Goal: Task Accomplishment & Management: Complete application form

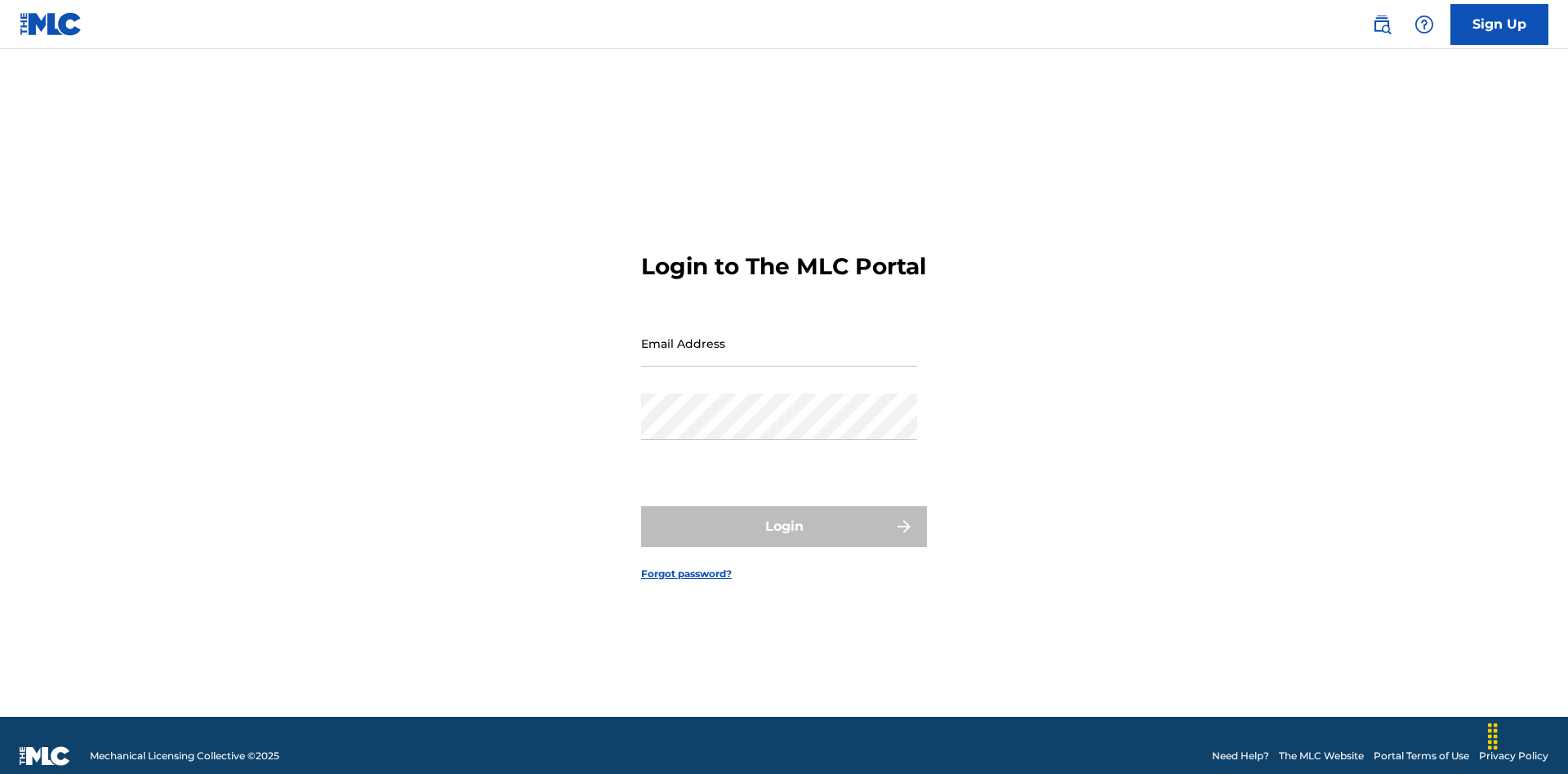
scroll to position [21, 0]
click at [1499, 23] on link "Sign Up" at bounding box center [1499, 24] width 98 height 41
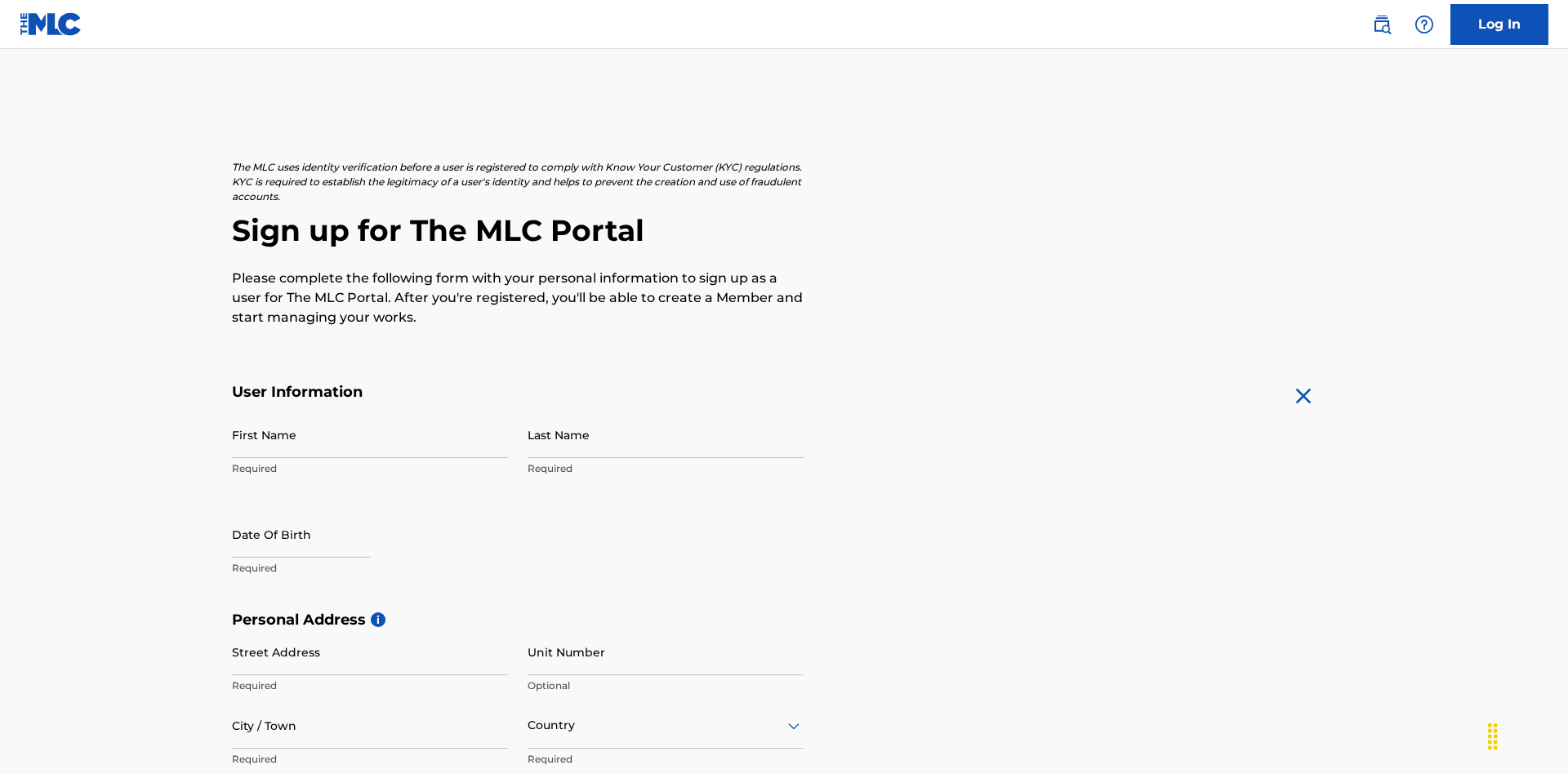
click at [370, 411] on input "First Name" at bounding box center [370, 435] width 276 height 47
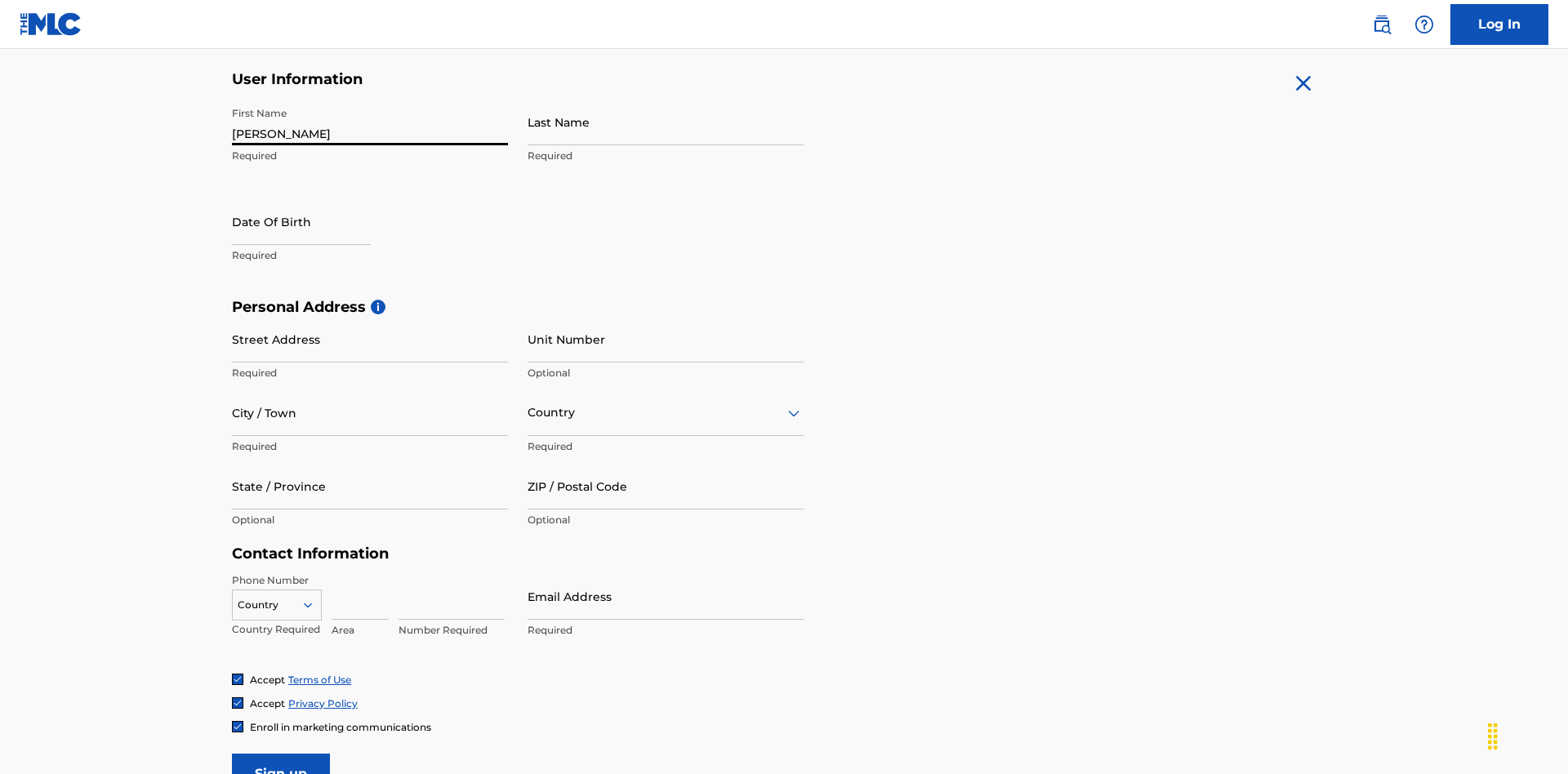
type input "Nicole"
click at [665, 122] on input "Last Name" at bounding box center [665, 123] width 276 height 47
type input "Ribble"
click at [315, 198] on input "text" at bounding box center [302, 222] width 139 height 47
select select "7"
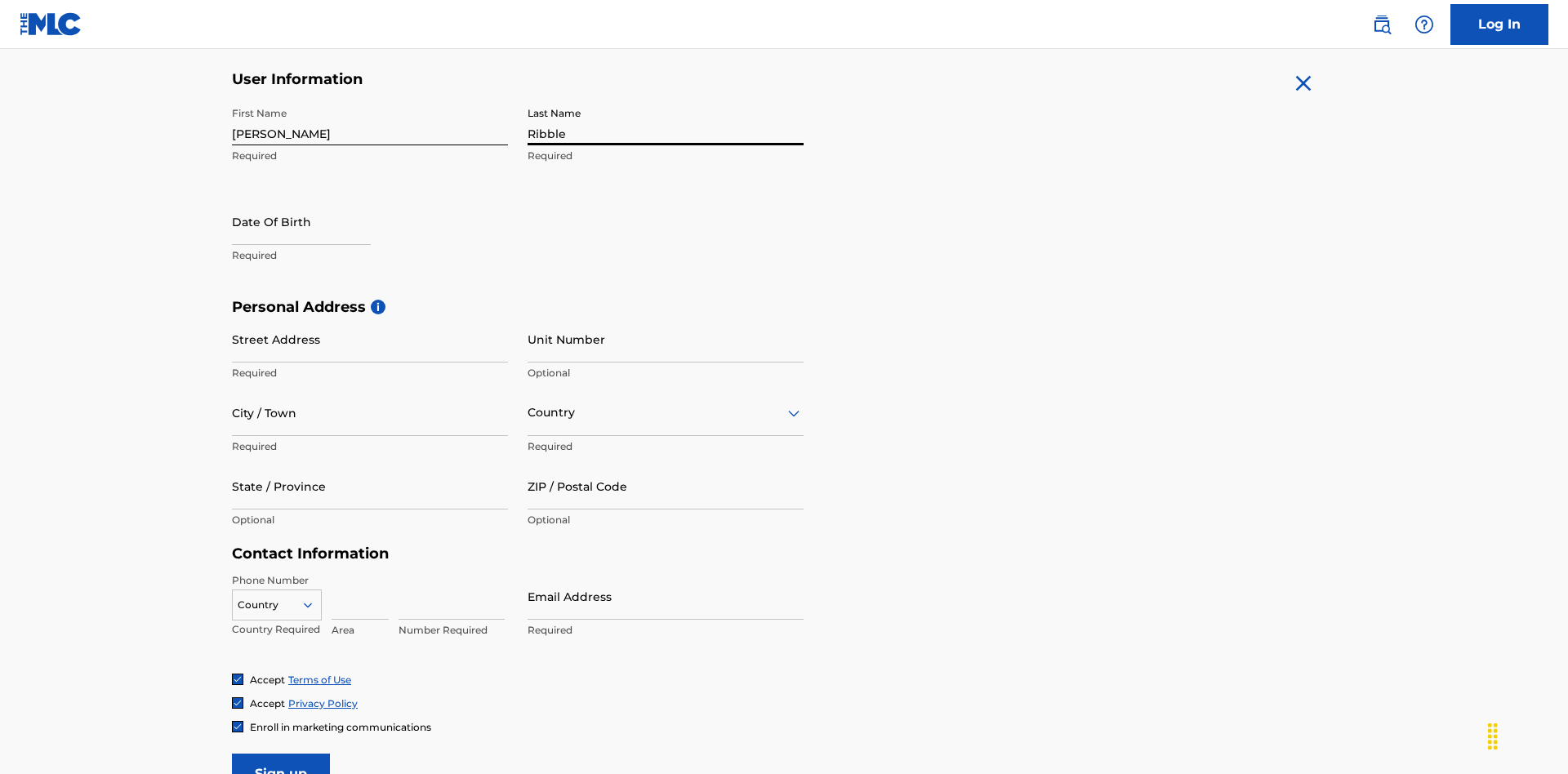
select select "2025"
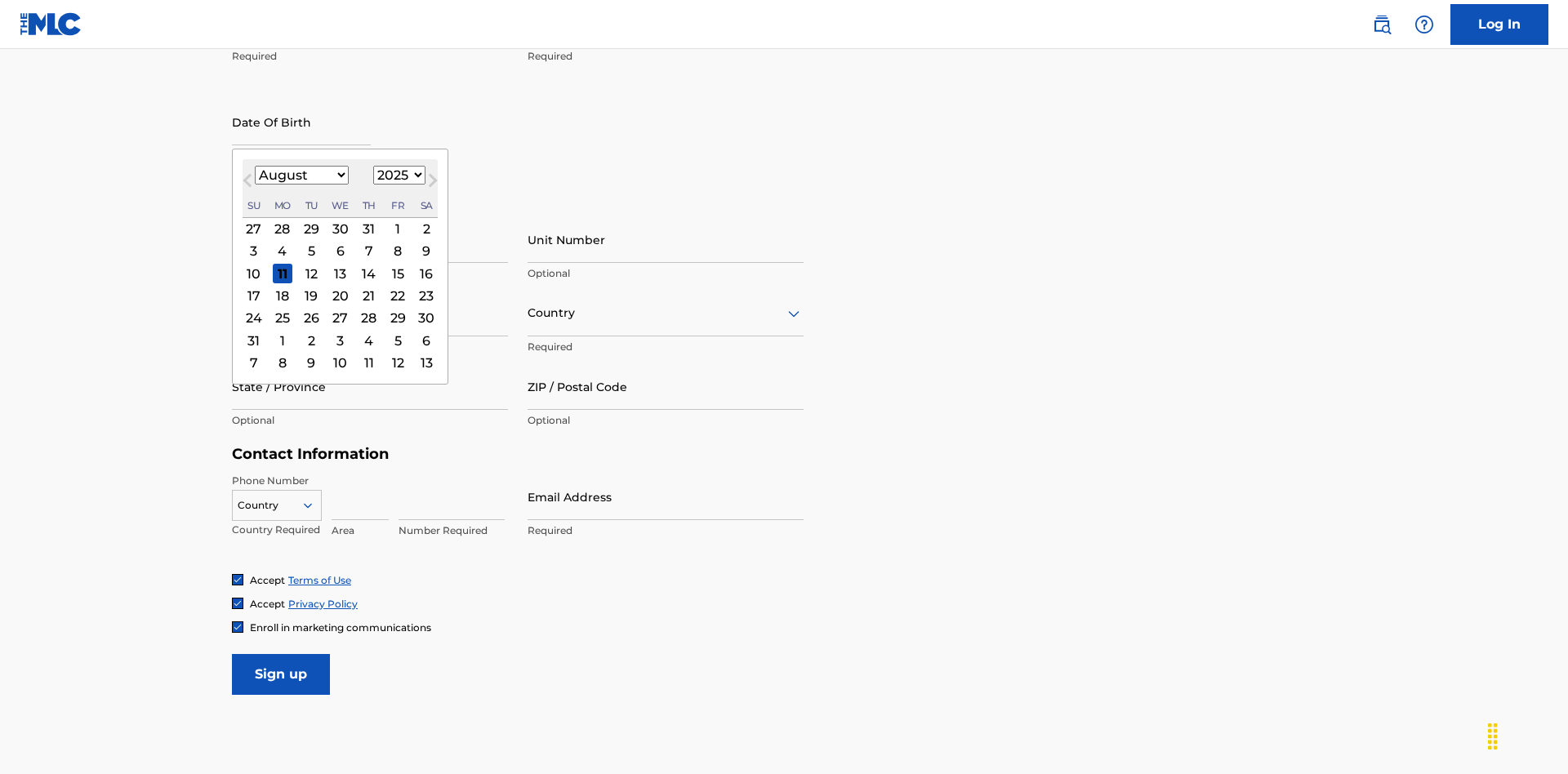
click at [301, 175] on select "January February March April May June July August September October November De…" at bounding box center [302, 176] width 94 height 19
select select "0"
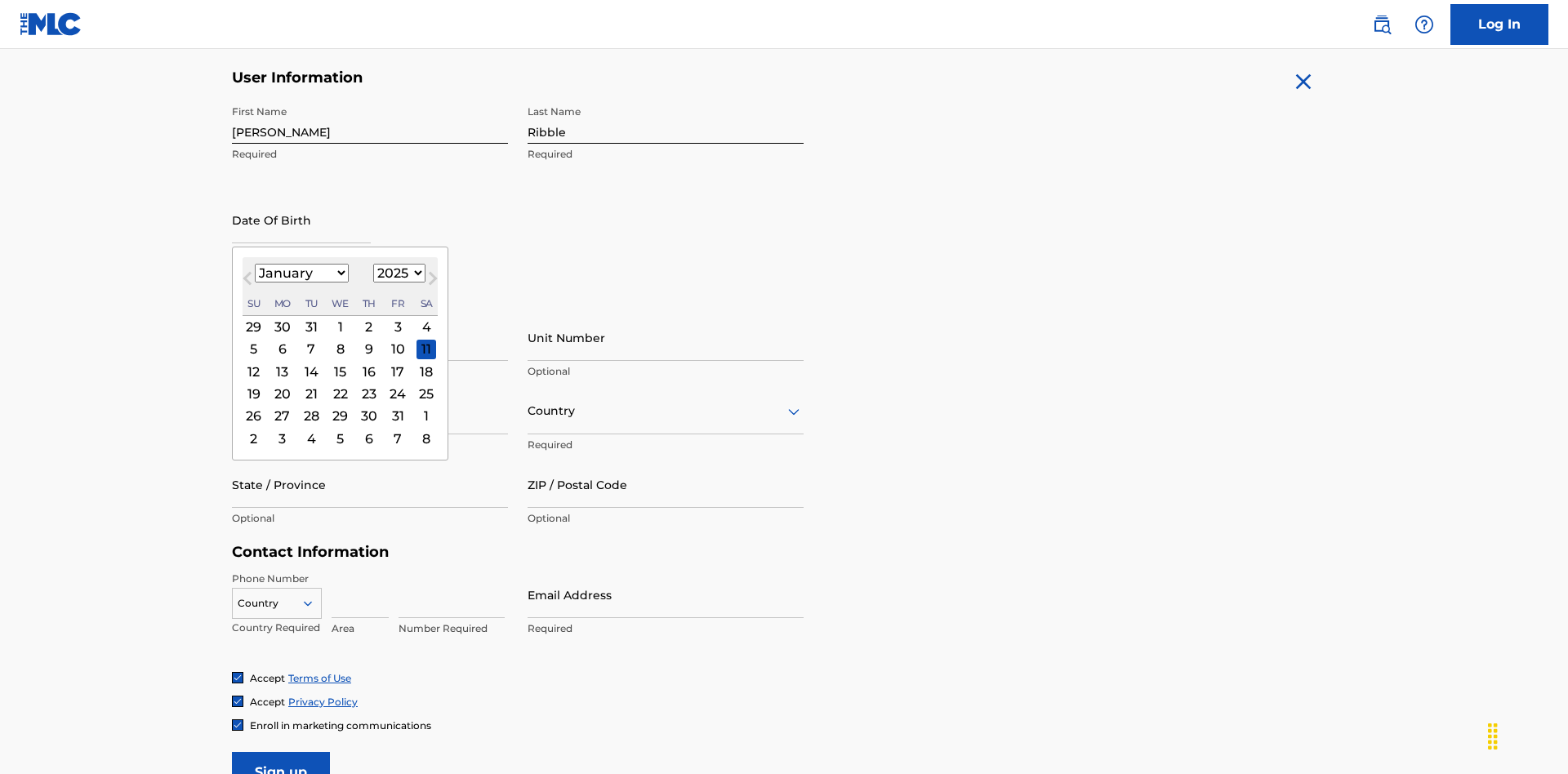
click at [397, 273] on select "1900 1901 1902 1903 1904 1905 1906 1907 1908 1909 1910 1911 1912 1913 1914 1915…" at bounding box center [399, 273] width 52 height 19
select select "1985"
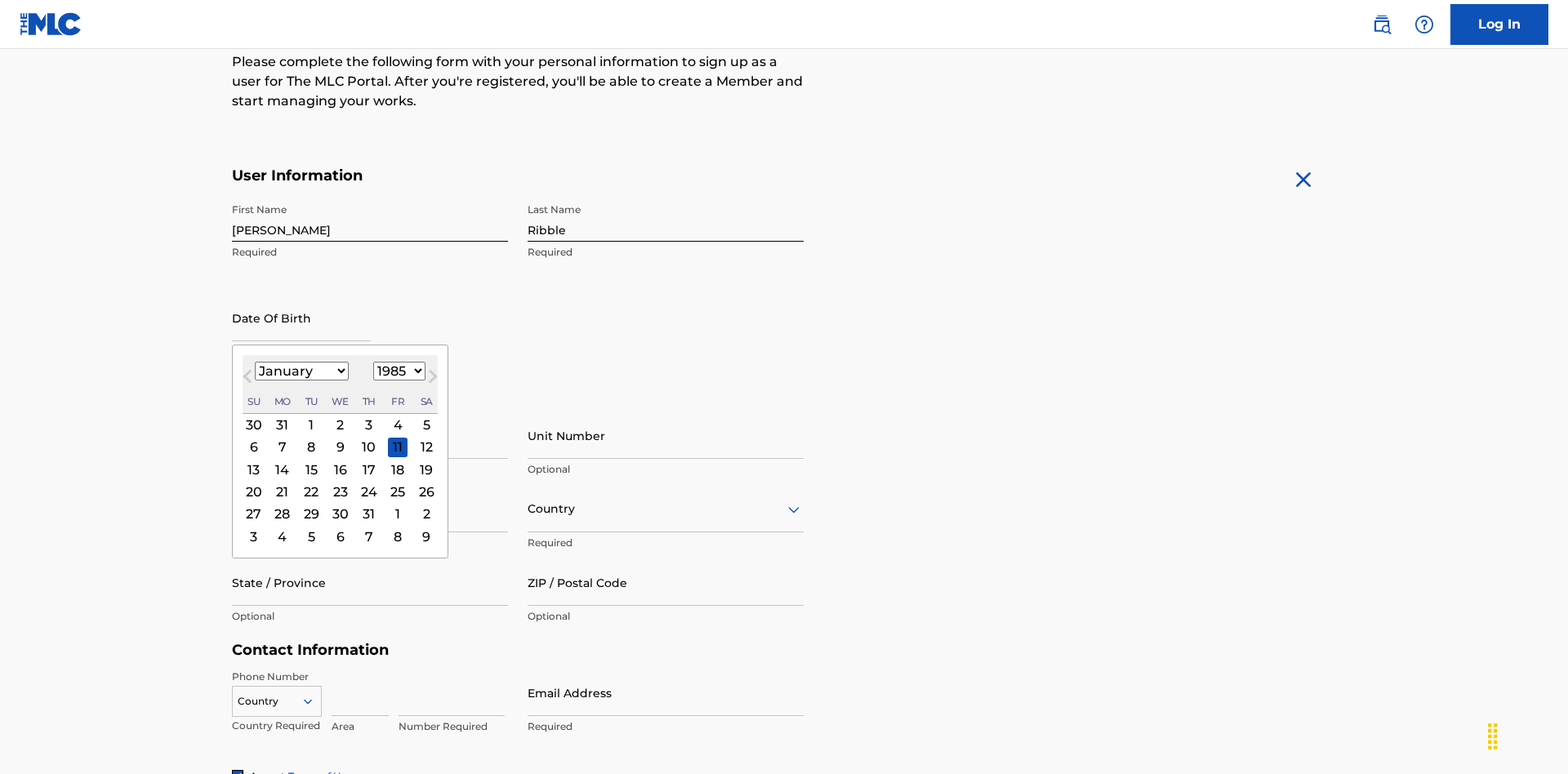
click at [397, 370] on select "1900 1901 1902 1903 1904 1905 1906 1907 1908 1909 1910 1911 1912 1913 1914 1915…" at bounding box center [399, 371] width 52 height 19
click at [310, 437] on div "8" at bounding box center [311, 447] width 20 height 20
type input "January 8 1985"
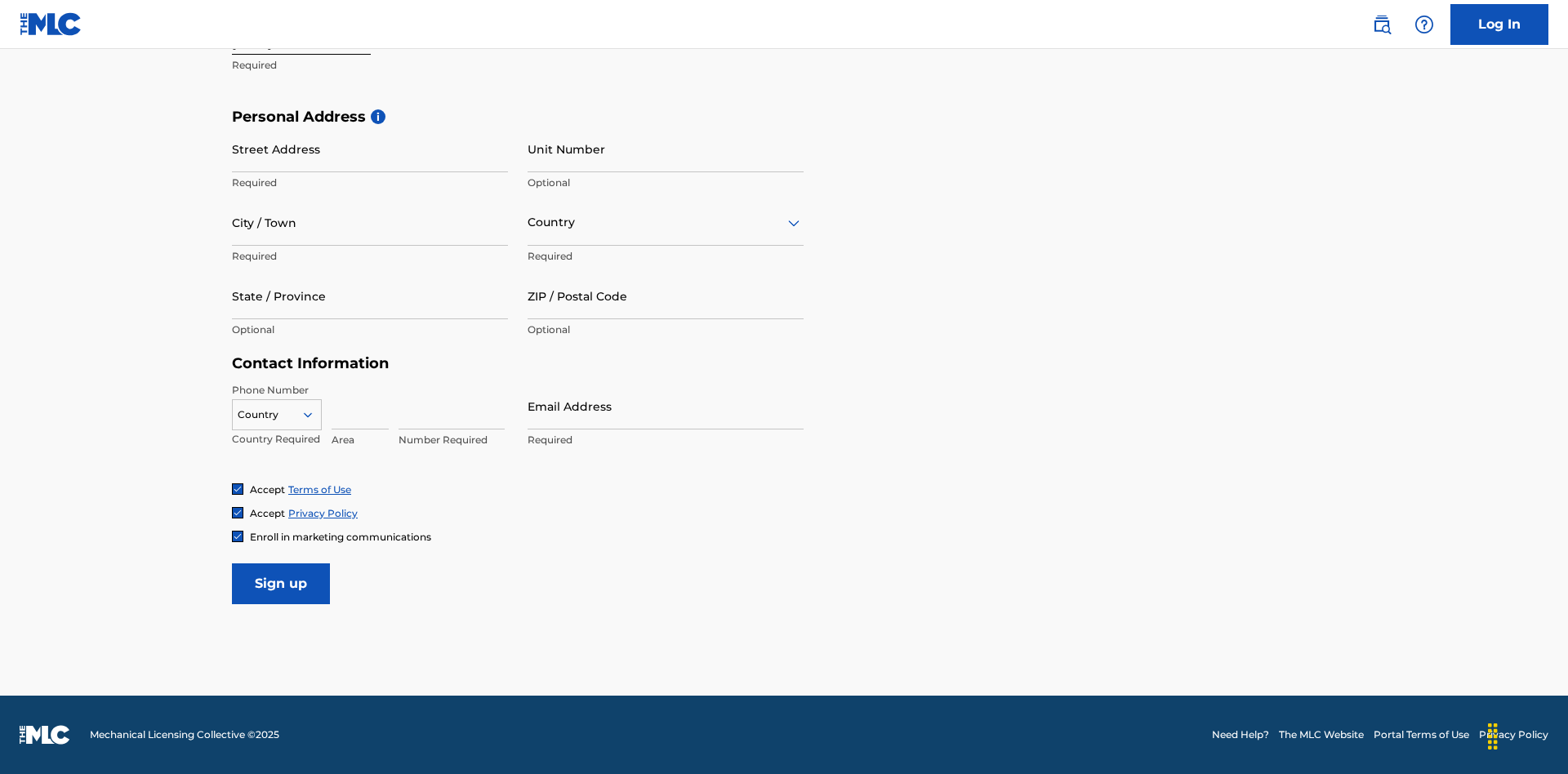
click at [370, 149] on input "Street Address" at bounding box center [370, 150] width 276 height 47
type input "[STREET_ADDRESS]"
click at [370, 222] on input "City / Town" at bounding box center [370, 223] width 276 height 47
type input "[GEOGRAPHIC_DATA]"
click at [529, 222] on input "text" at bounding box center [530, 223] width 3 height 17
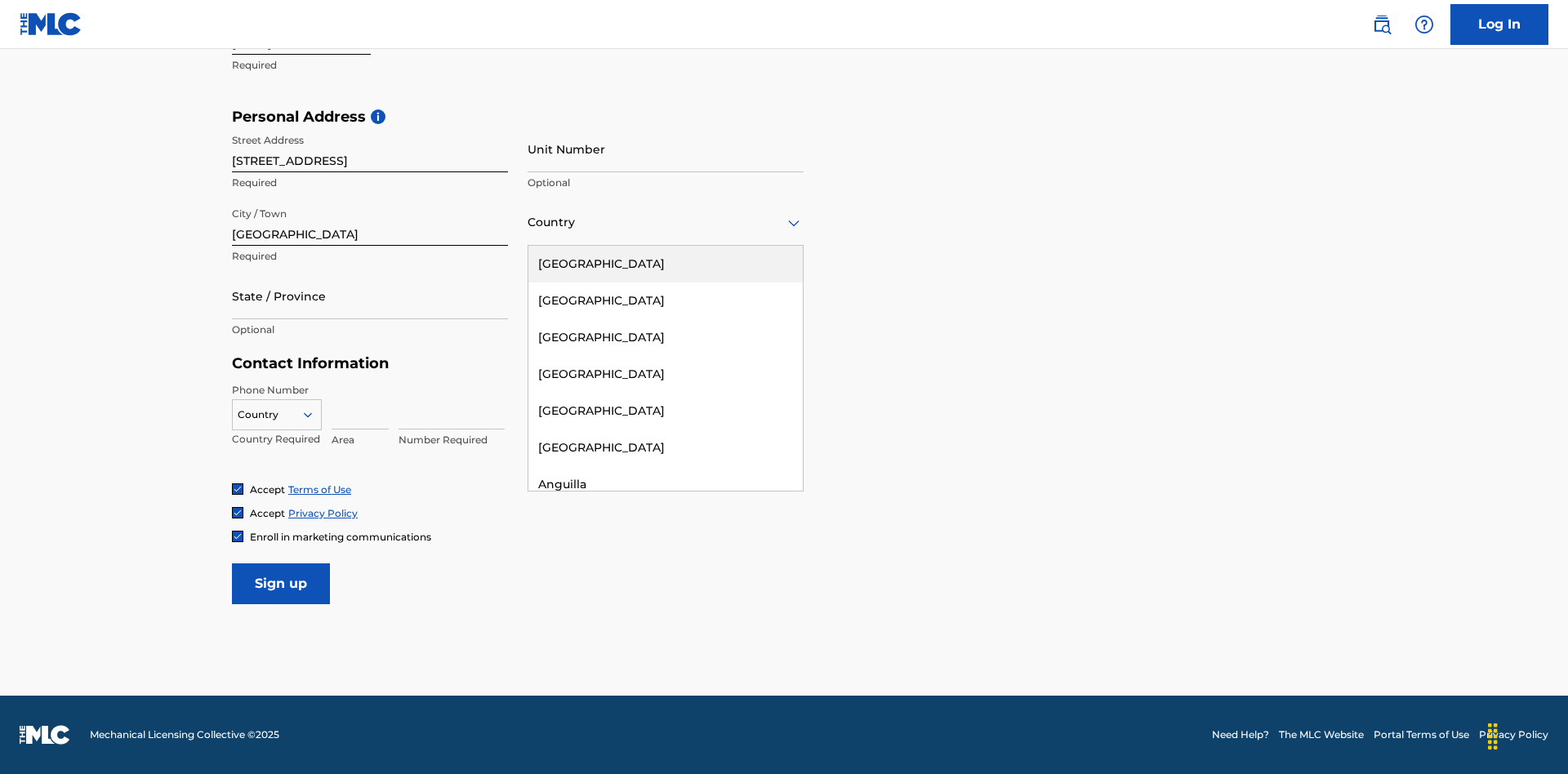
click at [665, 264] on div "[GEOGRAPHIC_DATA]" at bounding box center [666, 264] width 275 height 37
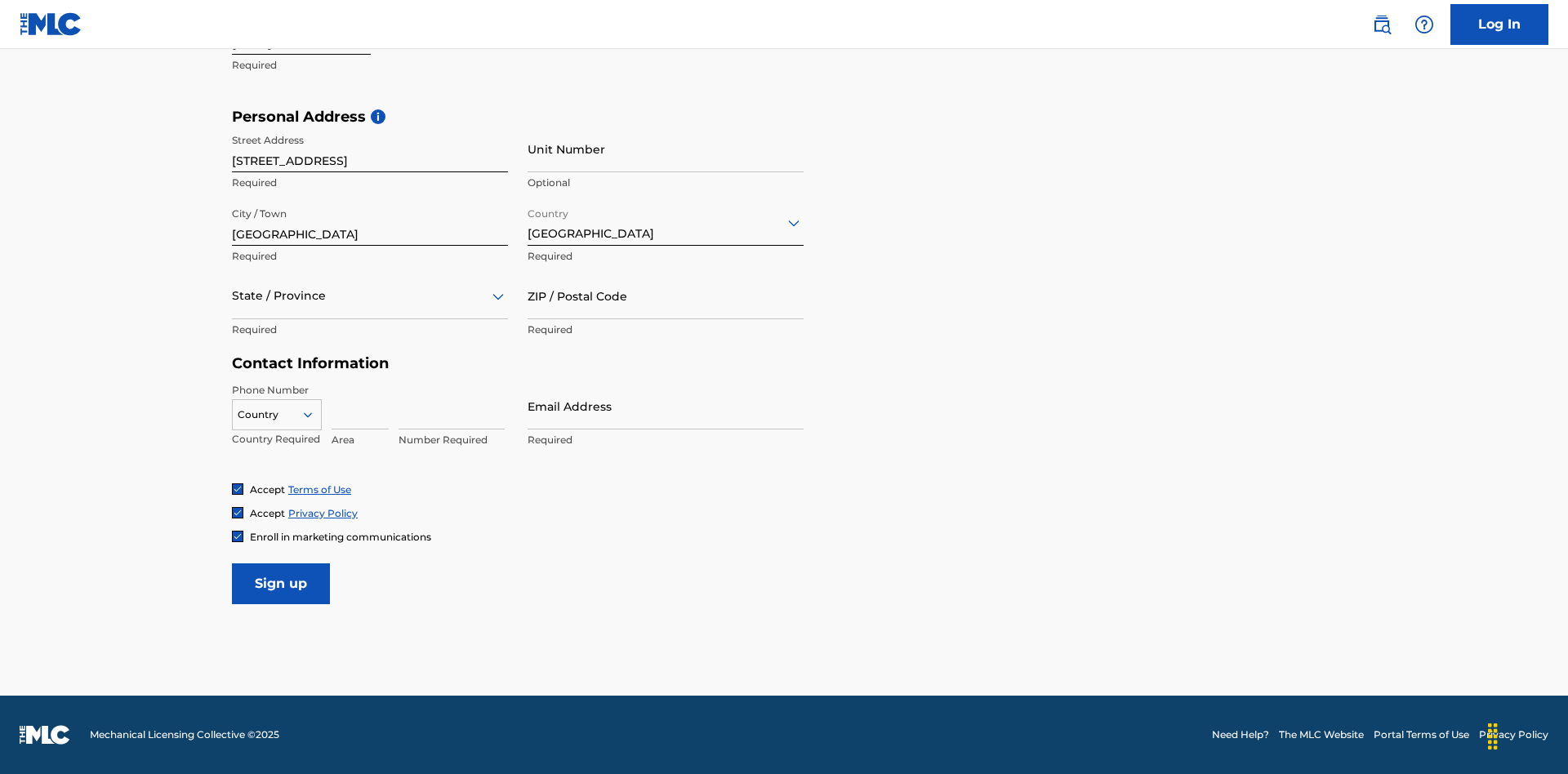
click at [370, 296] on div at bounding box center [370, 296] width 276 height 20
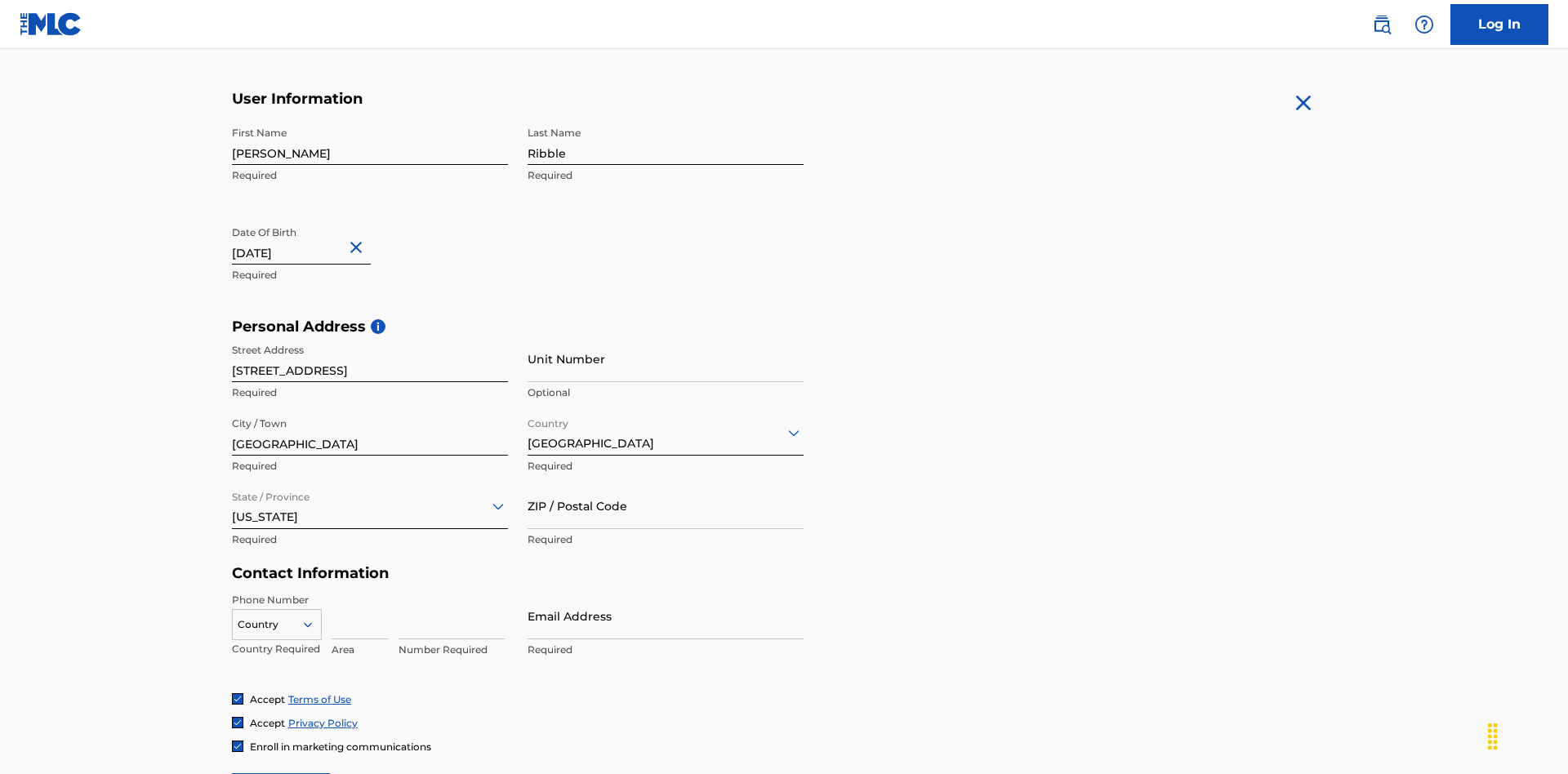
click at [665, 483] on input "ZIP / Postal Code" at bounding box center [665, 506] width 276 height 47
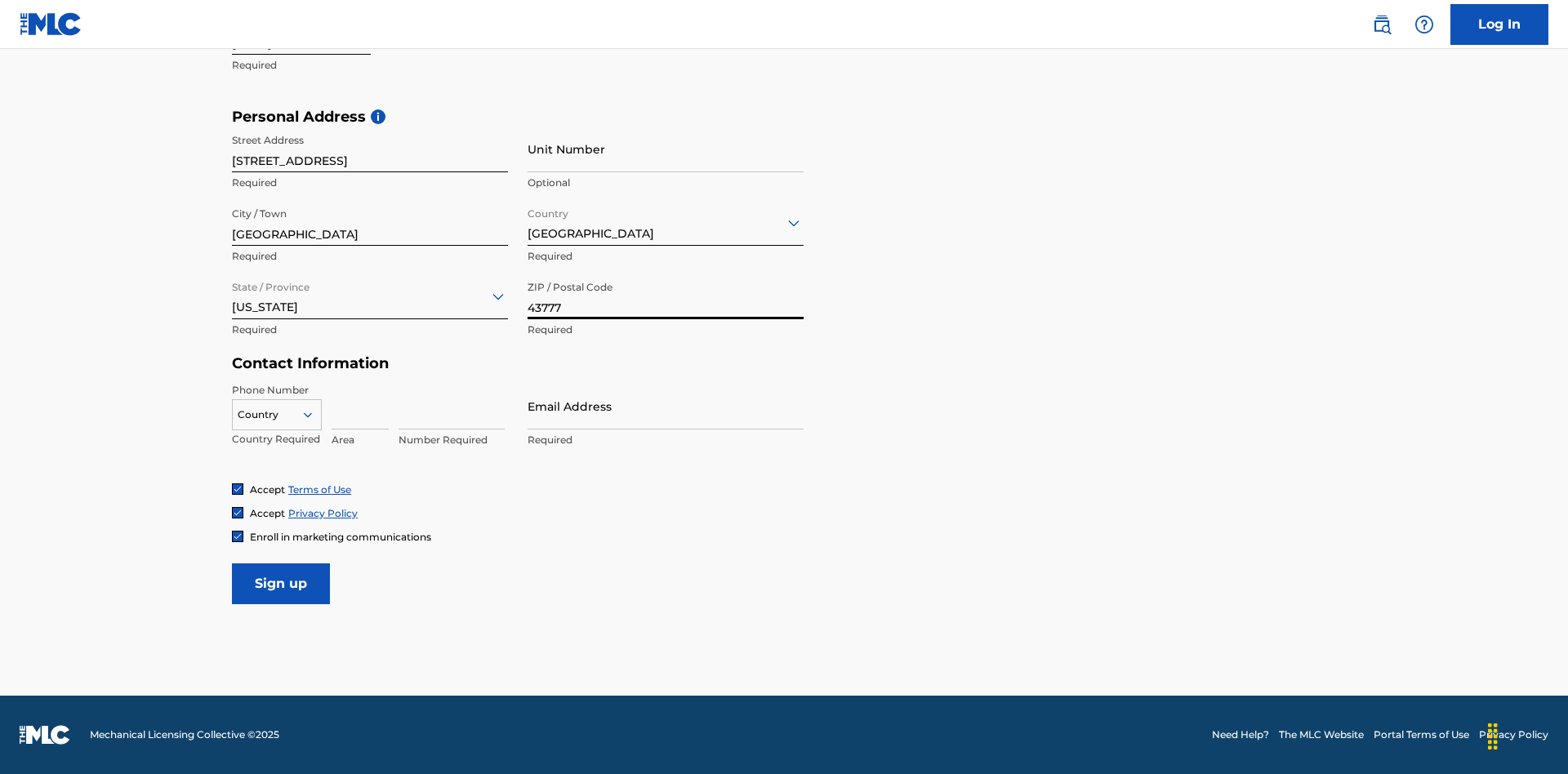
type input "43777"
click at [315, 414] on icon at bounding box center [308, 415] width 15 height 15
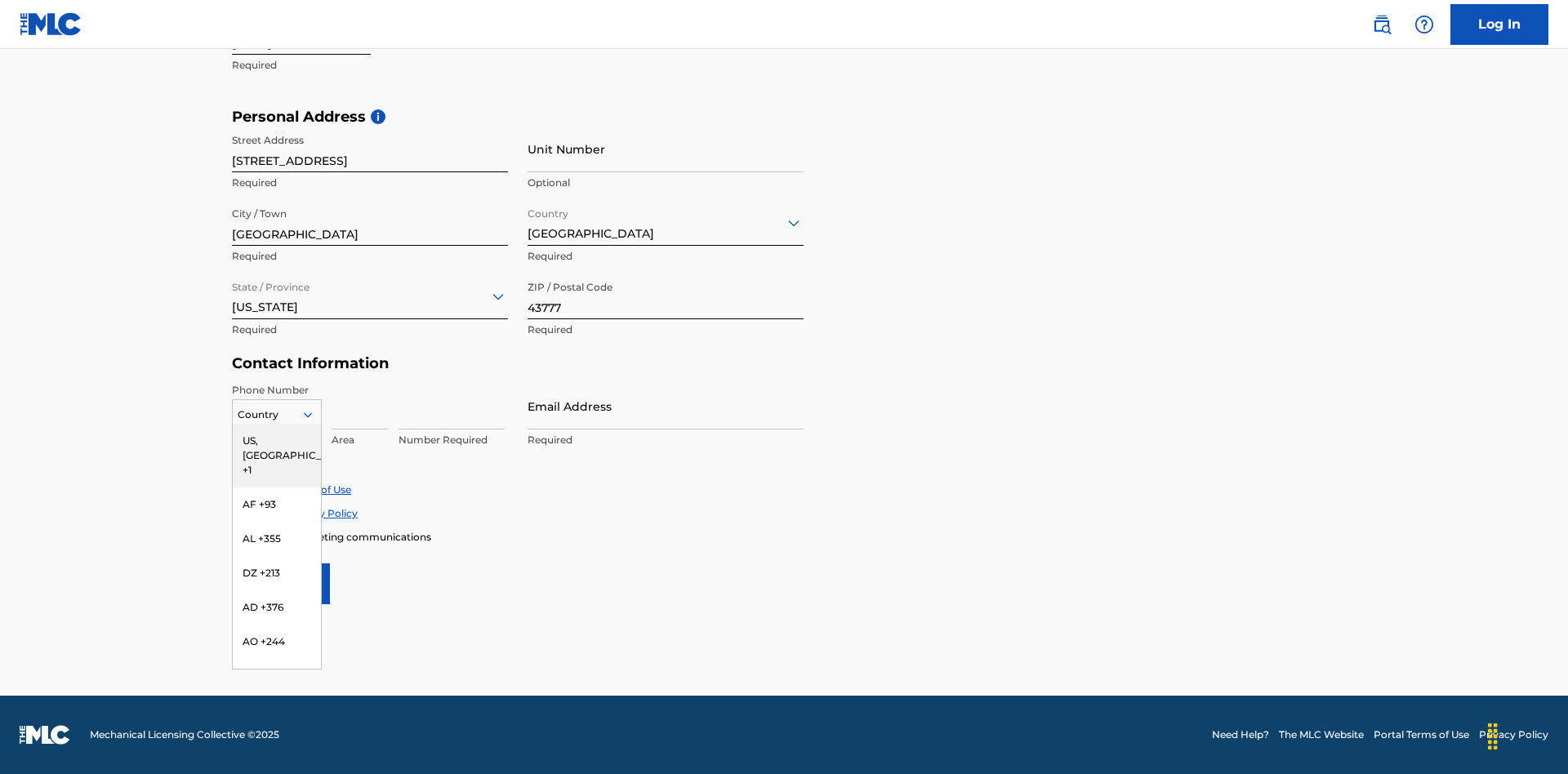
click at [277, 440] on div "US, [GEOGRAPHIC_DATA] +1" at bounding box center [277, 455] width 88 height 63
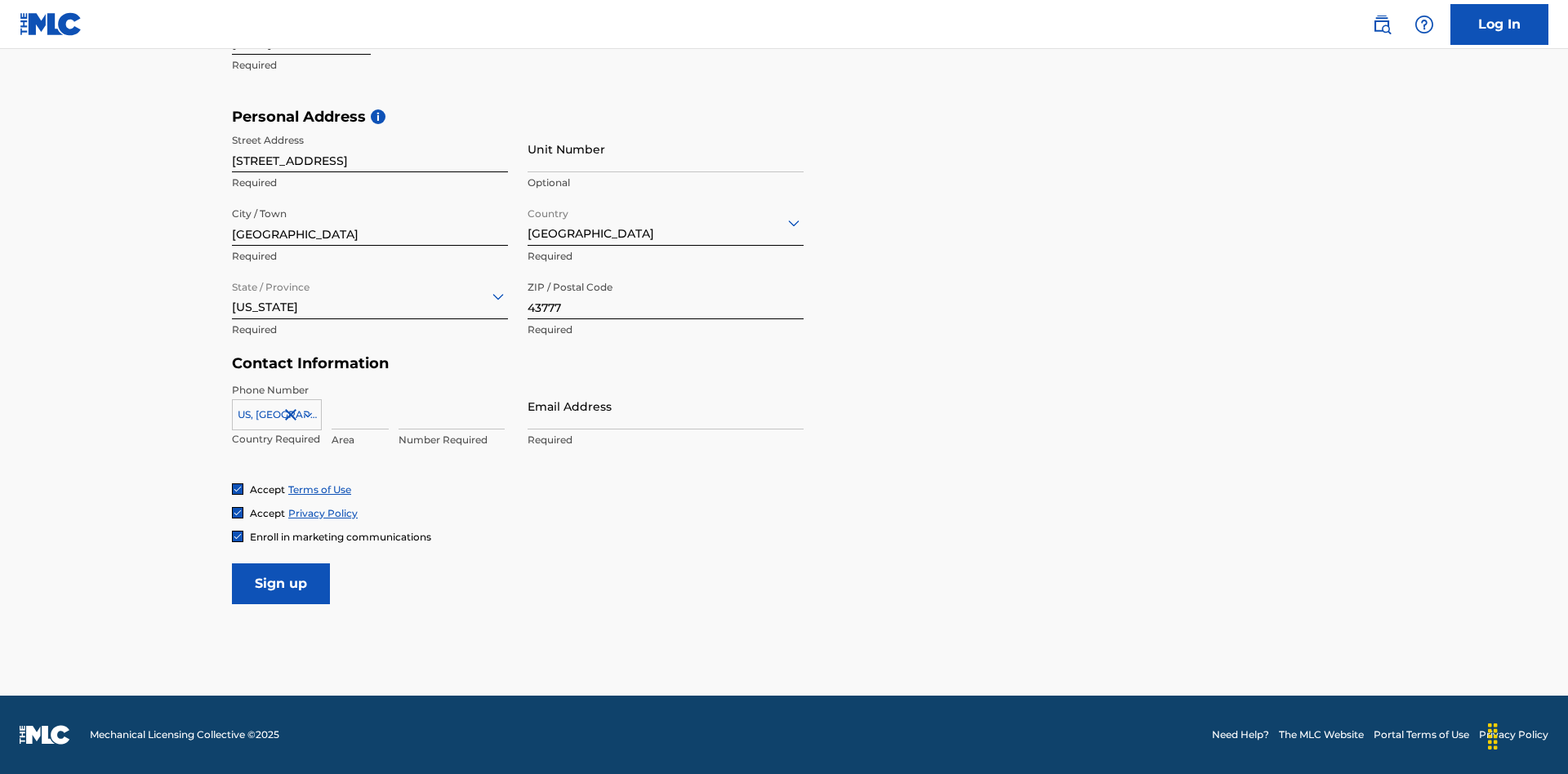
click at [360, 406] on input at bounding box center [360, 407] width 57 height 47
type input "740"
click at [451, 406] on input at bounding box center [451, 407] width 106 height 47
type input "8086351"
click at [665, 406] on input "Email Address" at bounding box center [665, 407] width 276 height 47
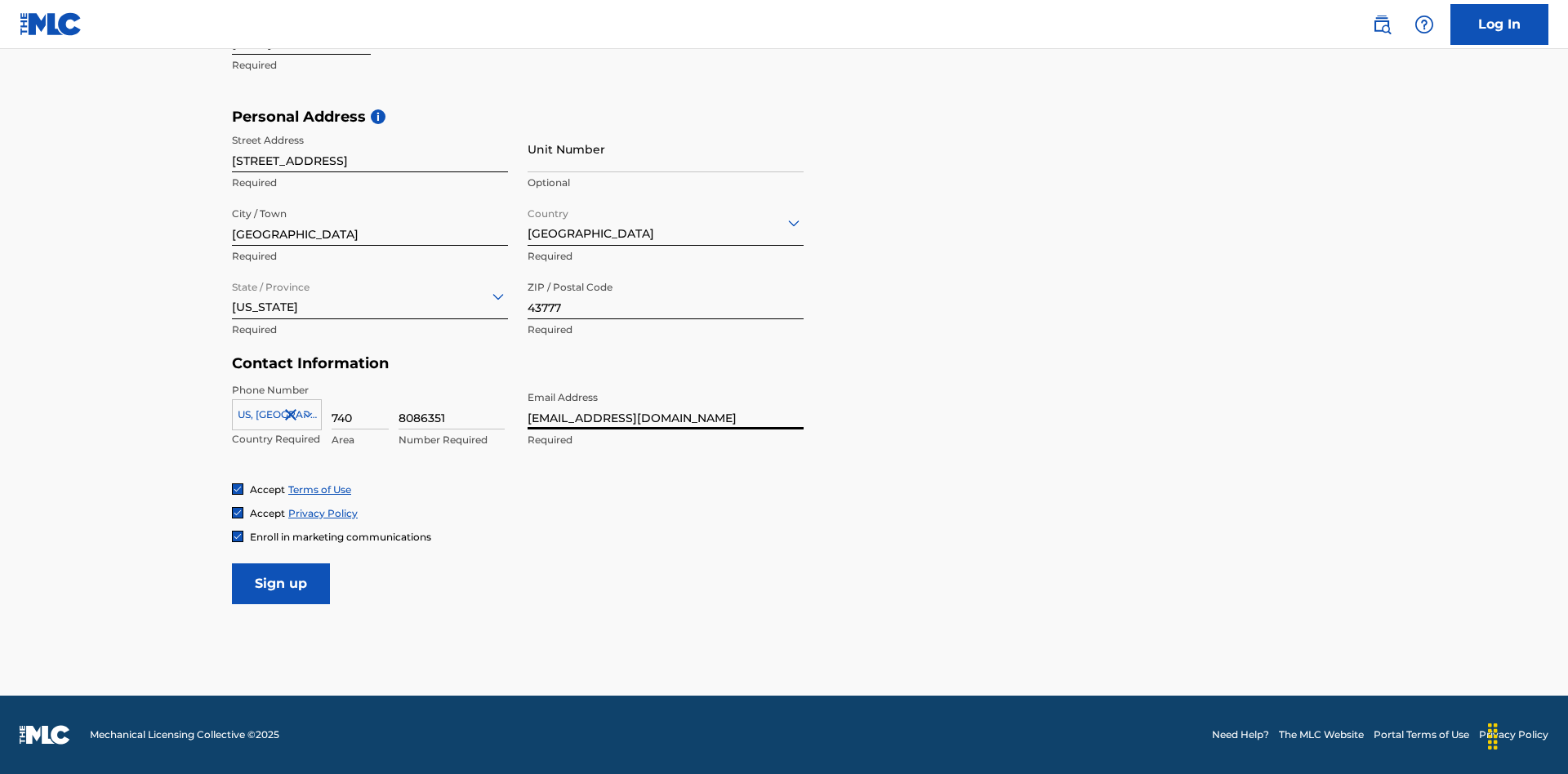
type input "[EMAIL_ADDRESS][DOMAIN_NAME]"
click at [281, 584] on input "Sign up" at bounding box center [281, 584] width 98 height 41
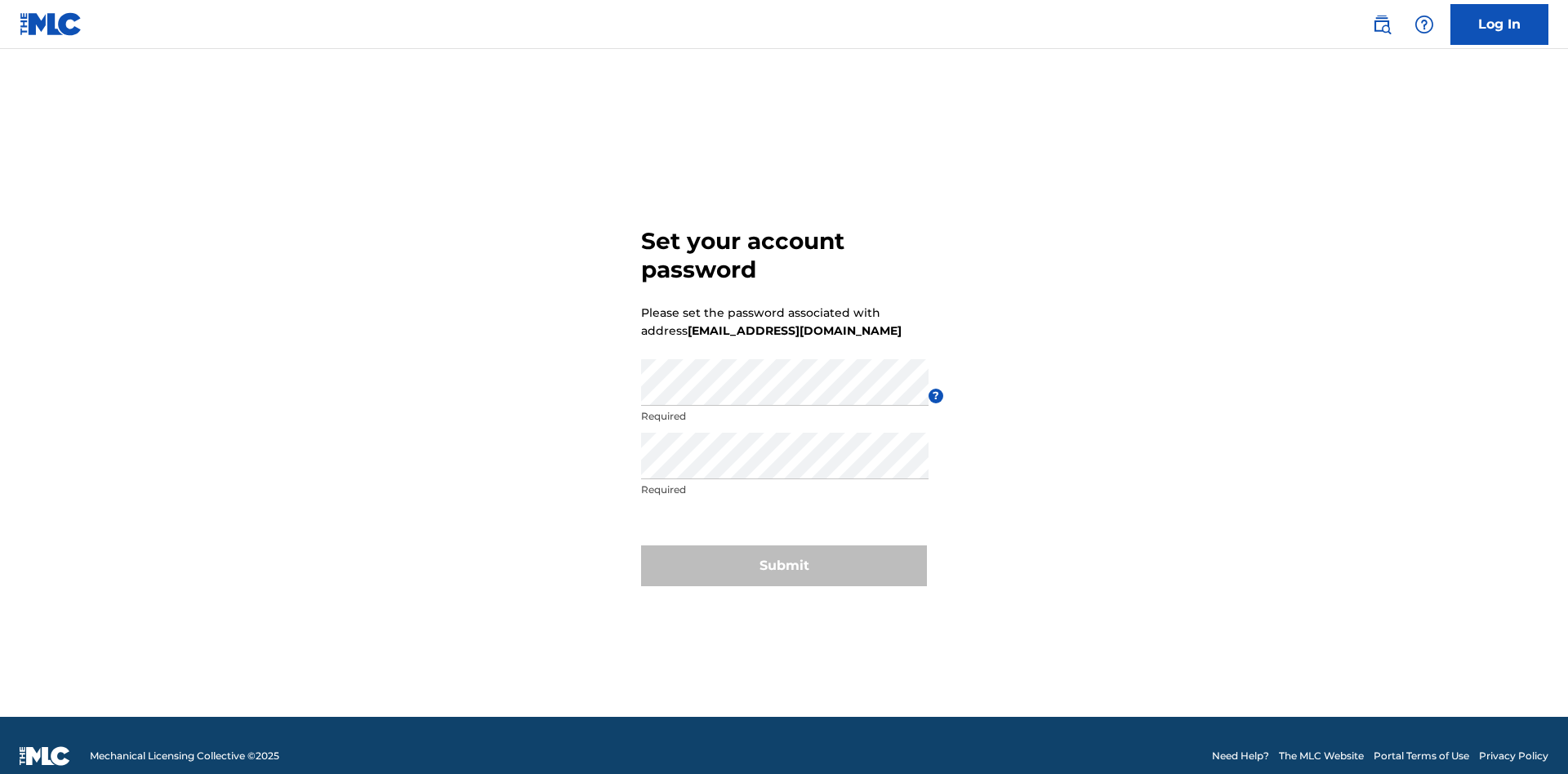
scroll to position [21, 0]
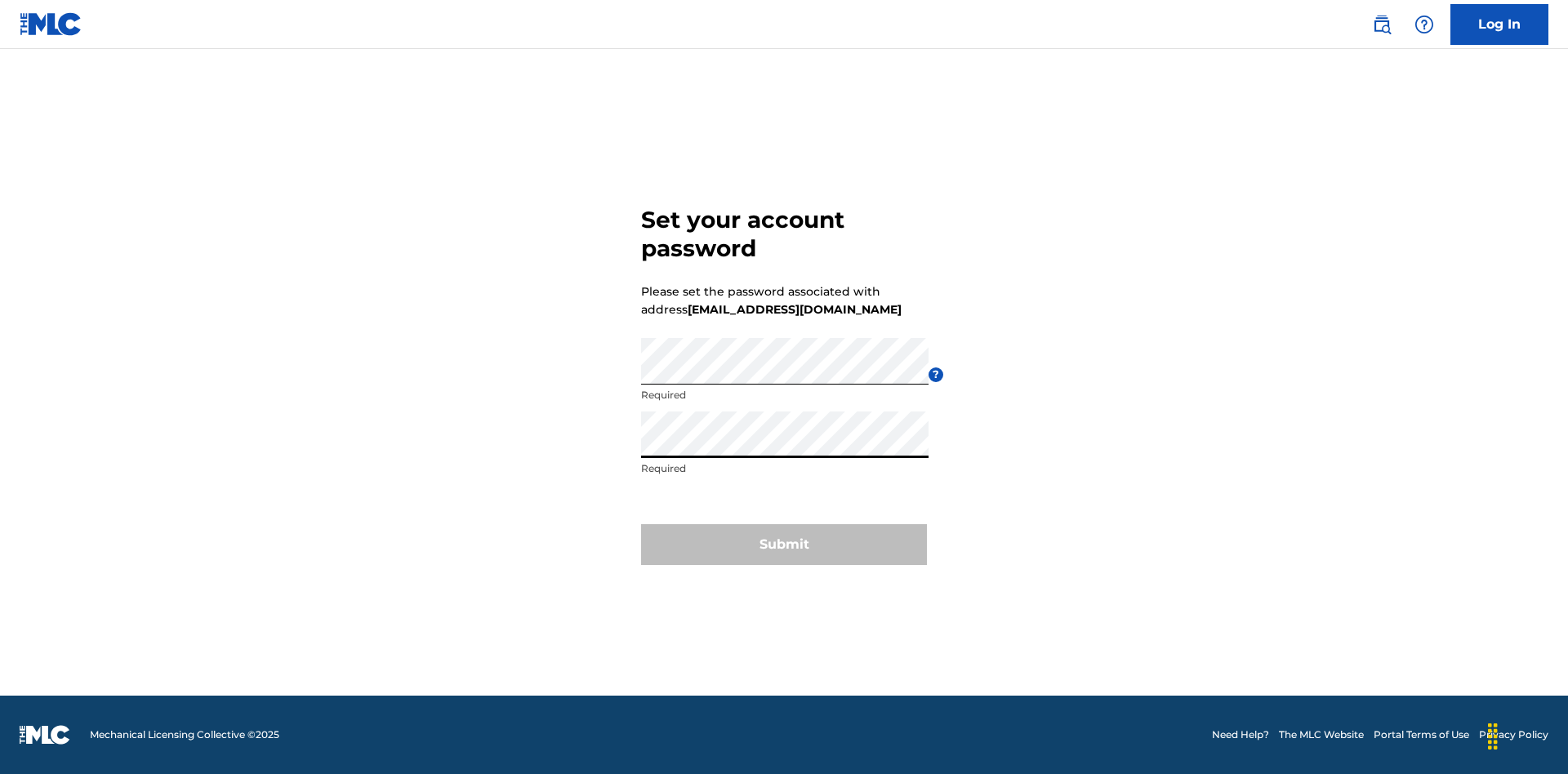
click at [784, 555] on button "Submit" at bounding box center [784, 544] width 286 height 41
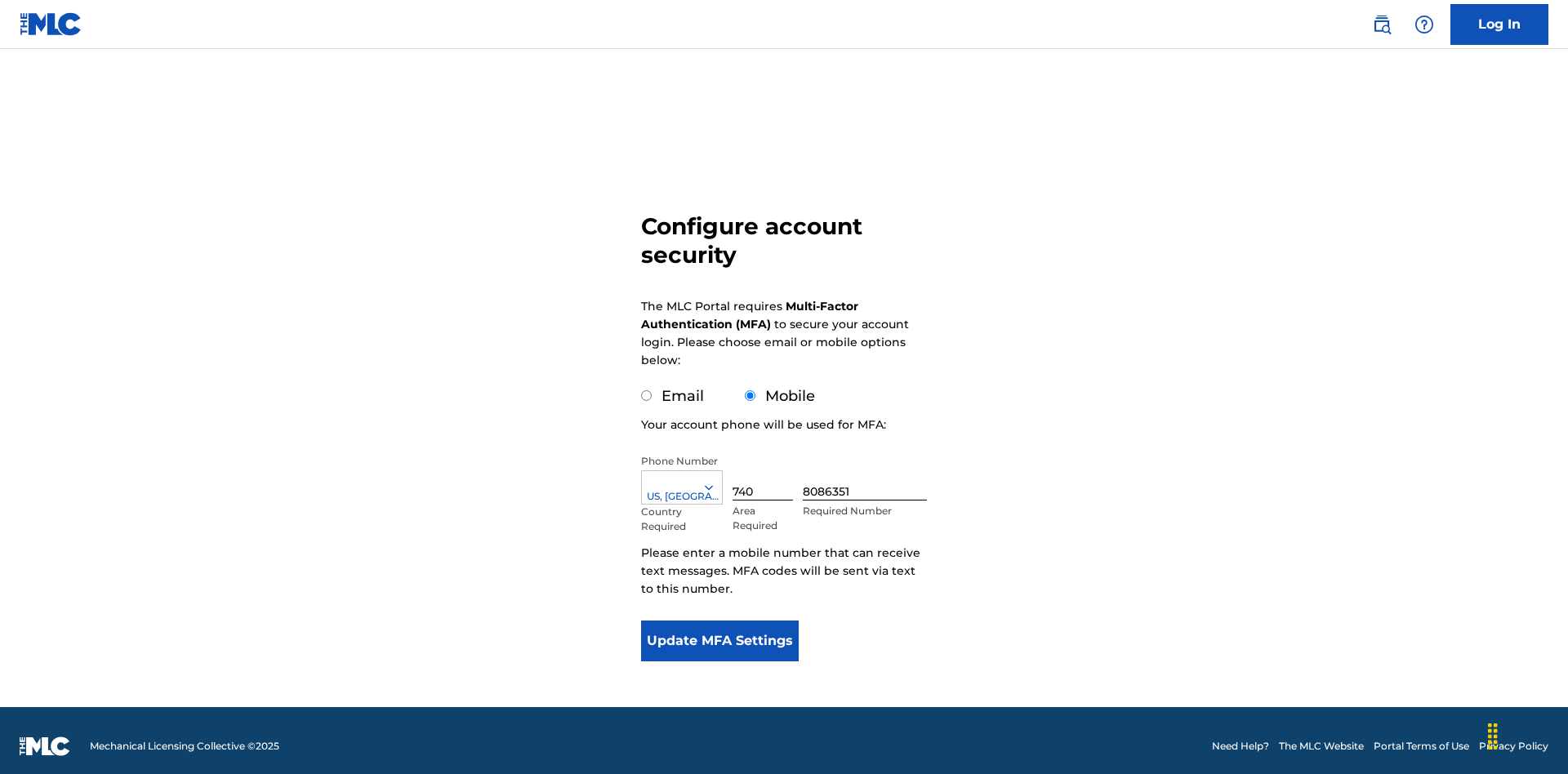
scroll to position [0, 0]
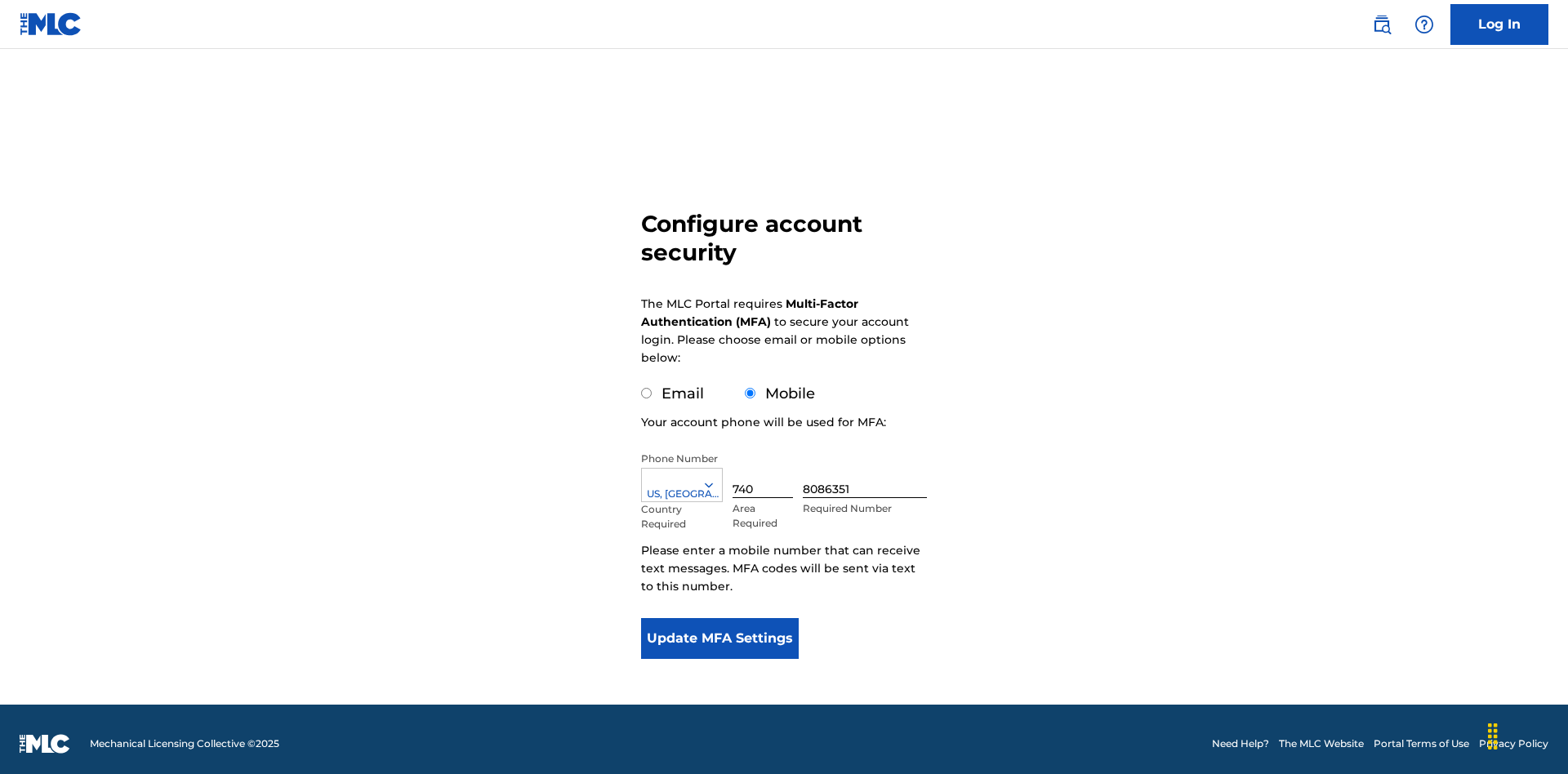
click at [647, 388] on input "Email" at bounding box center [646, 393] width 10 height 10
radio input "true"
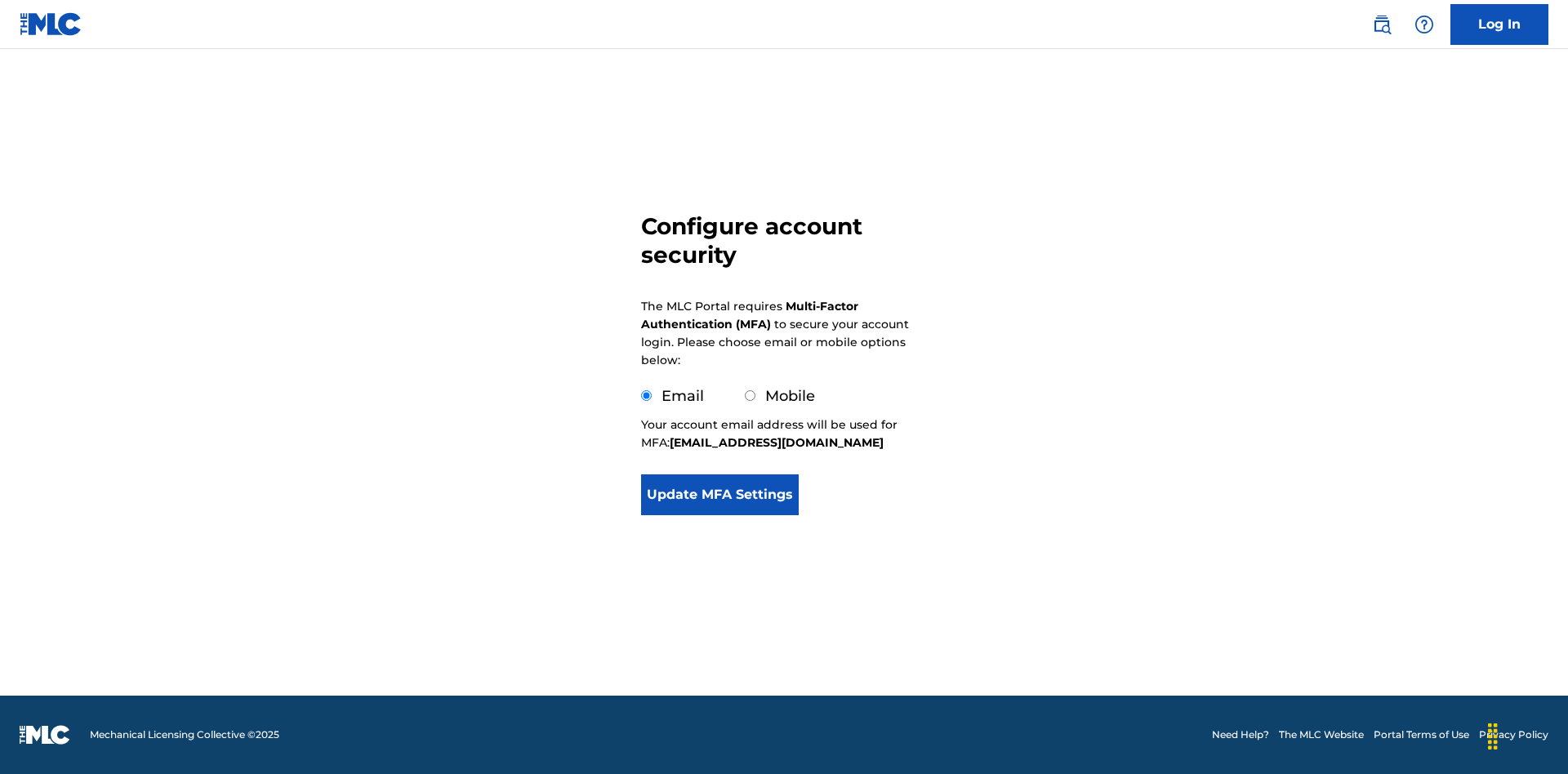
click at [719, 500] on button "Update MFA Settings" at bounding box center [719, 495] width 157 height 41
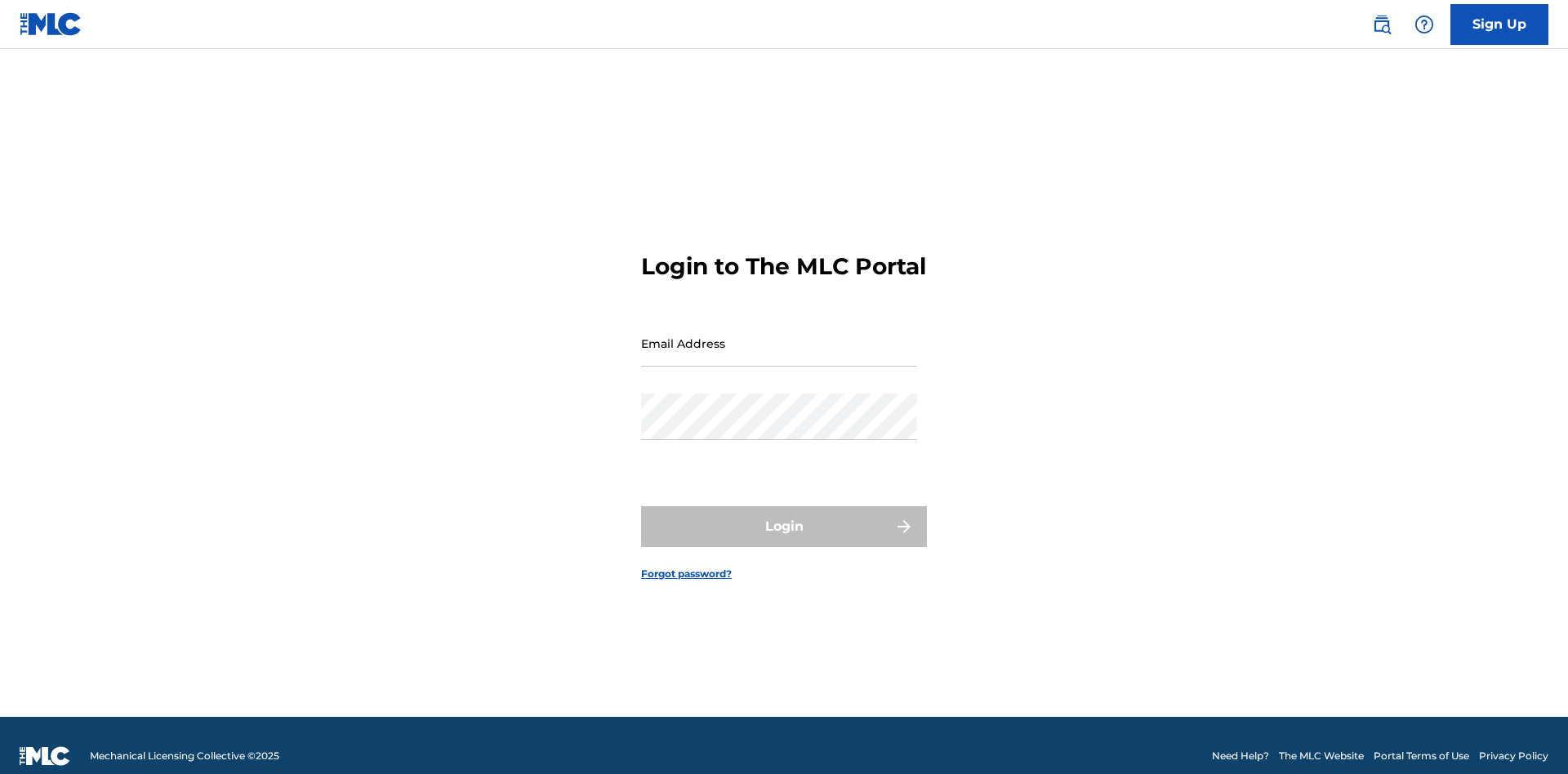
click at [779, 336] on input "Email Address" at bounding box center [778, 344] width 276 height 47
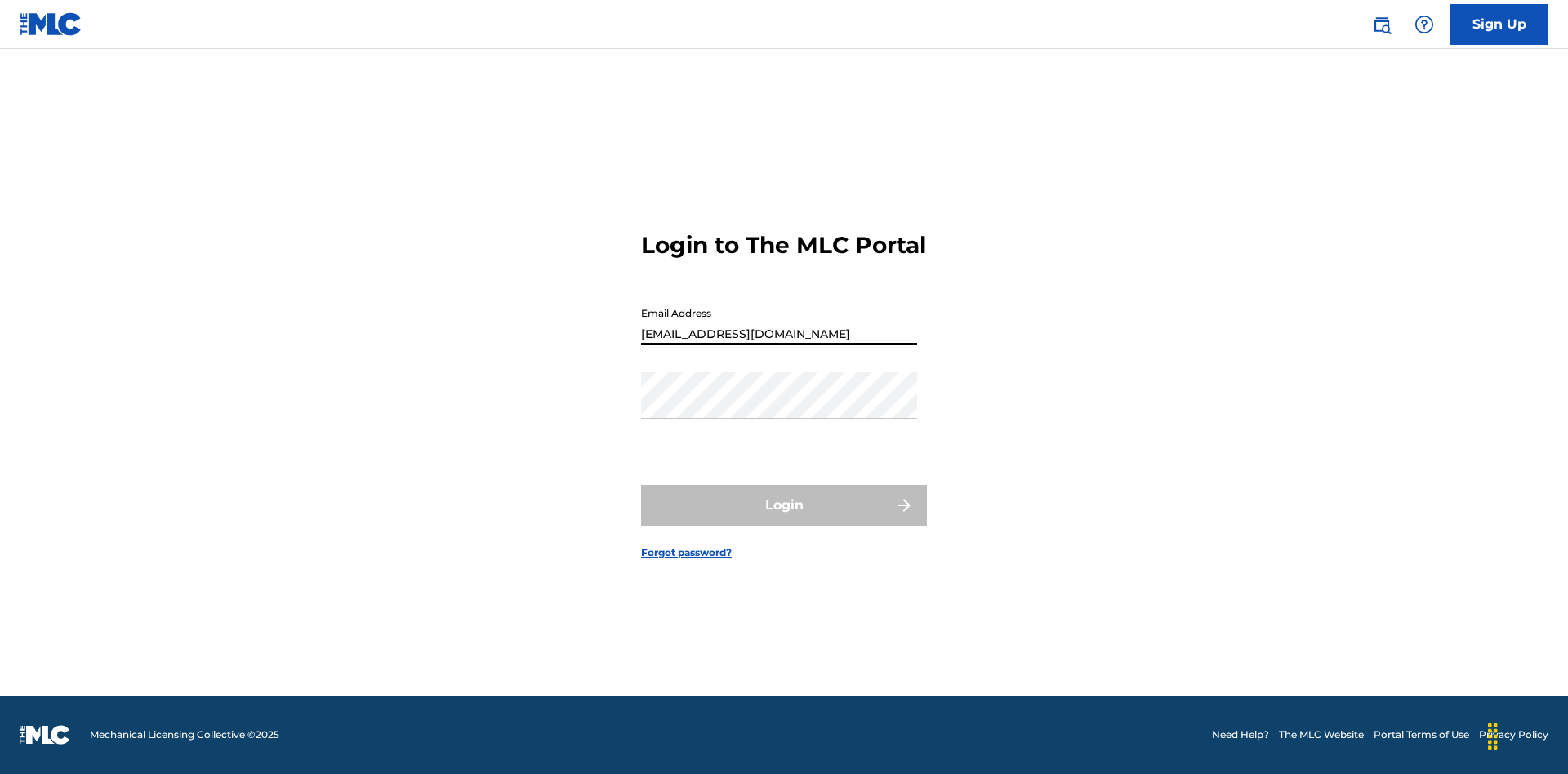
type input "[EMAIL_ADDRESS][DOMAIN_NAME]"
click at [784, 519] on button "Login" at bounding box center [784, 505] width 286 height 41
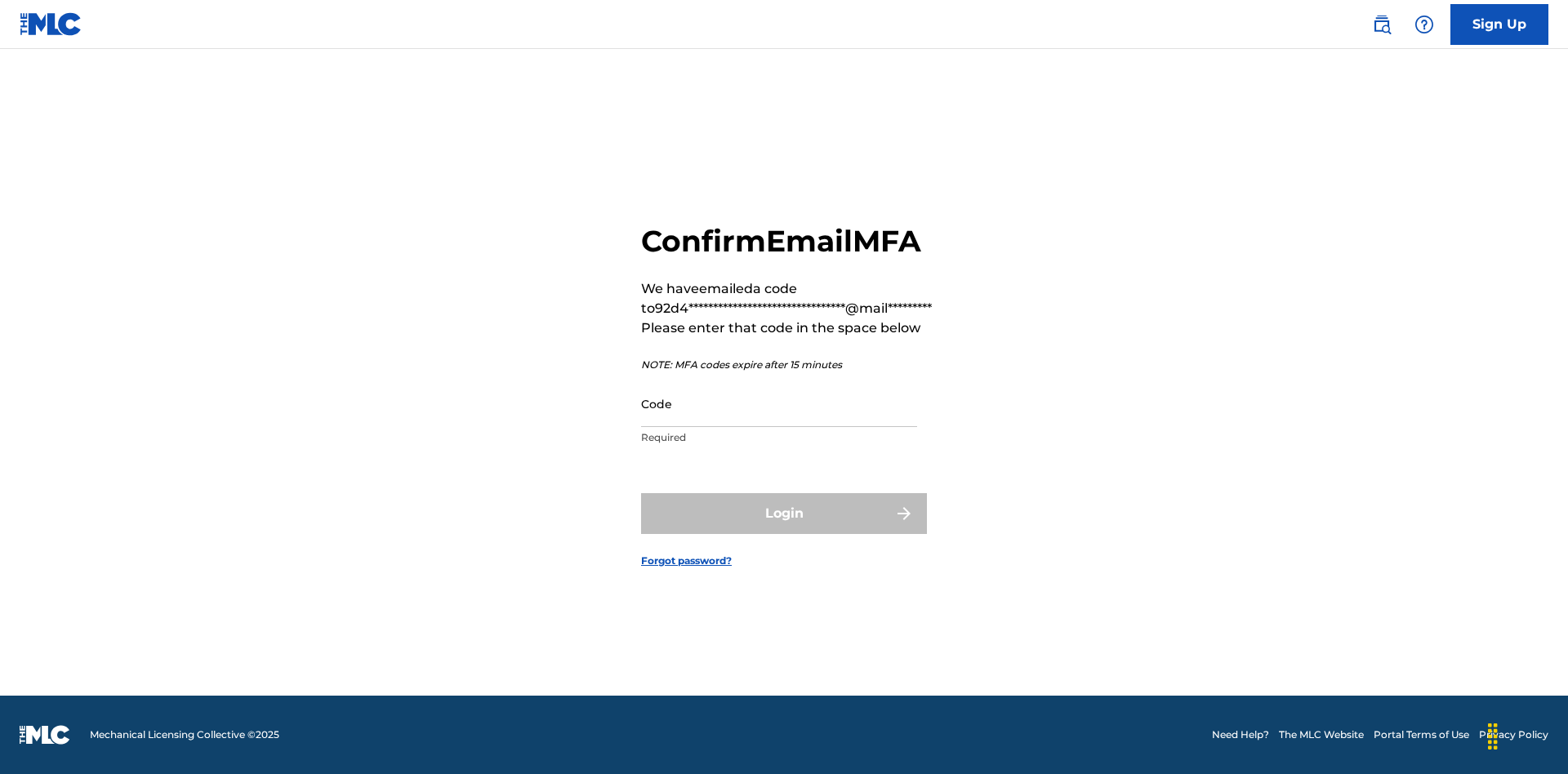
click at [779, 404] on input "Code" at bounding box center [778, 404] width 276 height 47
type input "709042"
click at [784, 513] on button "Login" at bounding box center [784, 513] width 286 height 41
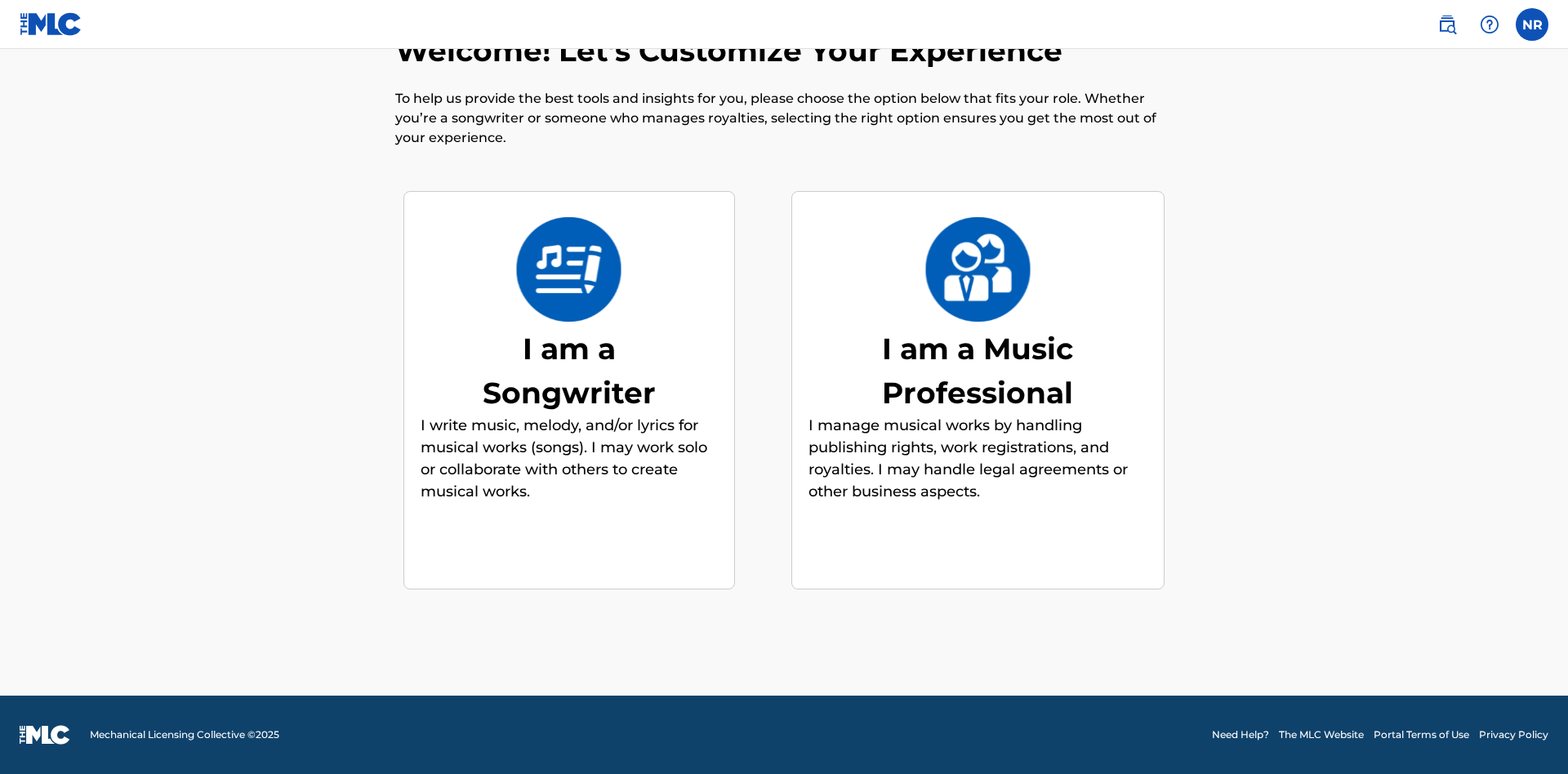
click at [569, 370] on div "I am a Songwriter" at bounding box center [570, 370] width 245 height 88
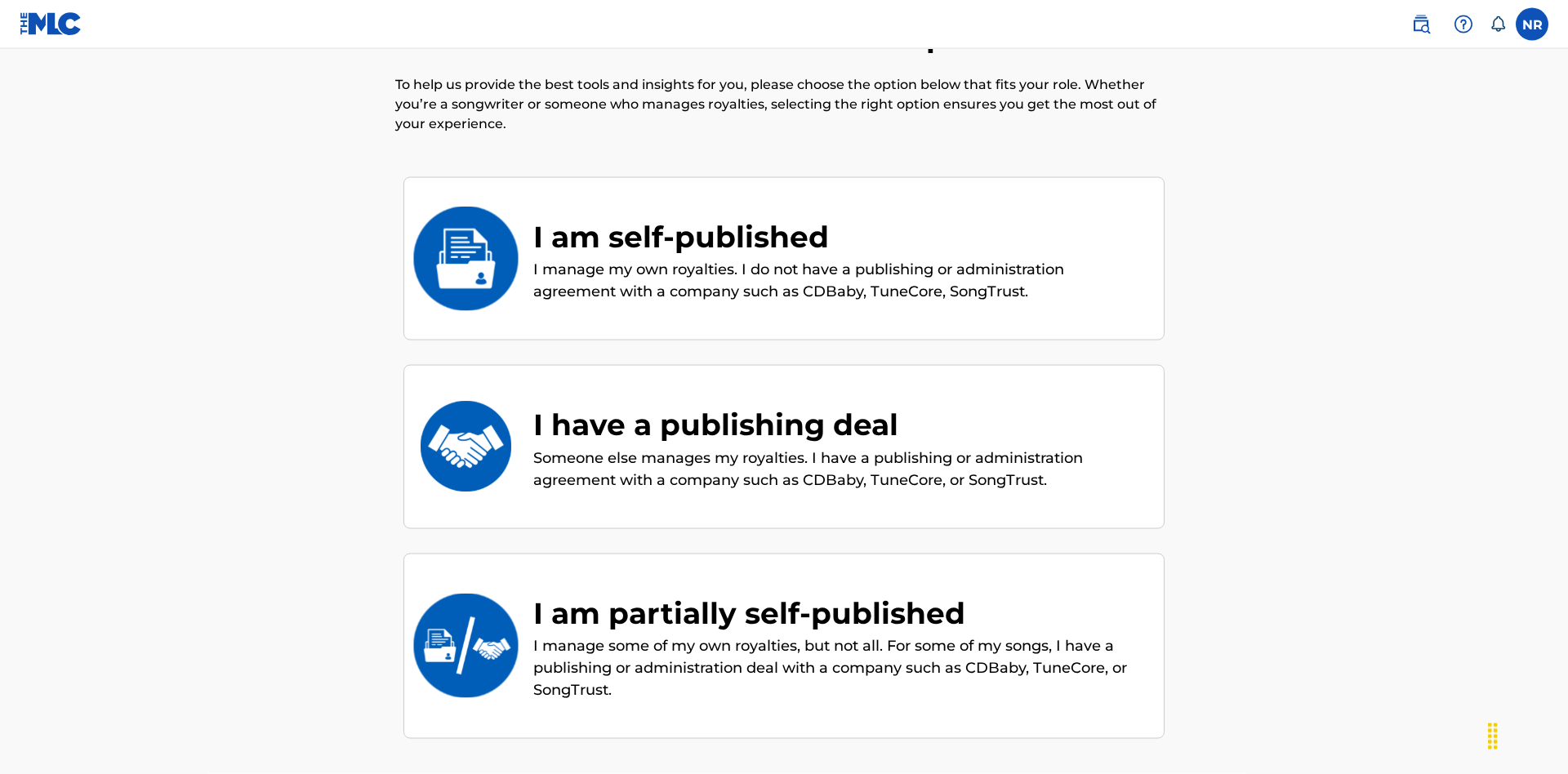
click at [840, 215] on div "I am self-published" at bounding box center [840, 237] width 614 height 44
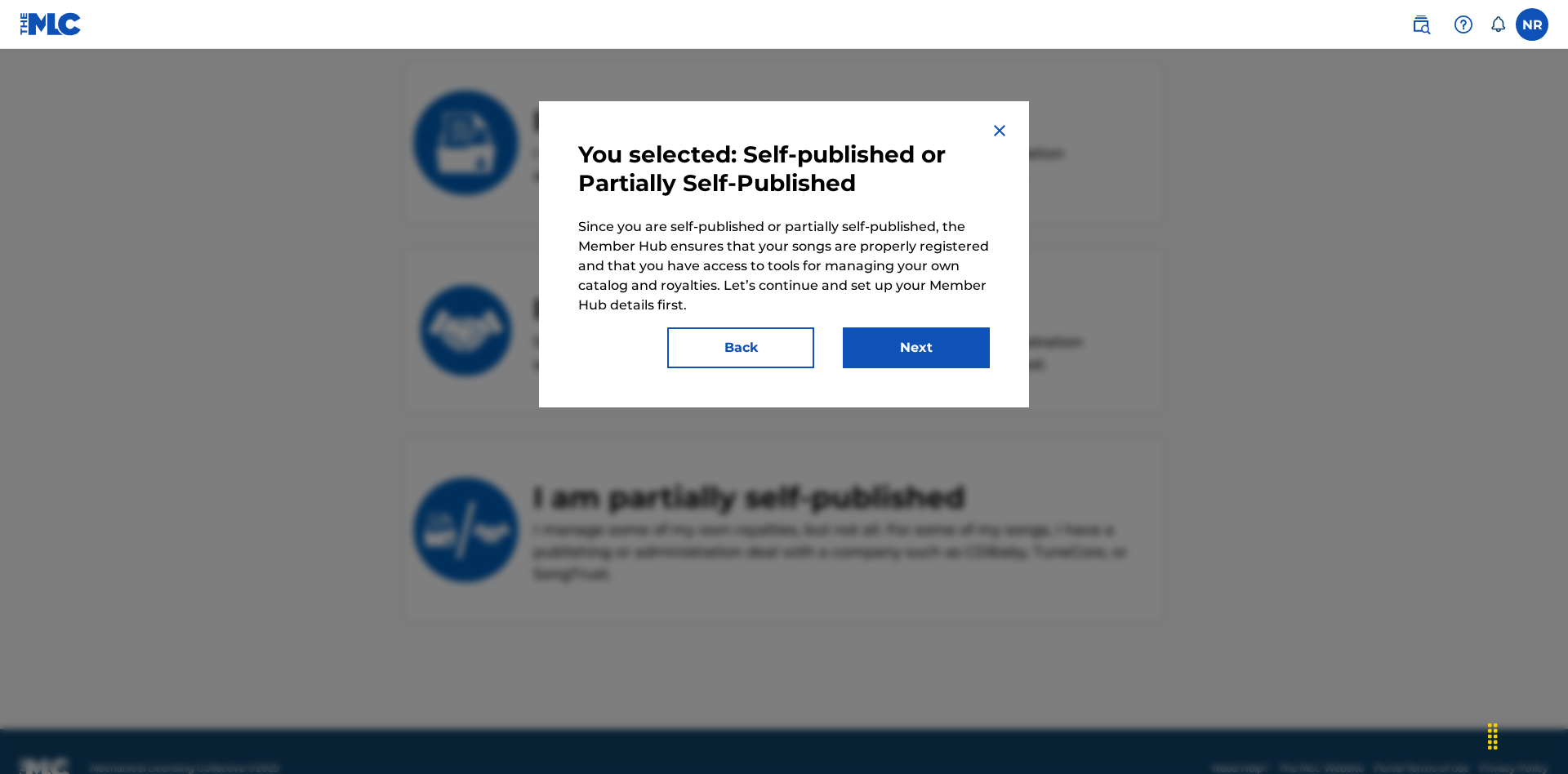
click at [917, 348] on button "Next" at bounding box center [916, 348] width 147 height 41
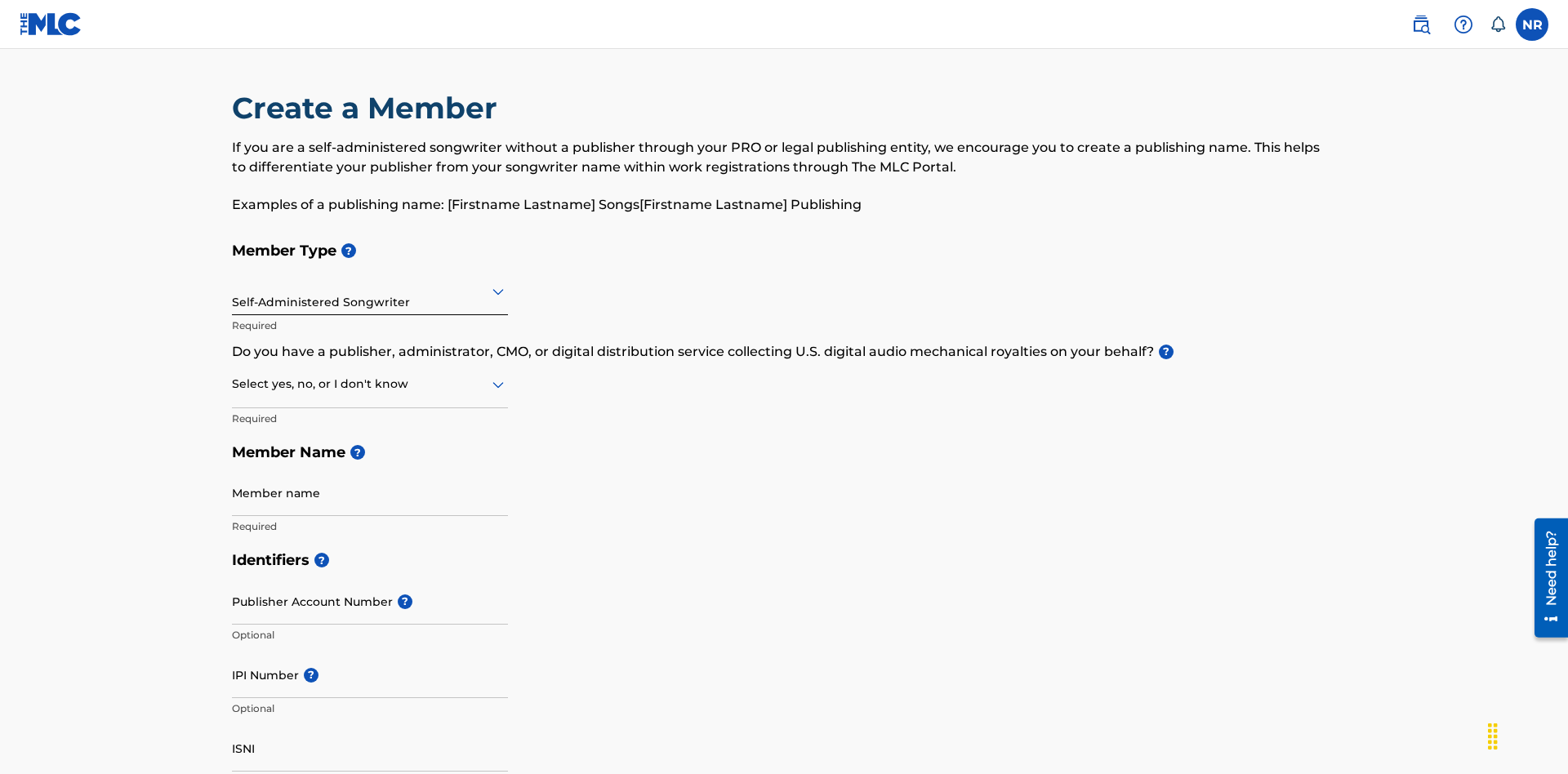
click at [233, 283] on input "text" at bounding box center [234, 291] width 3 height 17
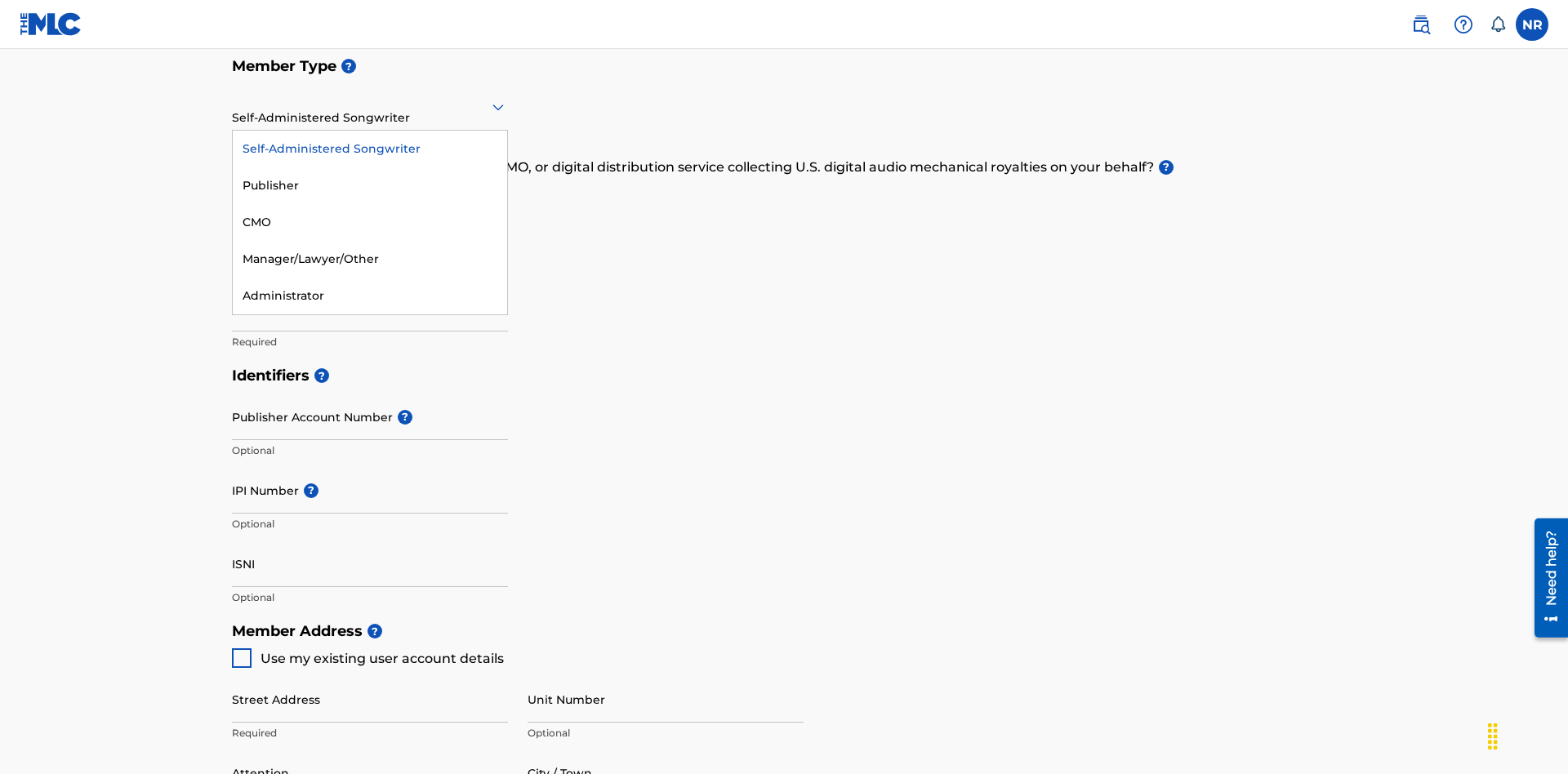
click at [370, 185] on div "Publisher" at bounding box center [370, 186] width 275 height 37
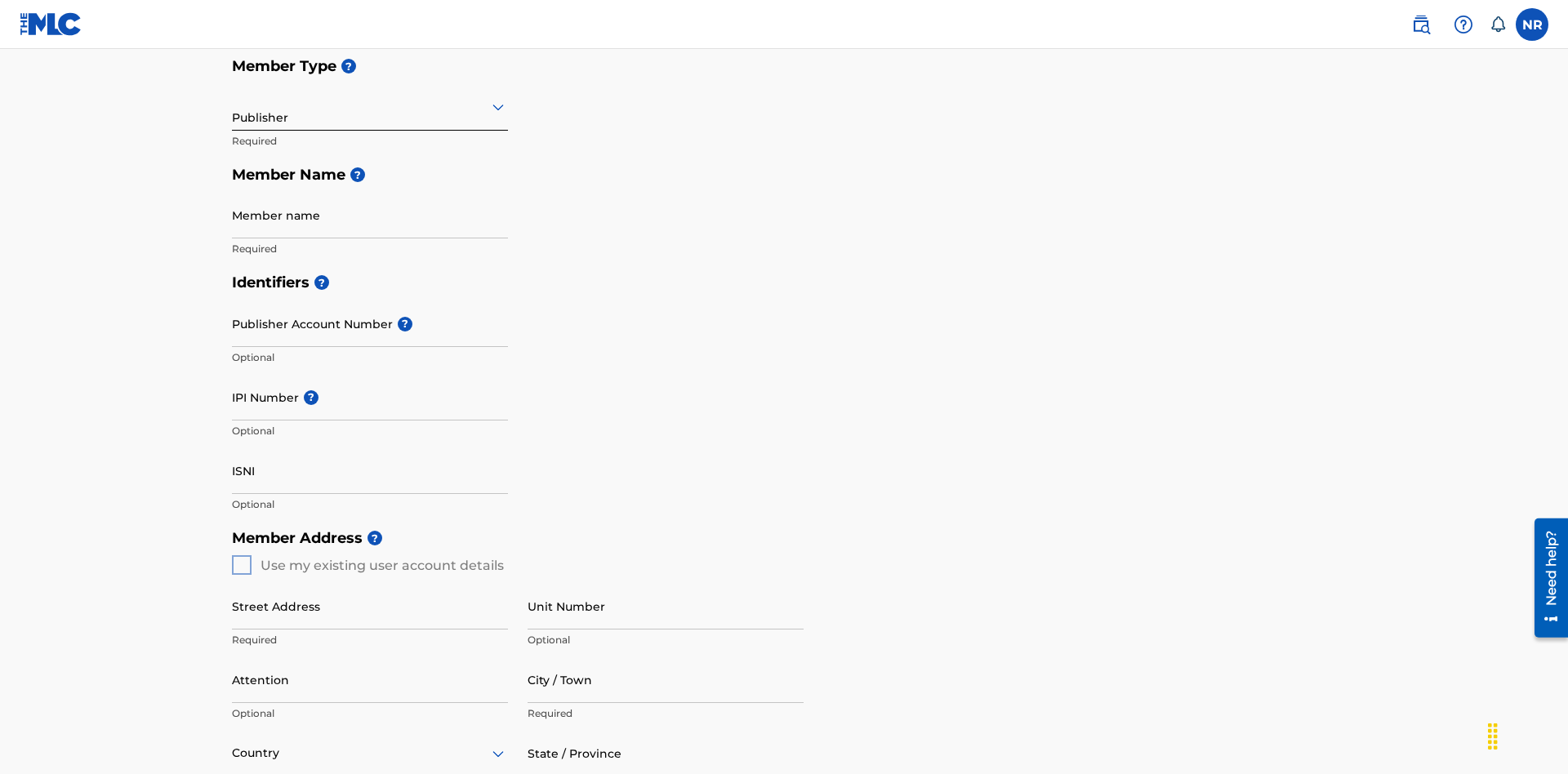
click at [233, 106] on input "text" at bounding box center [234, 107] width 3 height 17
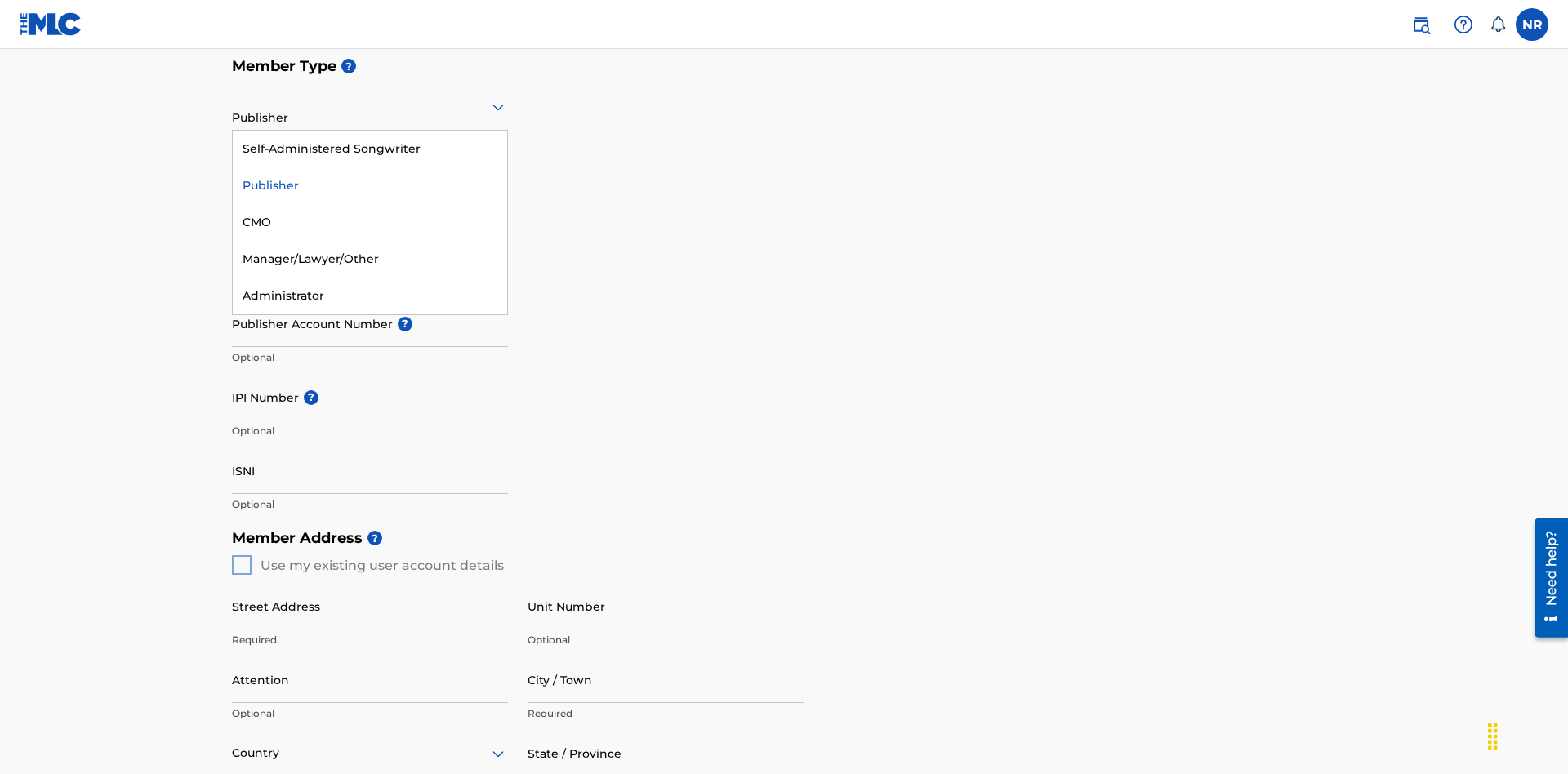
click at [370, 222] on div "CMO" at bounding box center [370, 223] width 275 height 37
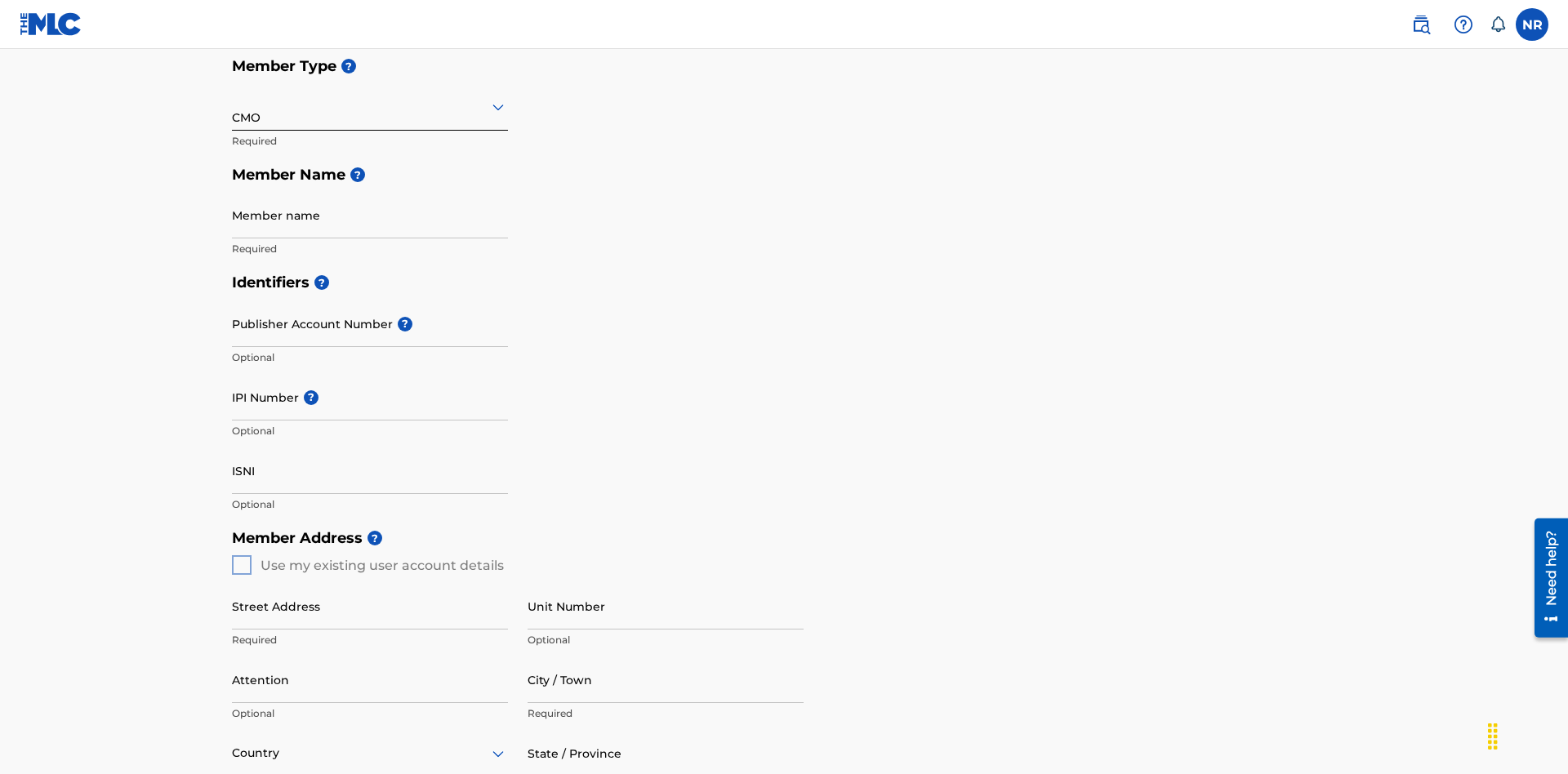
click at [233, 106] on input "text" at bounding box center [234, 107] width 3 height 17
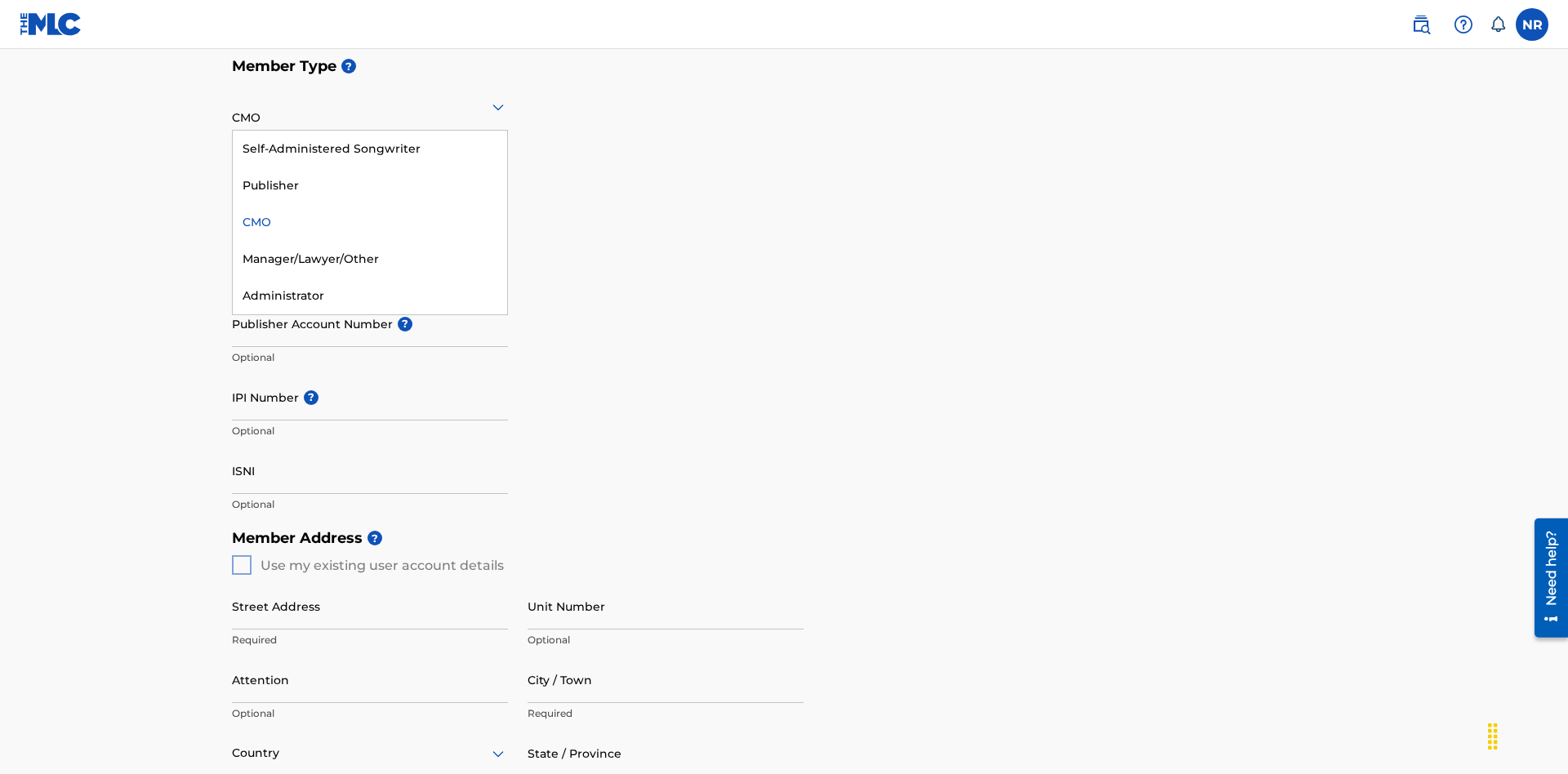
click at [370, 259] on div "Manager/Lawyer/Other" at bounding box center [370, 259] width 275 height 37
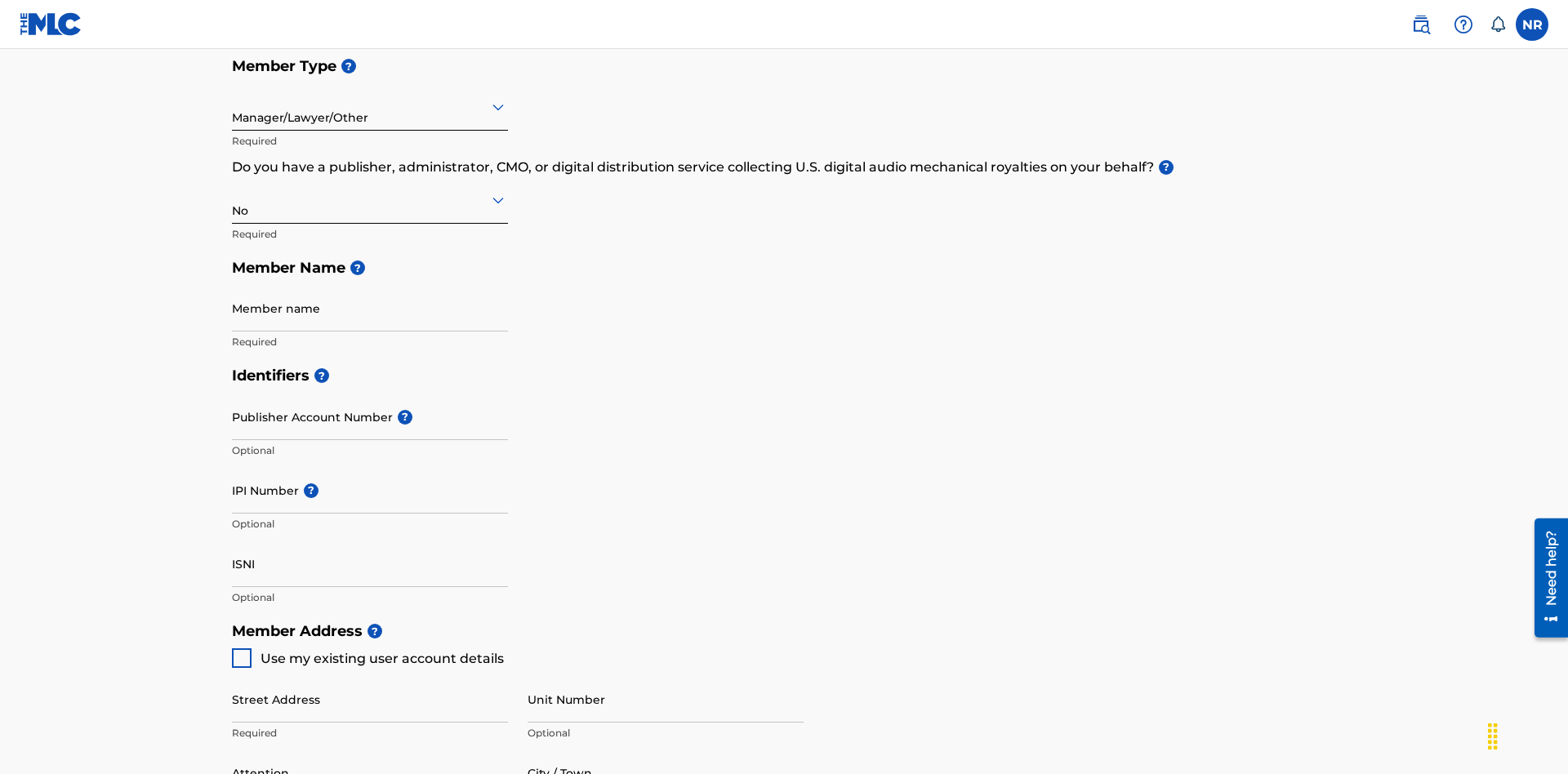
scroll to position [735, 0]
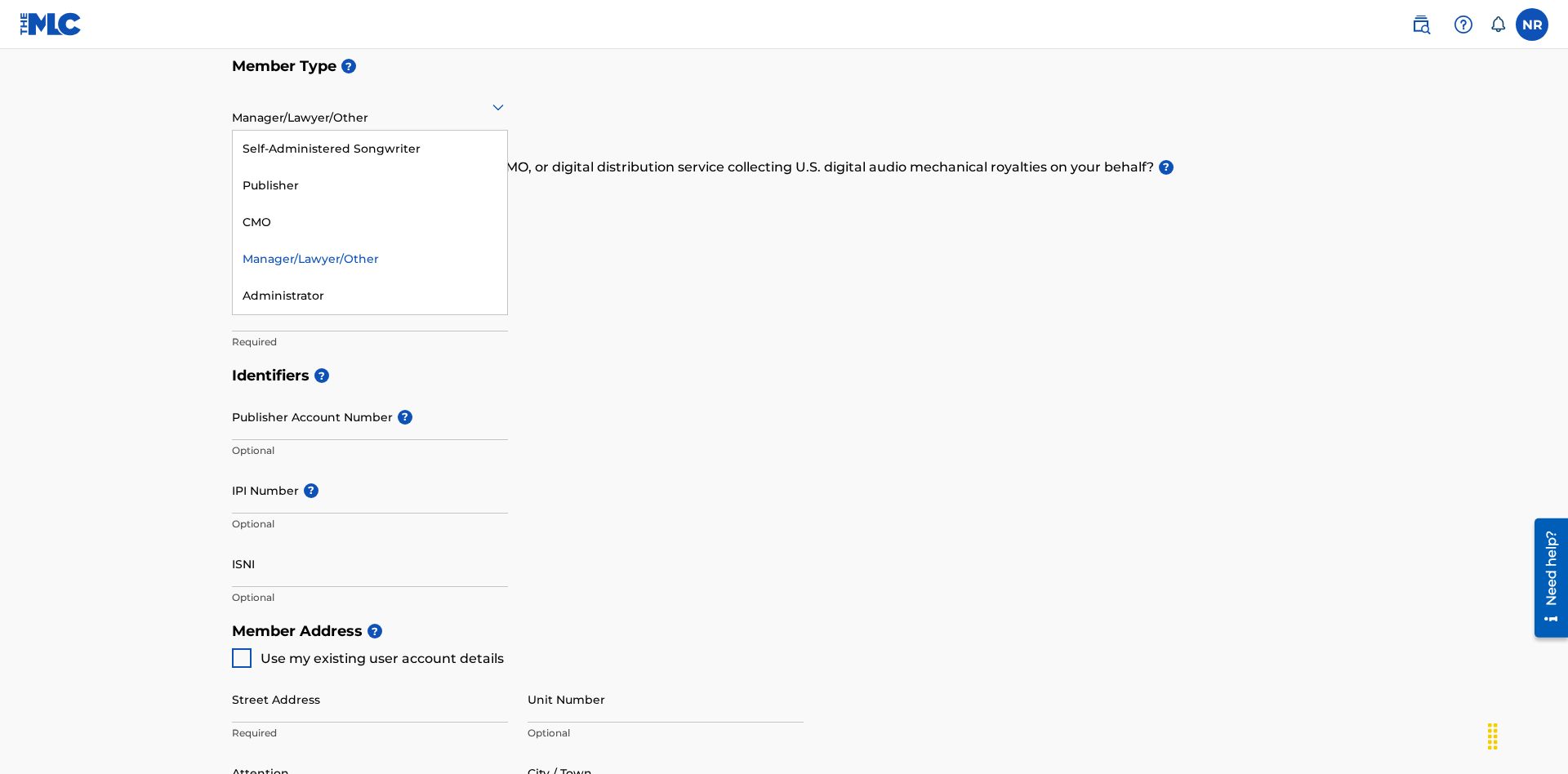
click at [370, 296] on div "Administrator" at bounding box center [370, 296] width 275 height 37
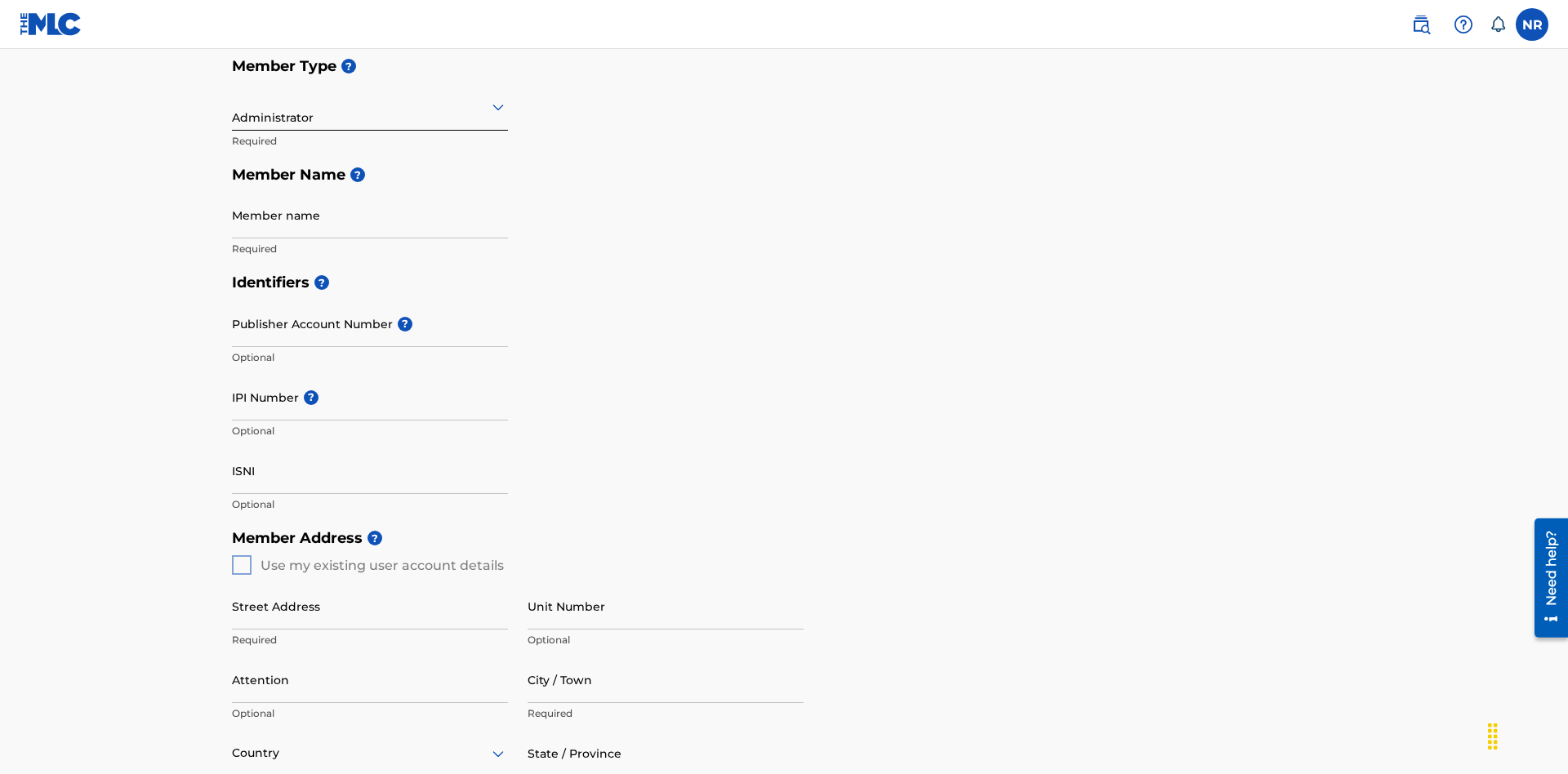
click at [233, 106] on input "text" at bounding box center [234, 107] width 3 height 17
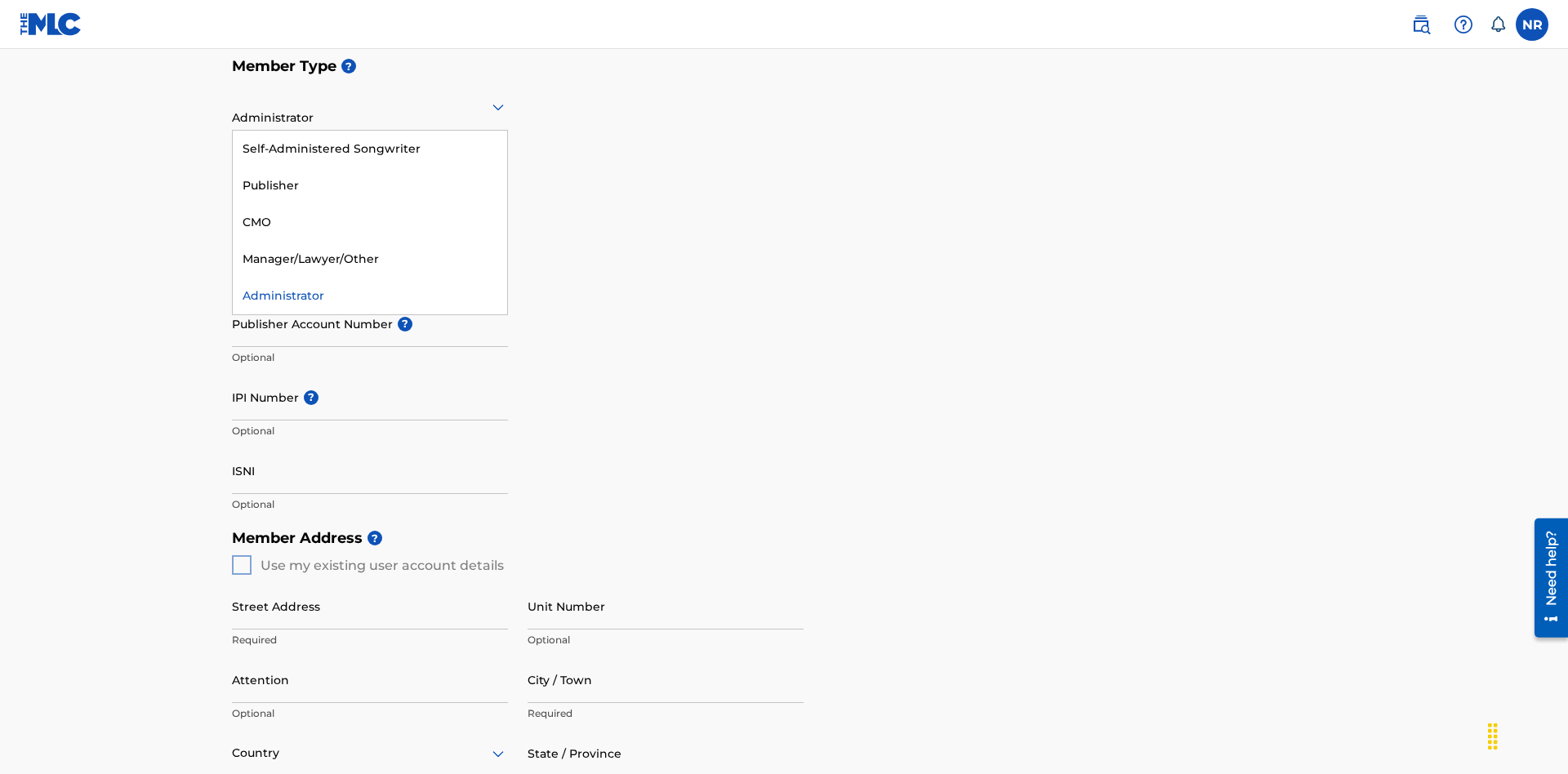
click at [370, 149] on div "Self-Administered Songwriter" at bounding box center [370, 149] width 275 height 37
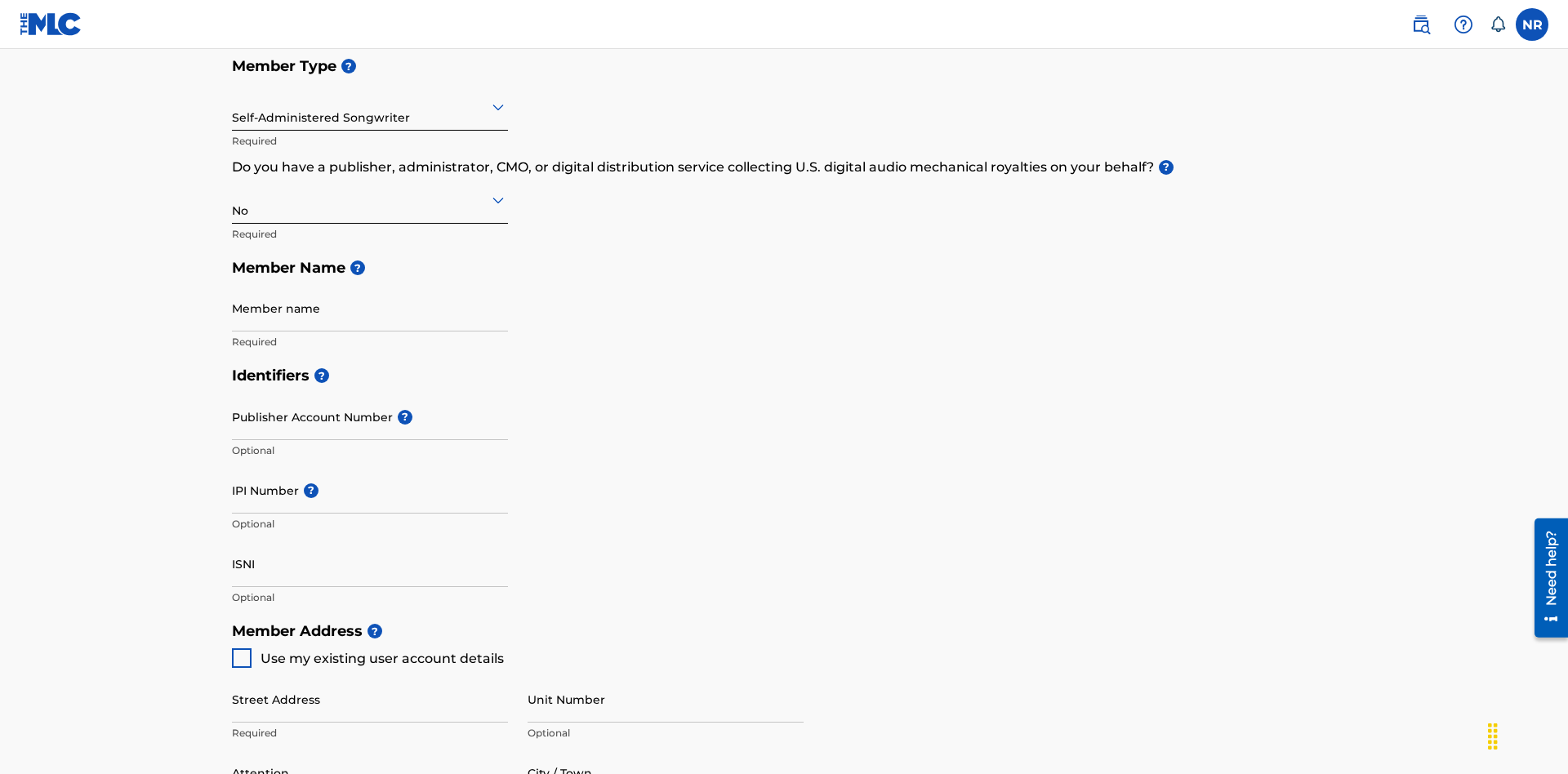
scroll to position [735, 0]
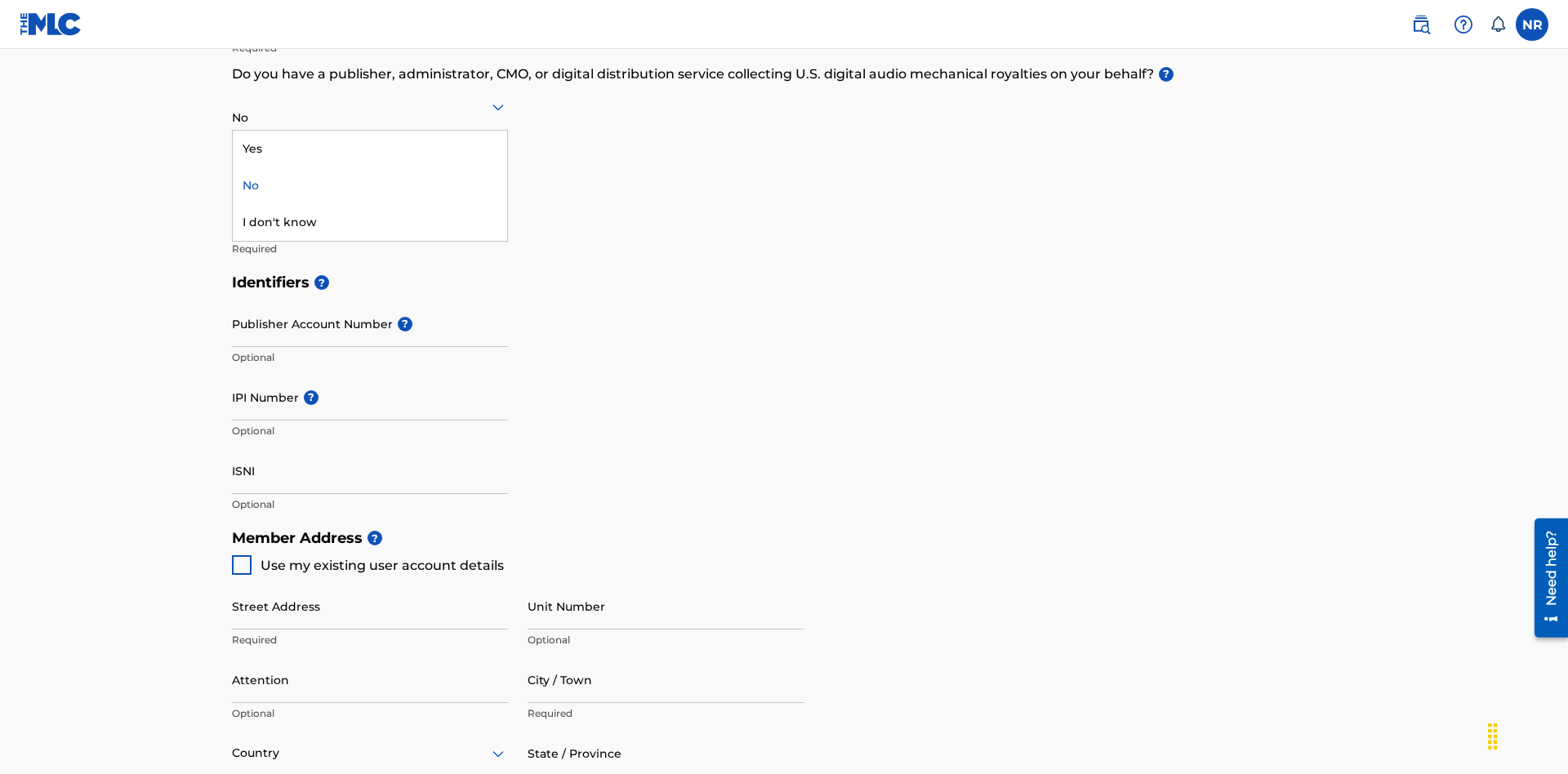
click at [370, 149] on div "Yes" at bounding box center [370, 149] width 275 height 37
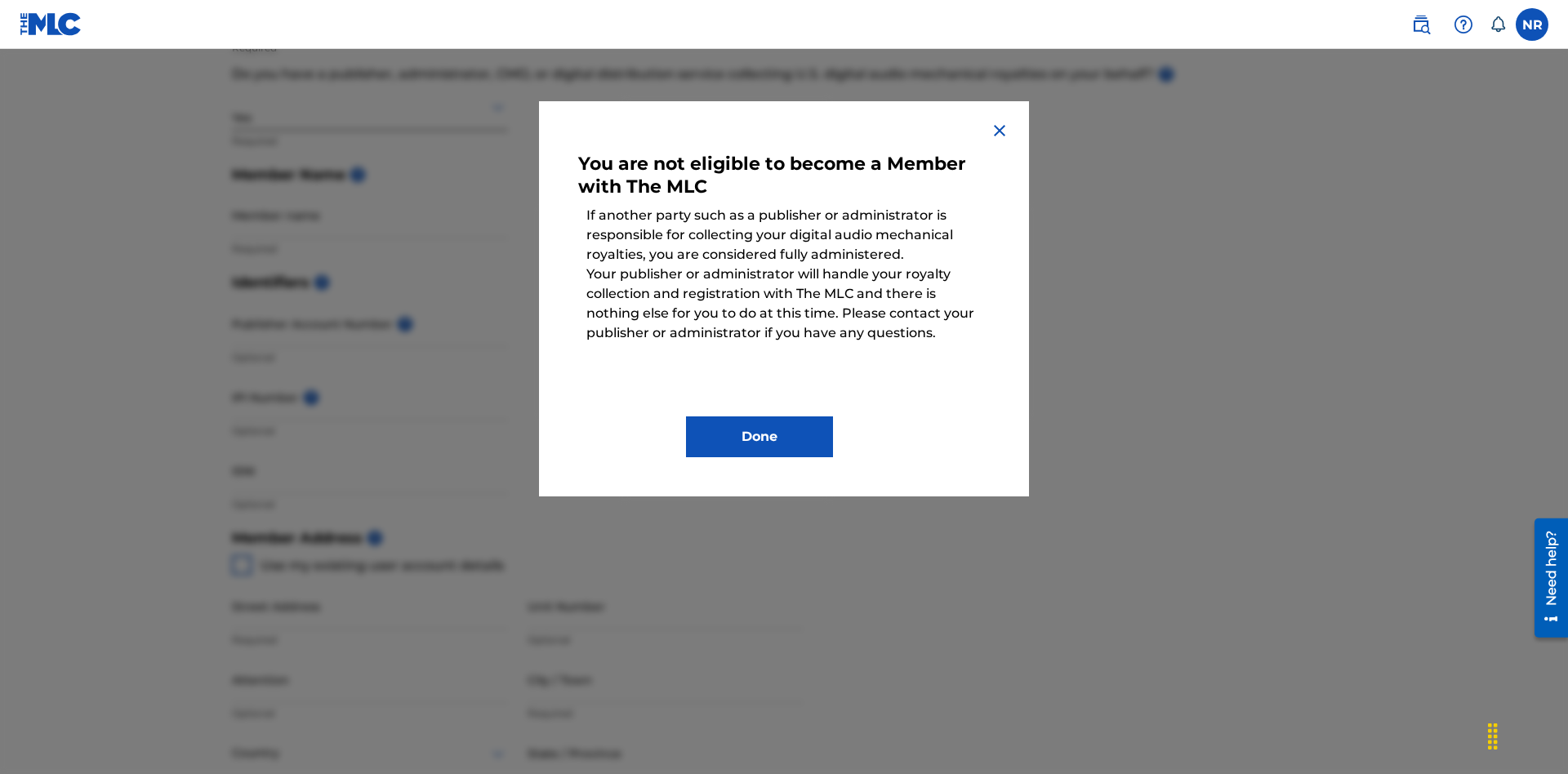
click at [760, 437] on button "Done" at bounding box center [759, 437] width 147 height 41
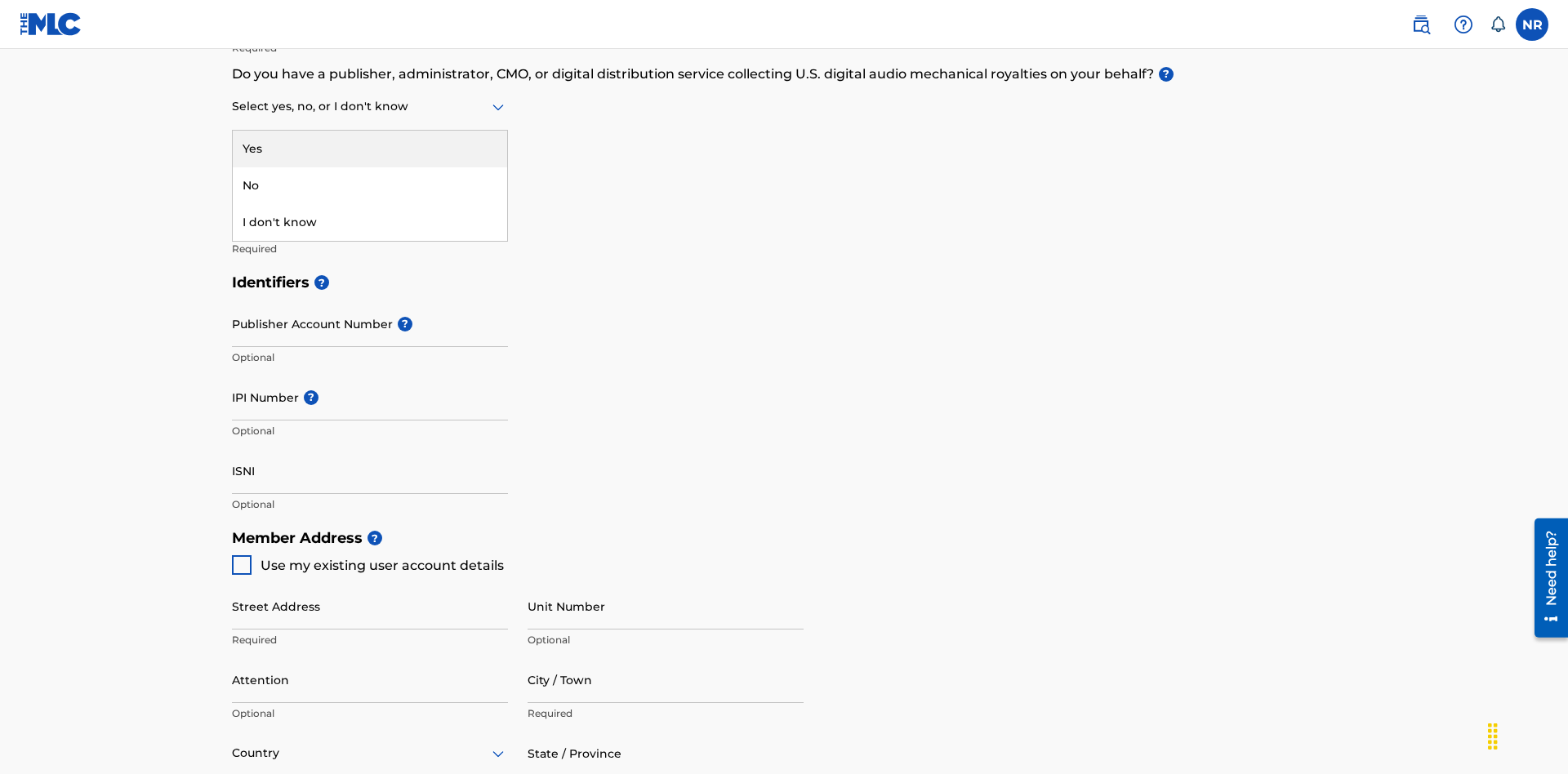
click at [370, 222] on div "I don't know" at bounding box center [370, 223] width 275 height 37
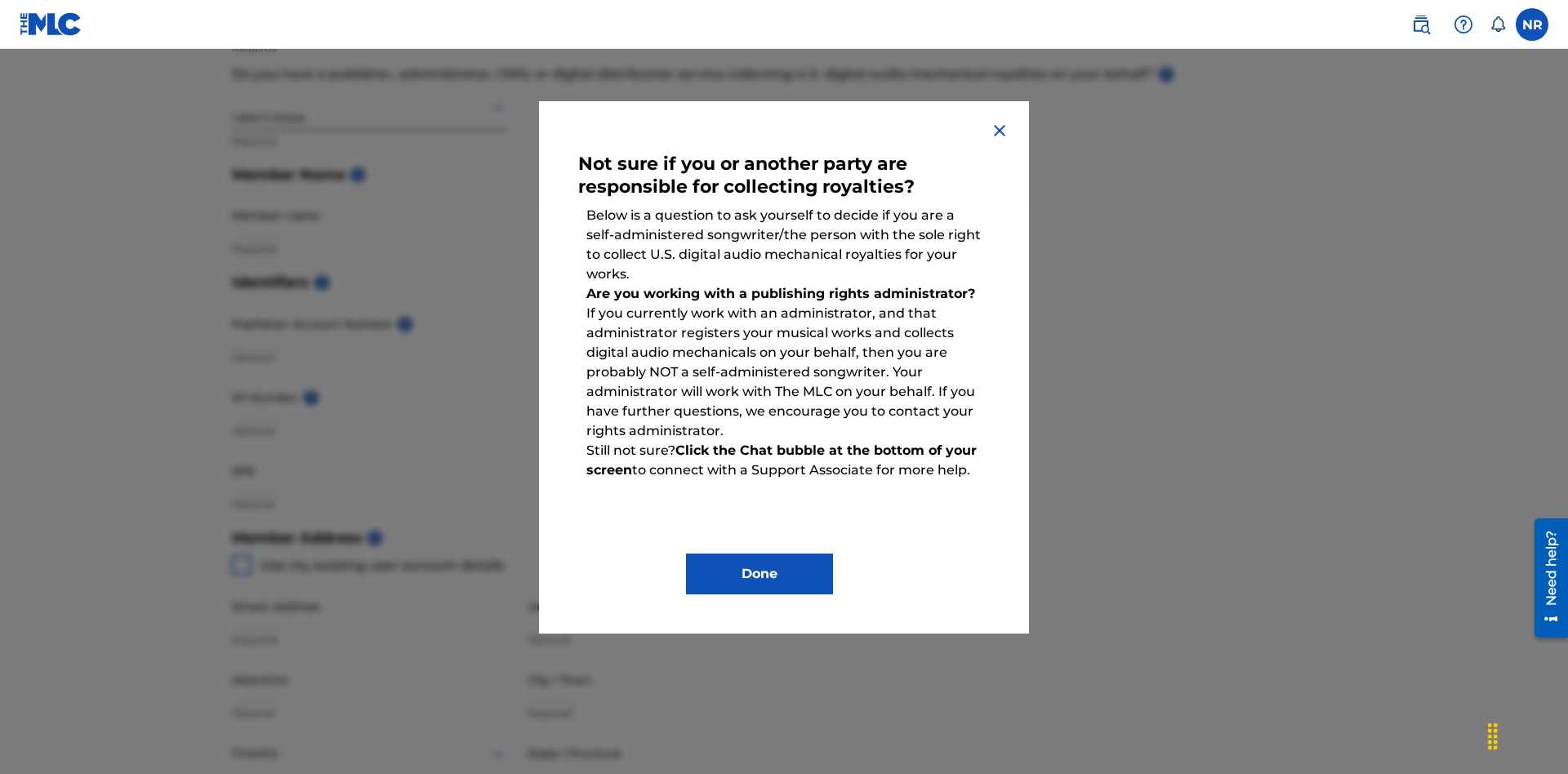
click at [760, 574] on button "Done" at bounding box center [759, 574] width 147 height 41
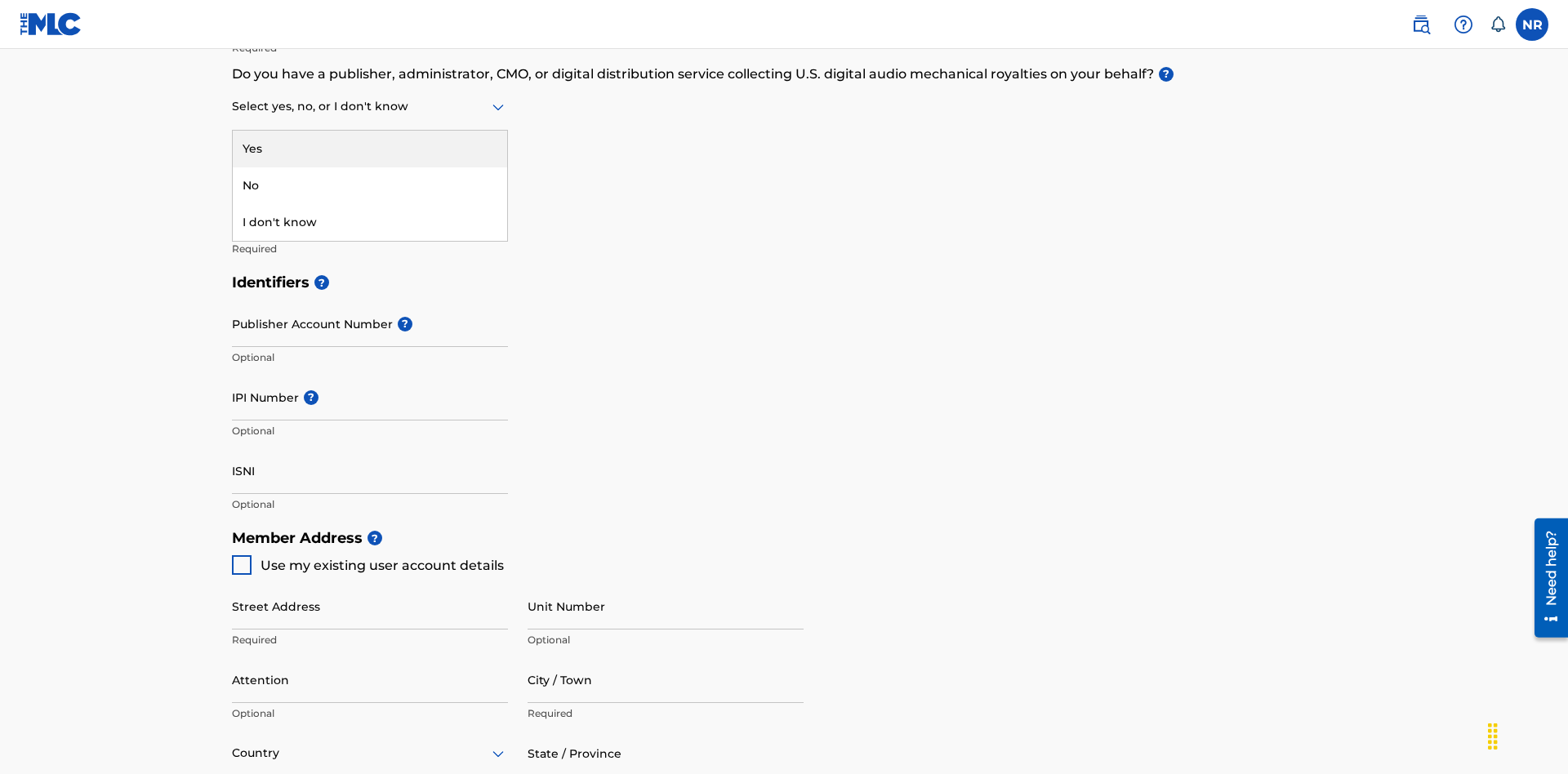
click at [370, 185] on div "No" at bounding box center [370, 186] width 275 height 37
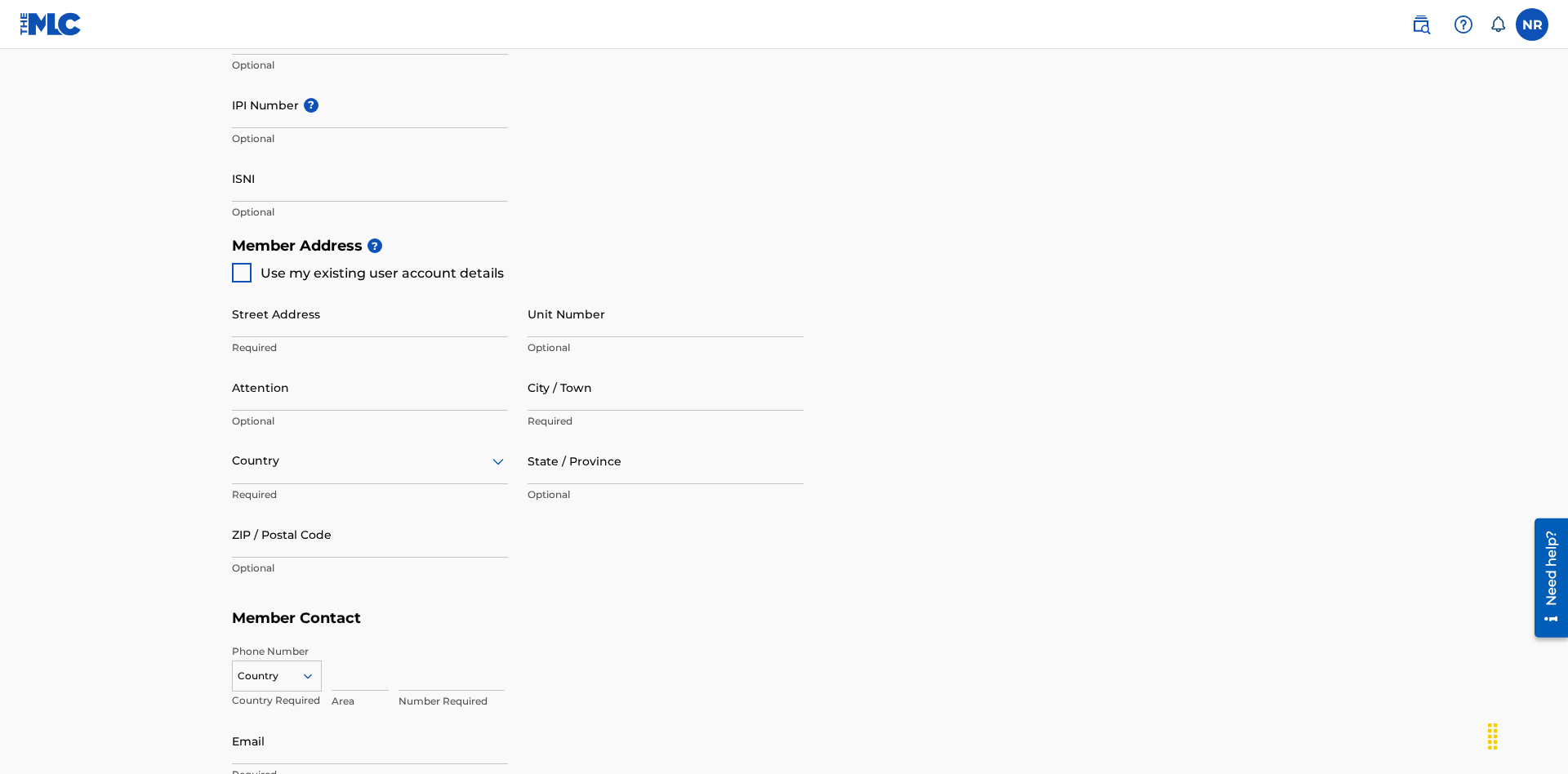
scroll to position [710, 0]
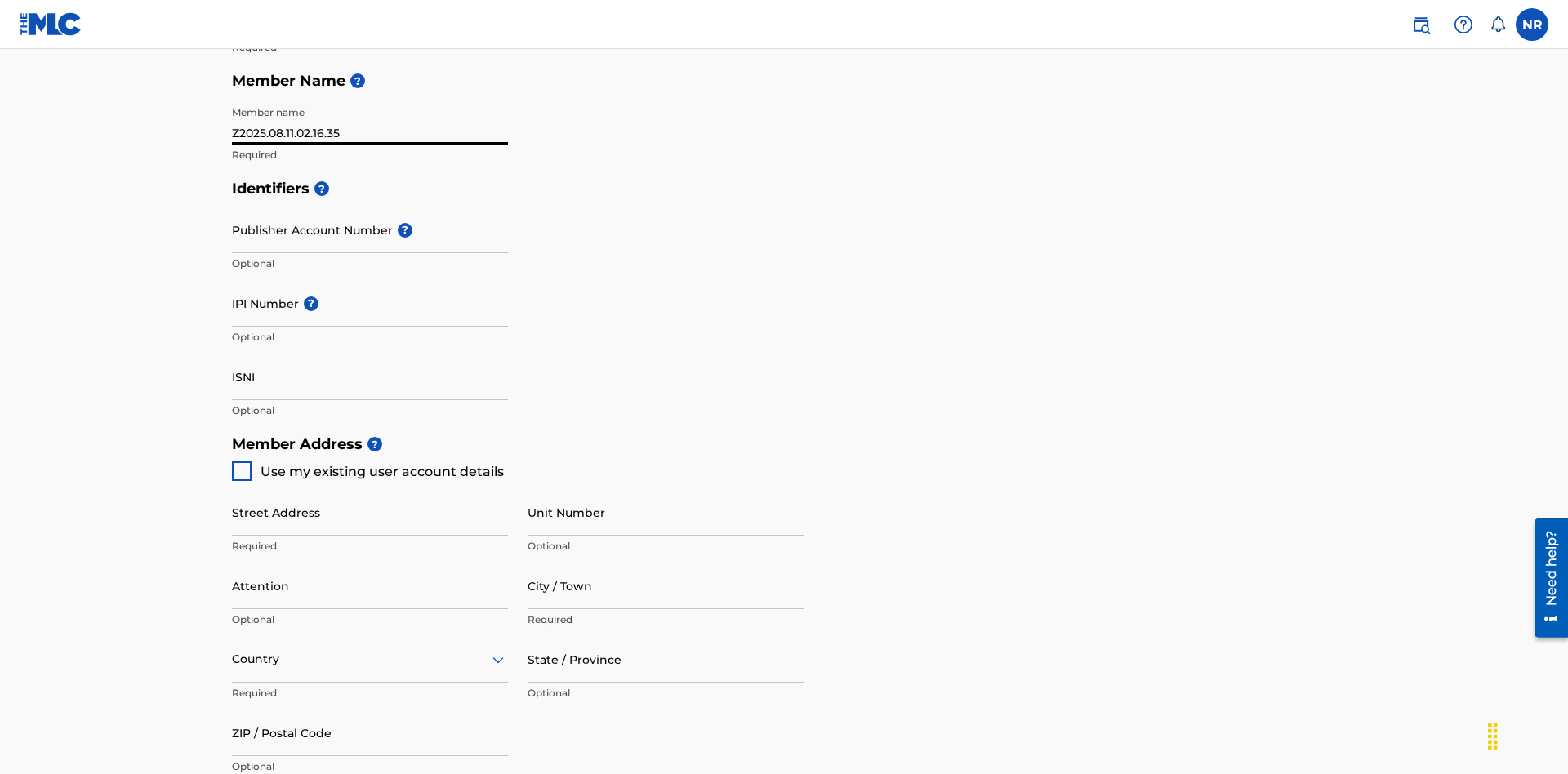
type input "Z2025.08.11.02.16.35"
click at [370, 490] on input "Street Address" at bounding box center [370, 513] width 276 height 47
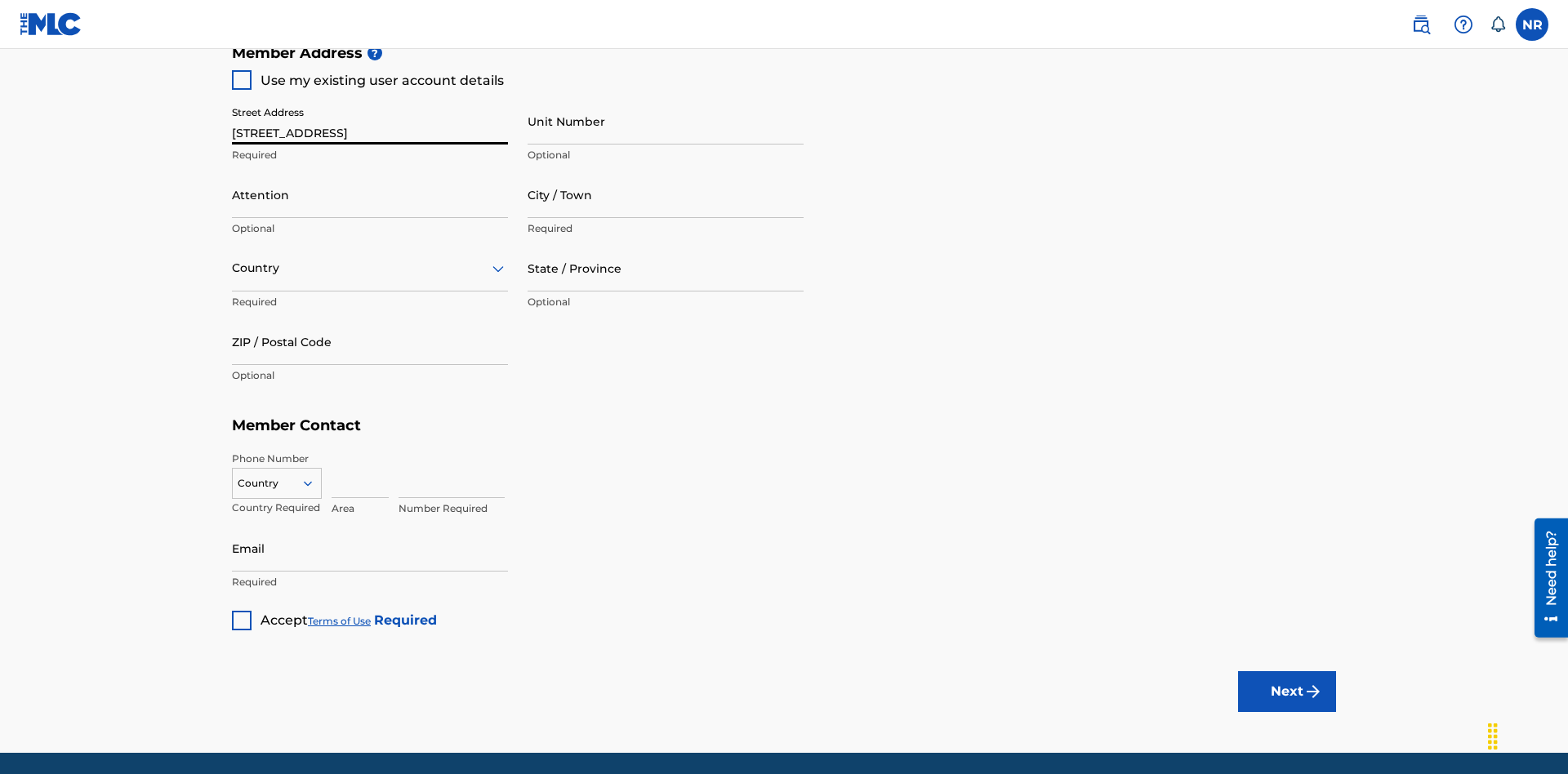
type input "[STREET_ADDRESS]"
click at [665, 121] on input "Unit Number" at bounding box center [665, 122] width 276 height 47
type input "Unit A"
click at [370, 171] on input "Attention" at bounding box center [370, 195] width 276 height 47
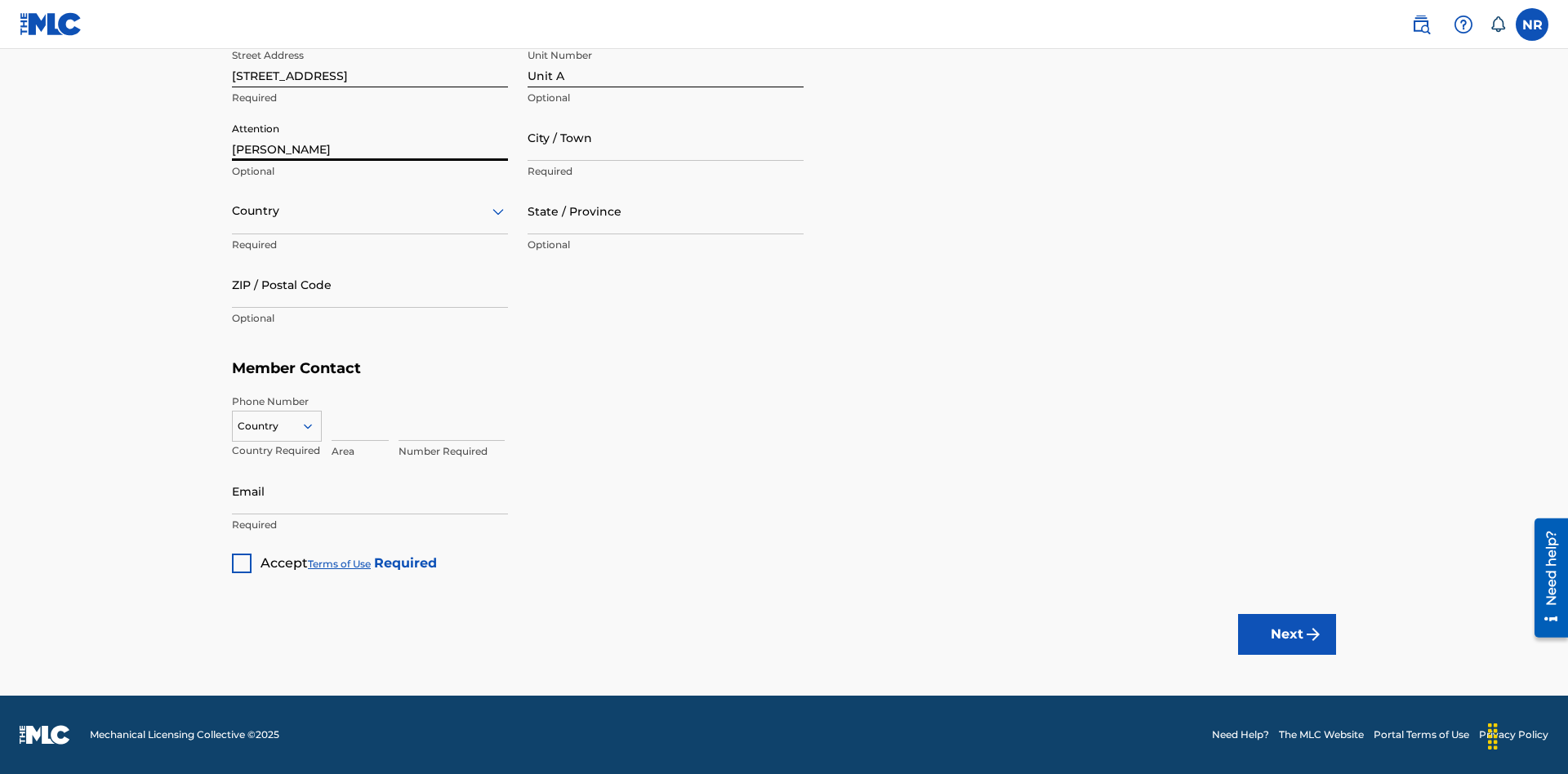
type input "[PERSON_NAME]"
click at [665, 137] on input "City / Town" at bounding box center [665, 137] width 276 height 47
type input "[GEOGRAPHIC_DATA]"
click at [233, 210] on input "text" at bounding box center [234, 211] width 3 height 17
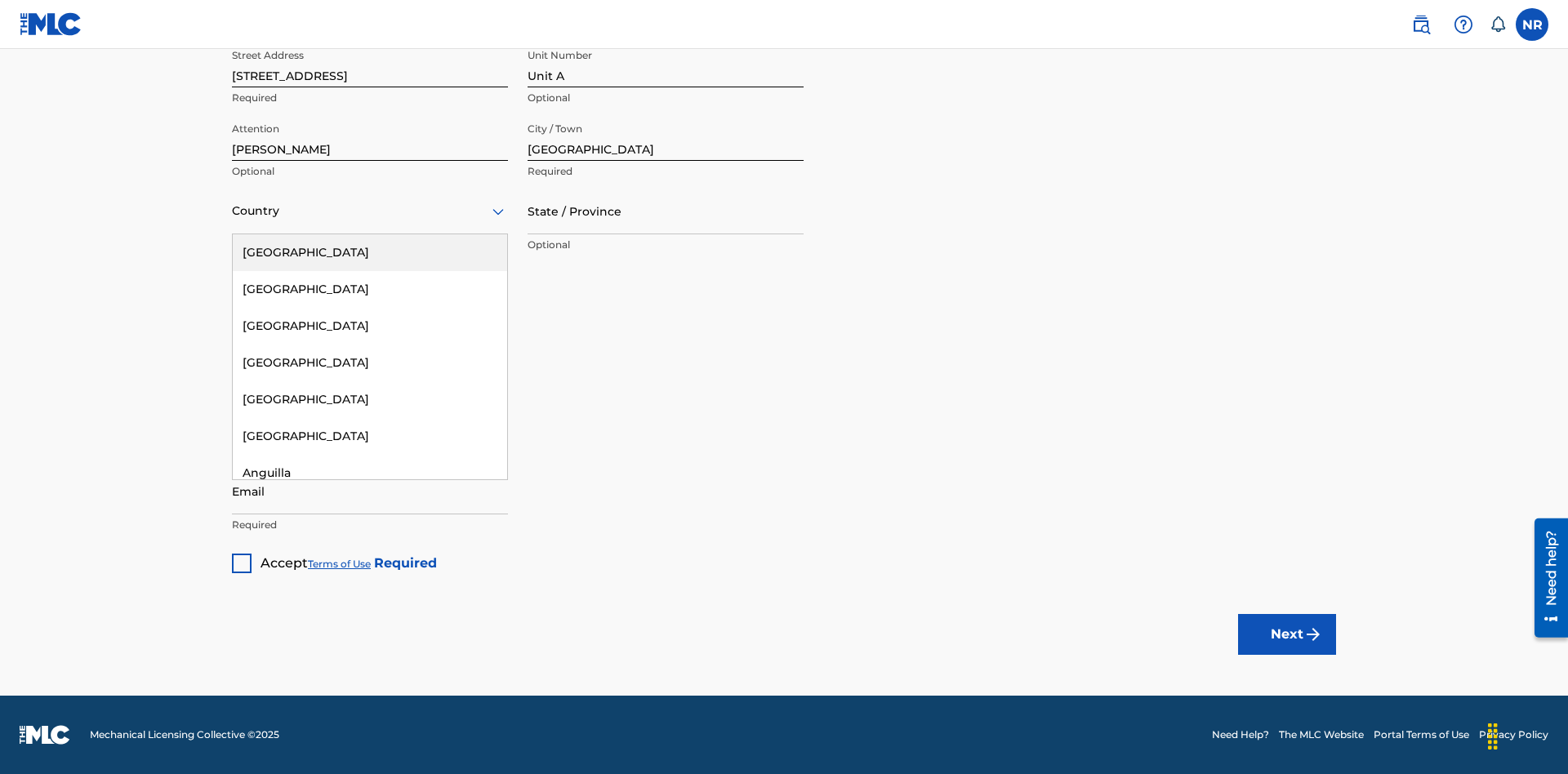
click at [370, 252] on div "[GEOGRAPHIC_DATA]" at bounding box center [370, 253] width 275 height 37
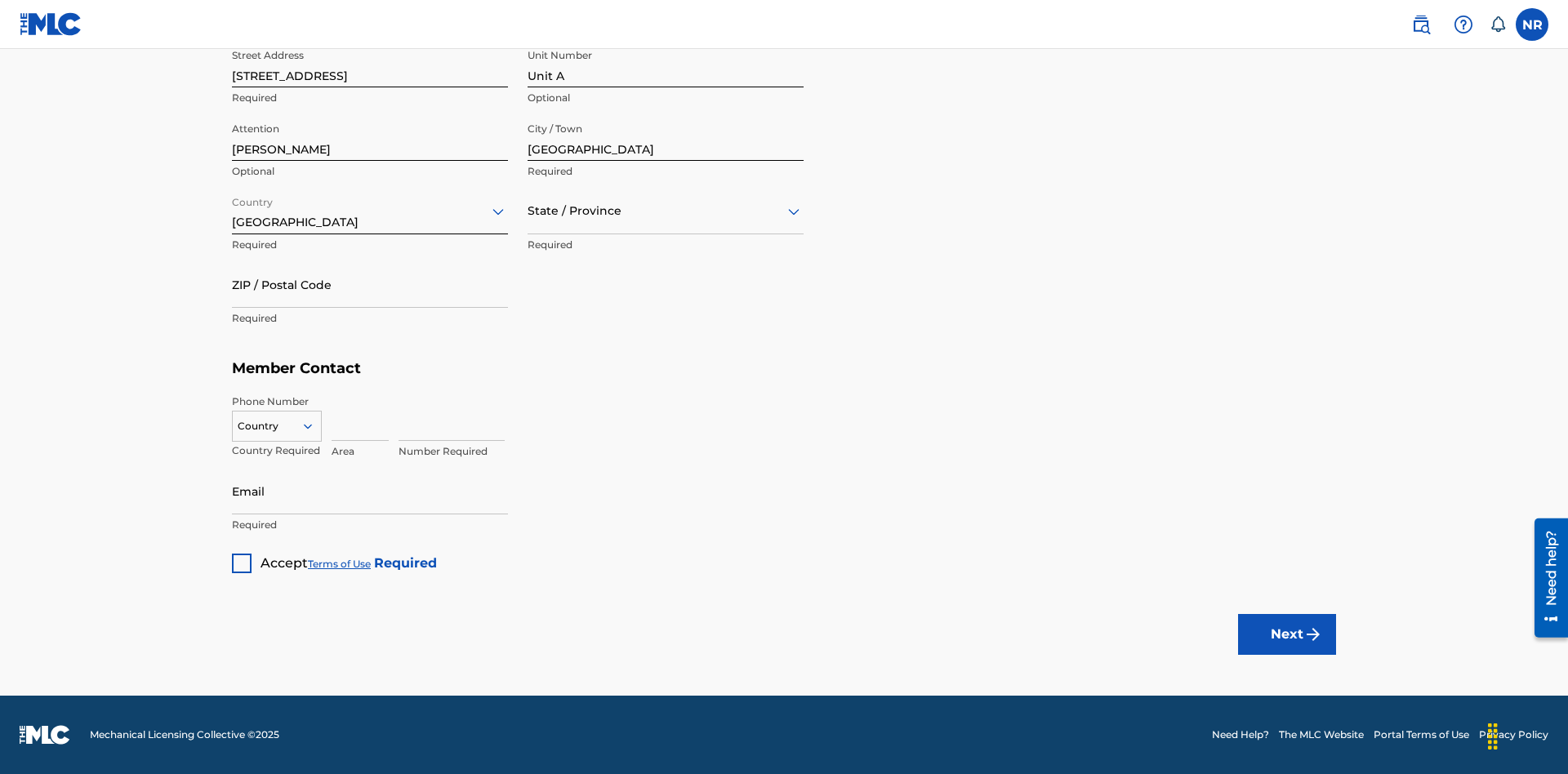
click at [529, 210] on input "text" at bounding box center [530, 211] width 3 height 17
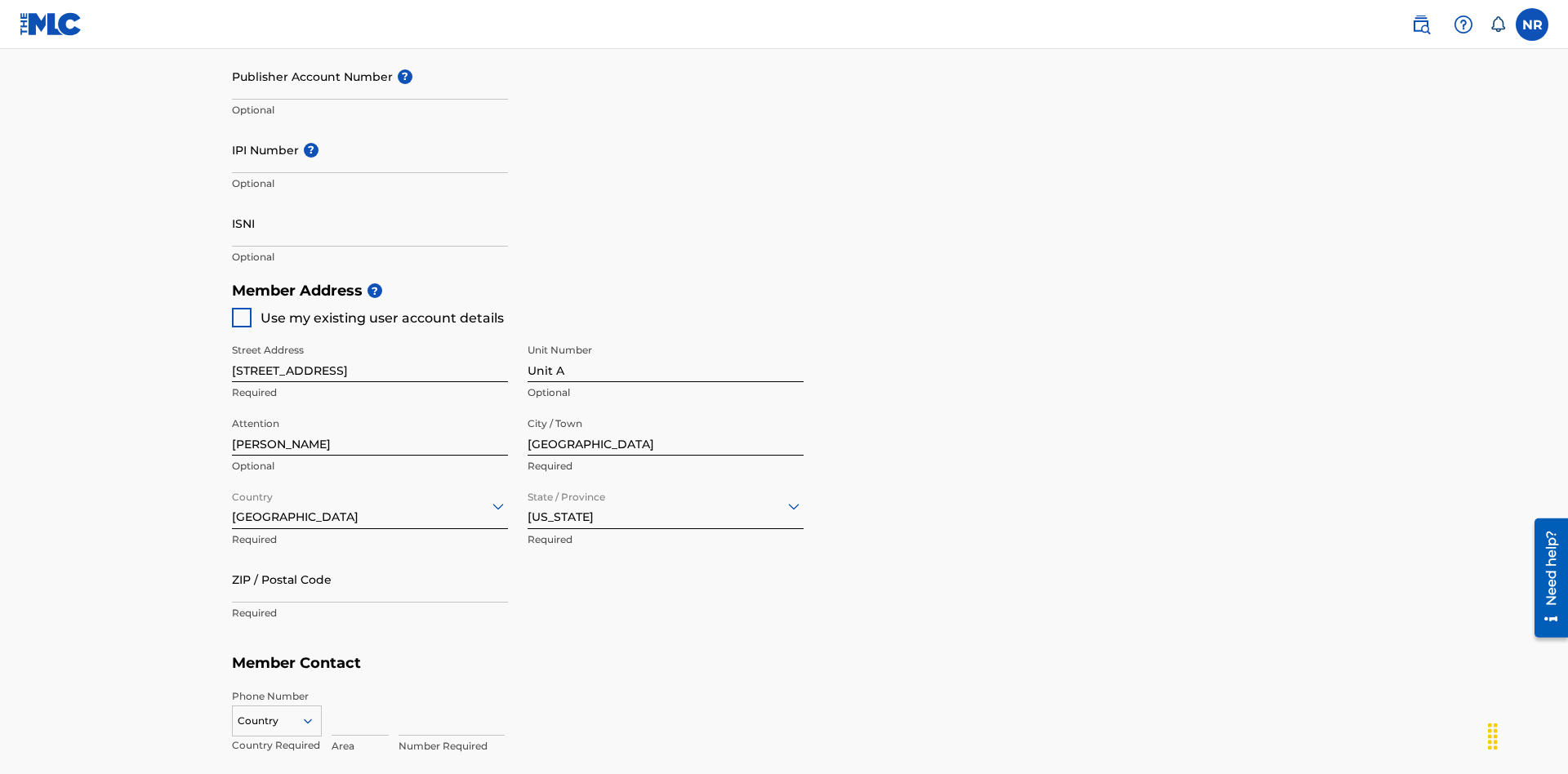
click at [370, 557] on input "ZIP / Postal Code" at bounding box center [370, 580] width 276 height 47
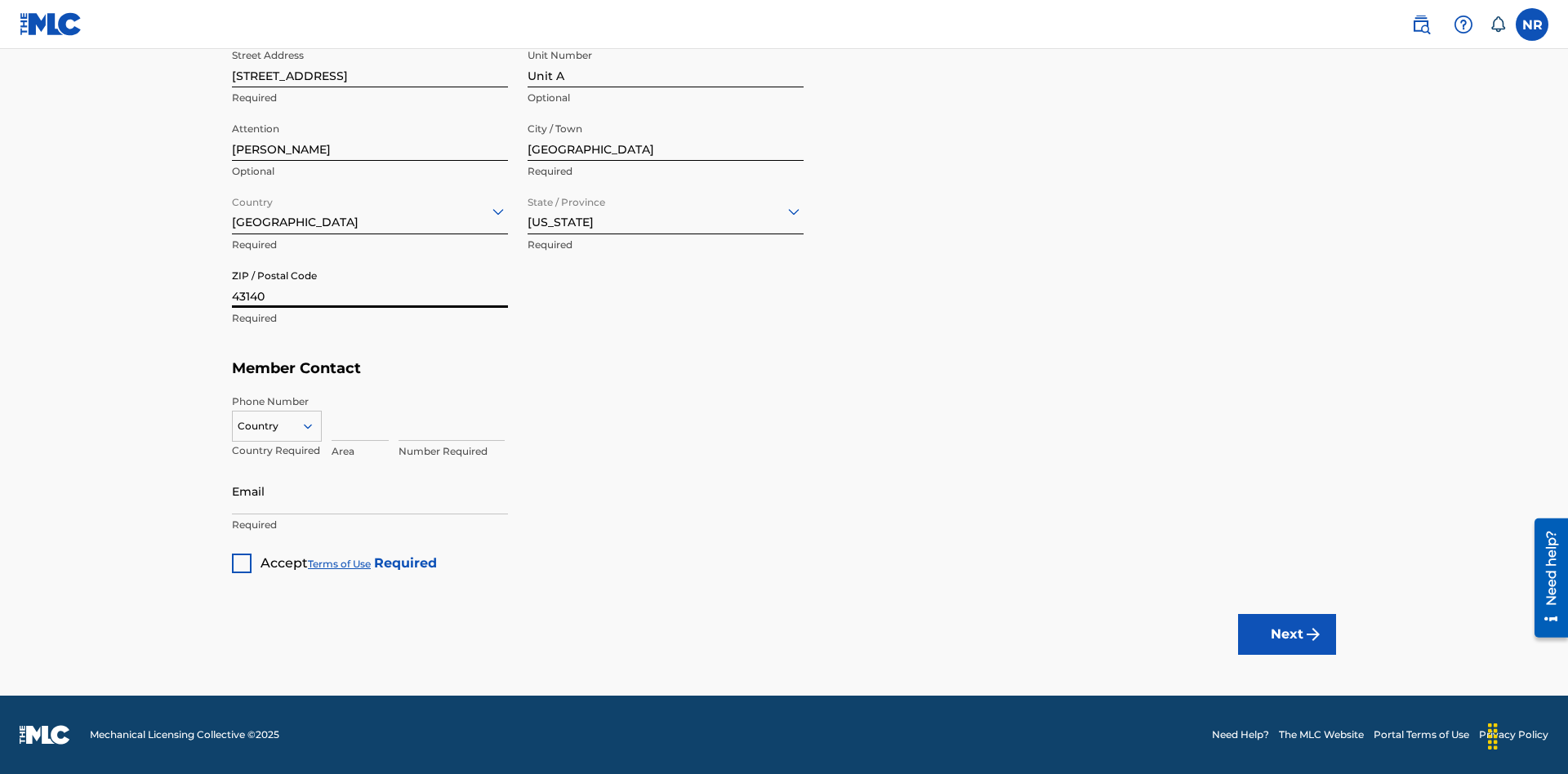
type input "43140"
click at [315, 425] on icon at bounding box center [308, 426] width 15 height 15
click at [277, 451] on div "US, [GEOGRAPHIC_DATA] +1" at bounding box center [277, 467] width 88 height 63
click at [360, 417] on input at bounding box center [360, 418] width 57 height 47
type input "740"
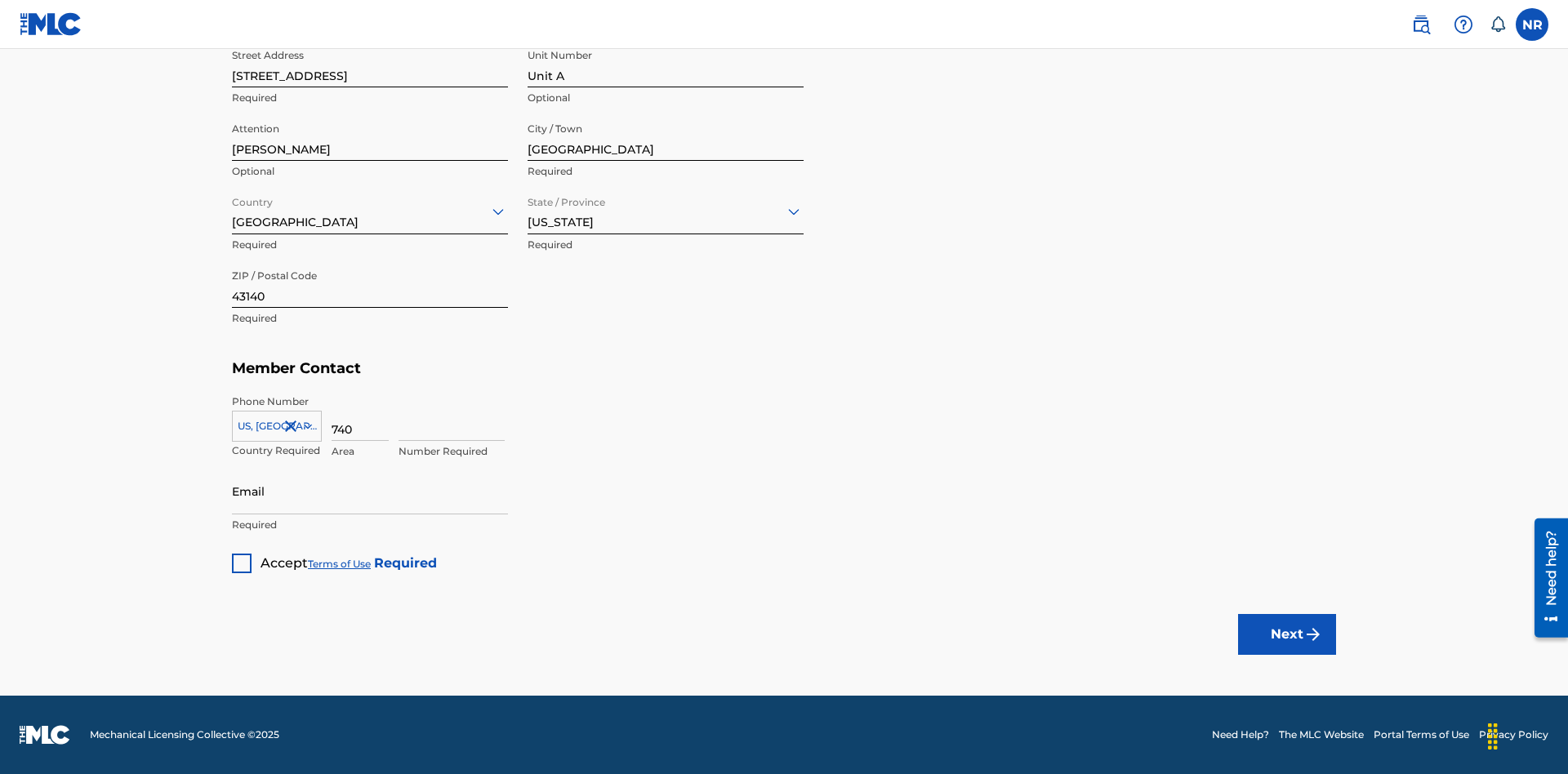
click at [451, 417] on input at bounding box center [451, 418] width 106 height 47
type input "8675309"
click at [370, 490] on input "Email" at bounding box center [370, 491] width 276 height 47
type input "[EMAIL_ADDRESS][DOMAIN_NAME]"
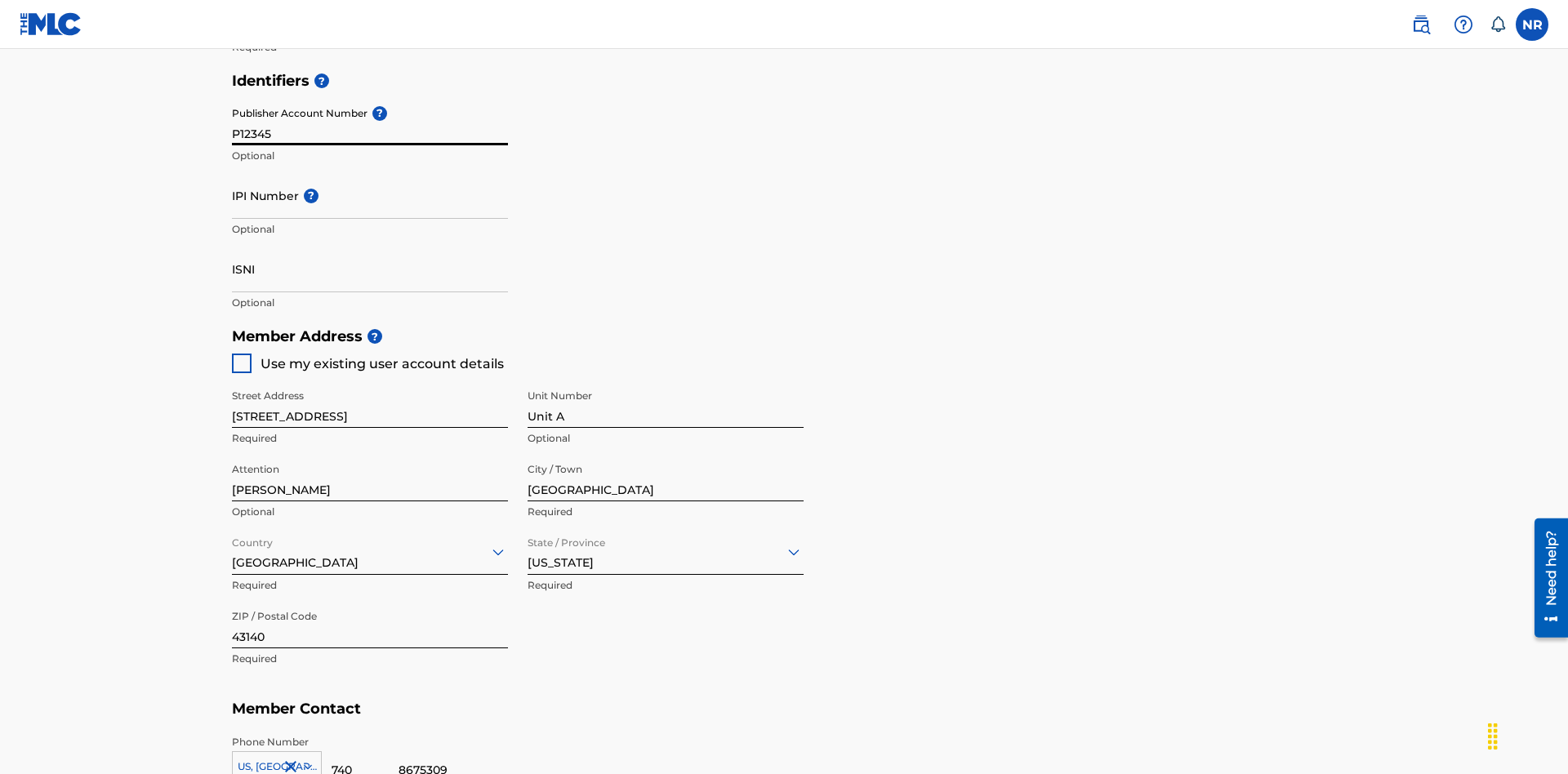
type input "P12345"
click at [370, 172] on input "IPI Number ?" at bounding box center [370, 196] width 276 height 47
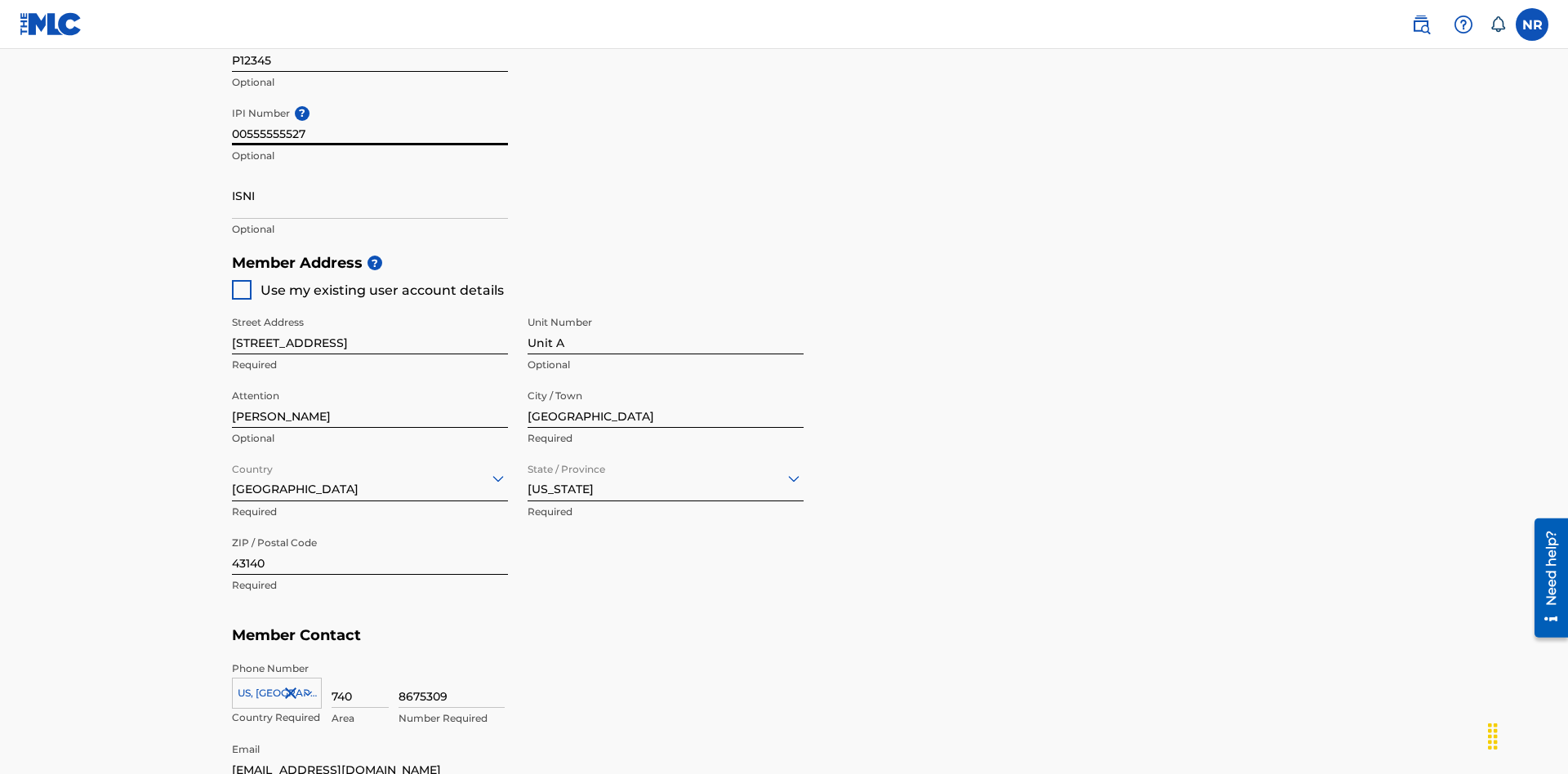
type input "00555555527"
click at [370, 172] on input "ISNI" at bounding box center [370, 196] width 276 height 47
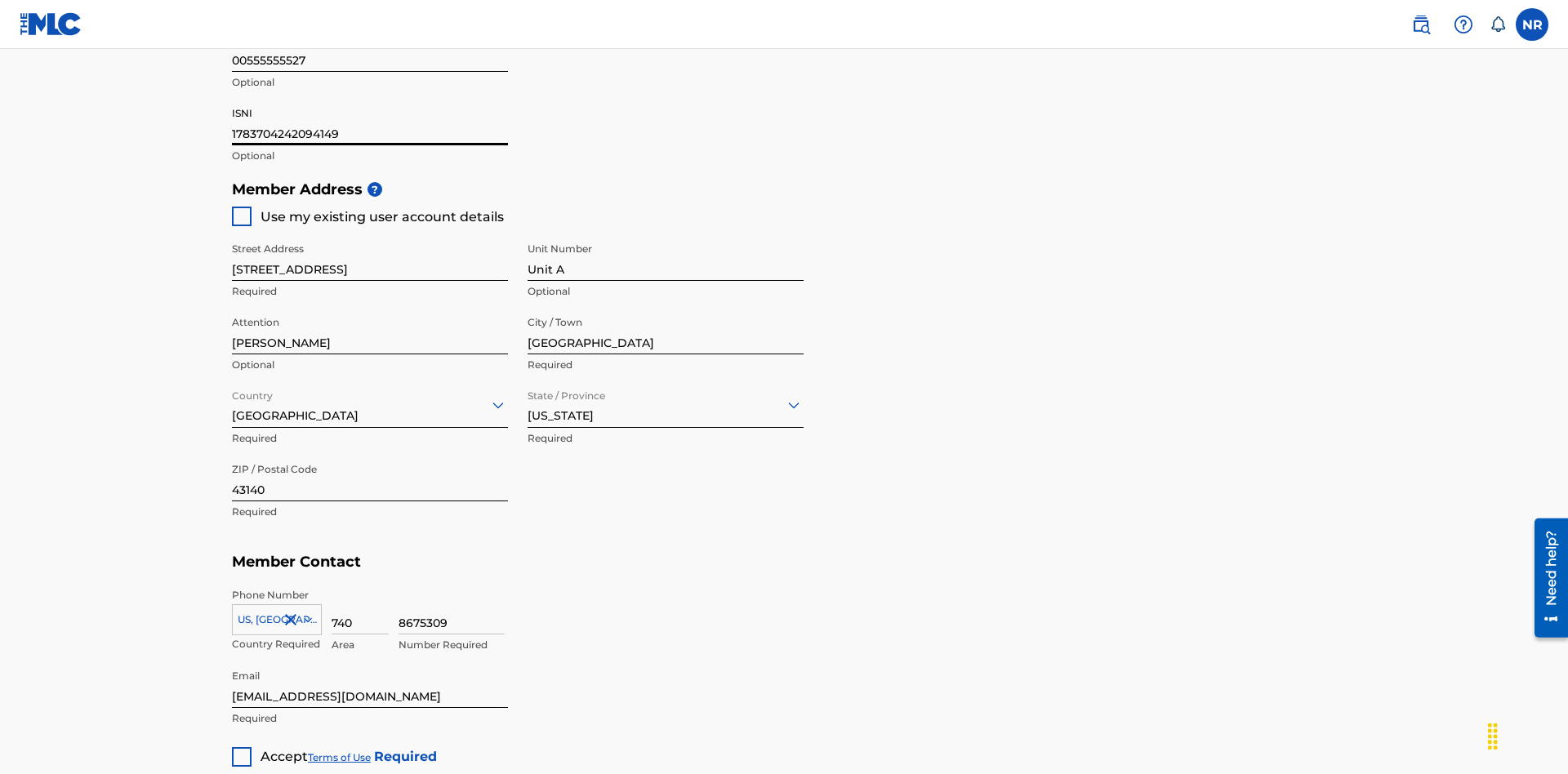
type input "1783704242094149"
click at [242, 747] on div at bounding box center [242, 757] width 20 height 20
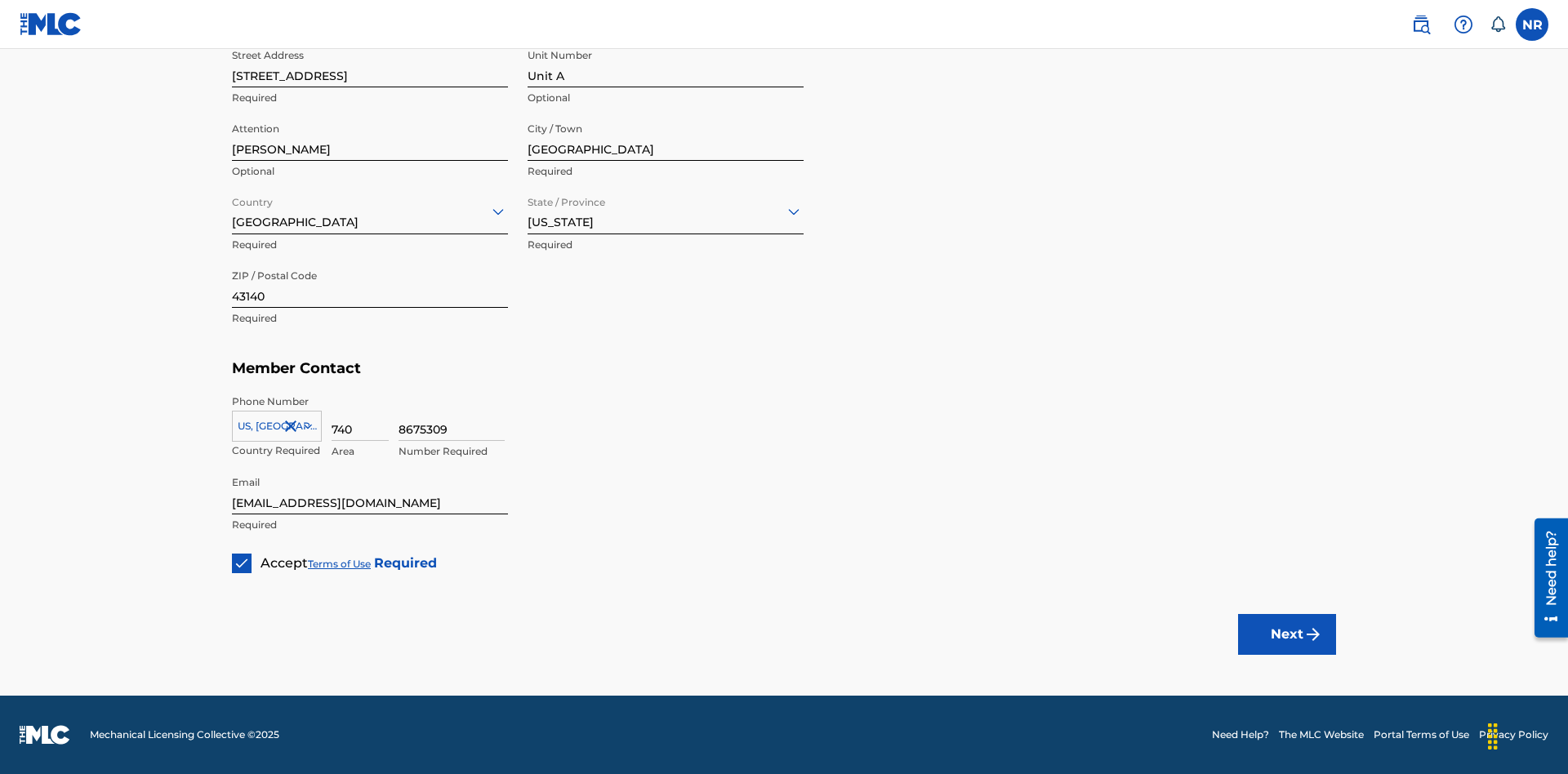
click at [1287, 634] on button "Next" at bounding box center [1287, 634] width 98 height 41
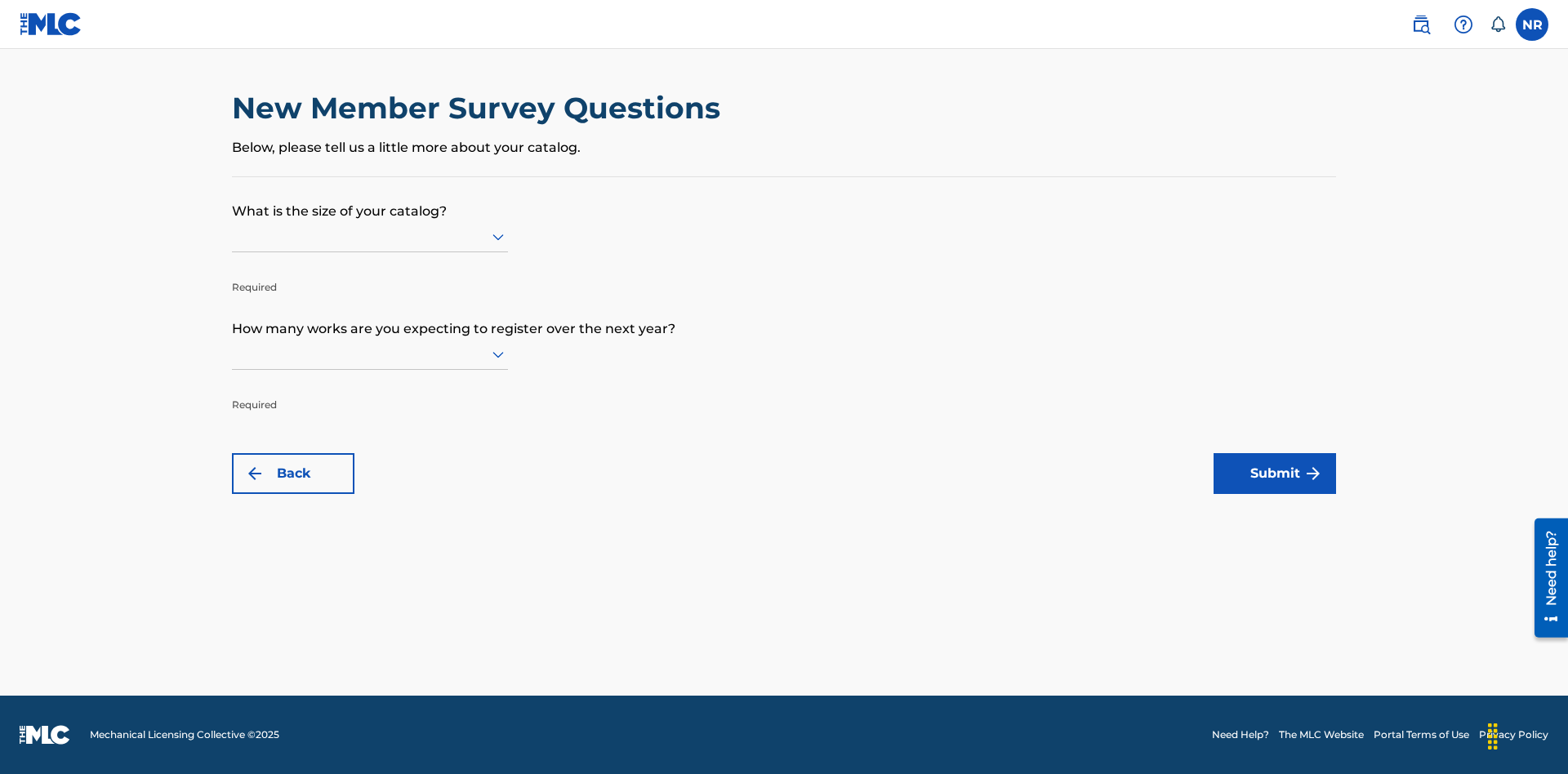
click at [233, 236] on input "text" at bounding box center [234, 237] width 3 height 17
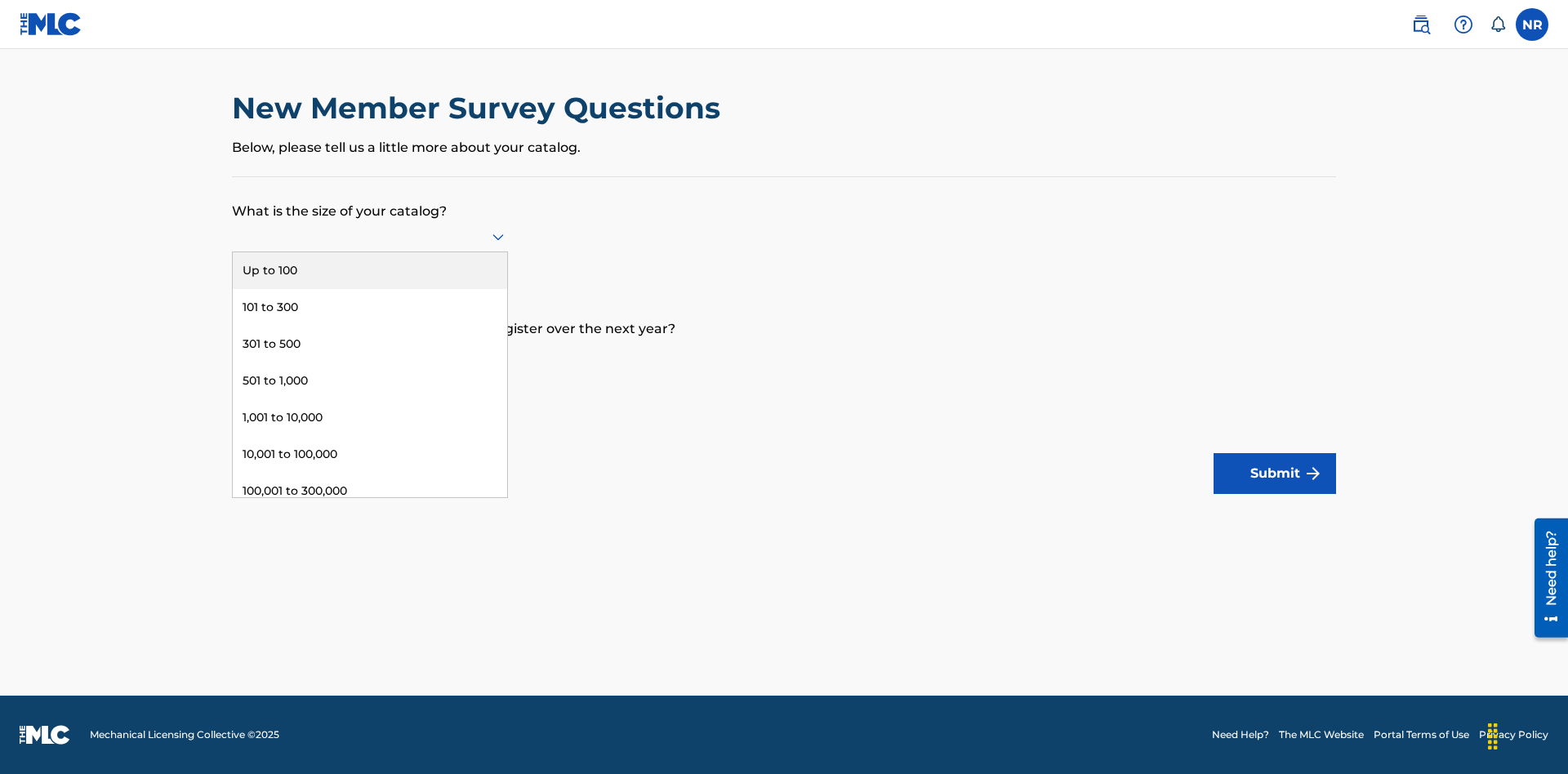
click at [370, 381] on div "501 to 1,000" at bounding box center [370, 381] width 275 height 37
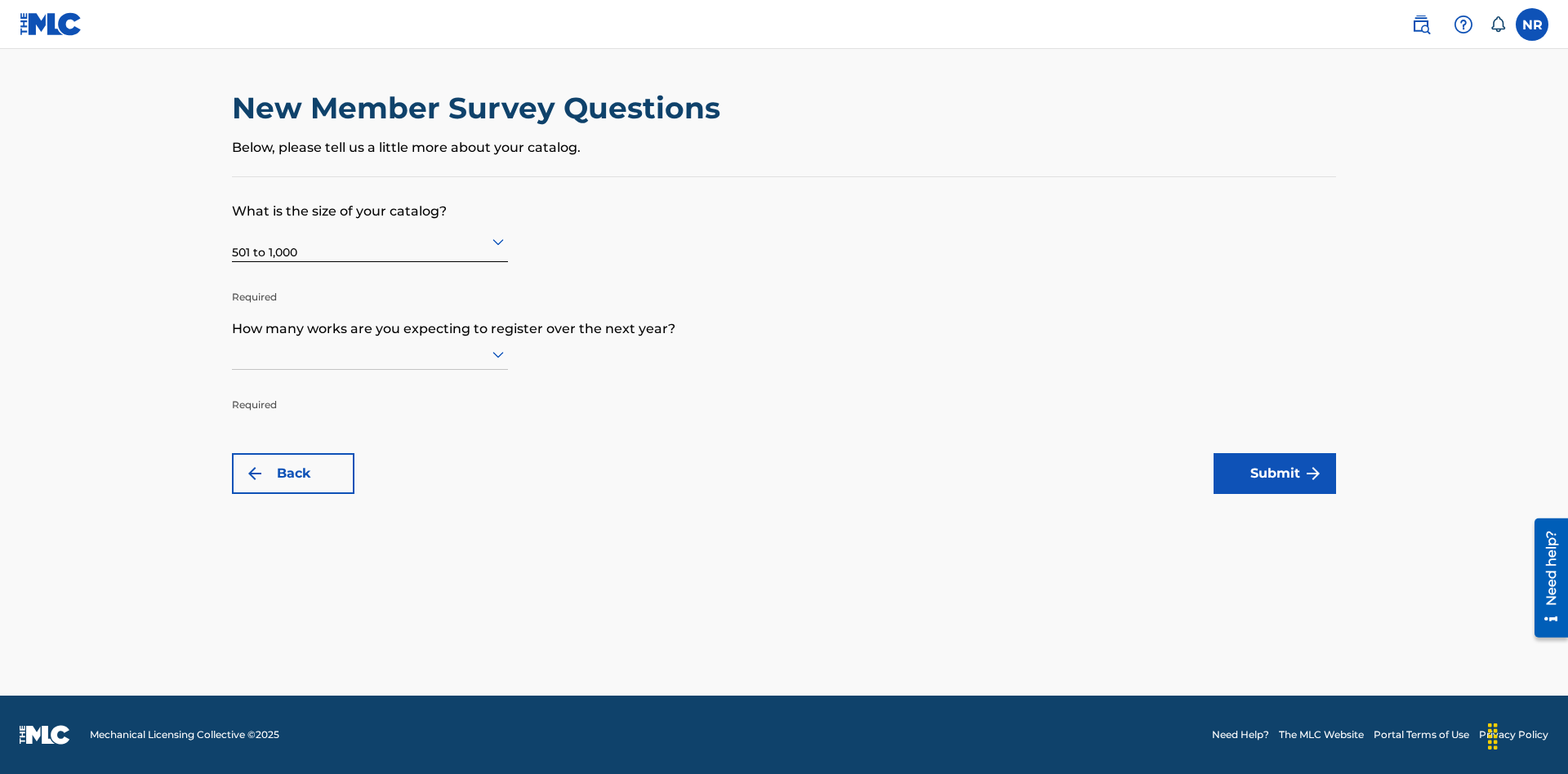
click at [233, 354] on input "text" at bounding box center [234, 354] width 3 height 17
click at [370, 498] on div "501 to 1,000" at bounding box center [370, 498] width 275 height 37
click at [1275, 474] on button "Submit" at bounding box center [1275, 473] width 123 height 41
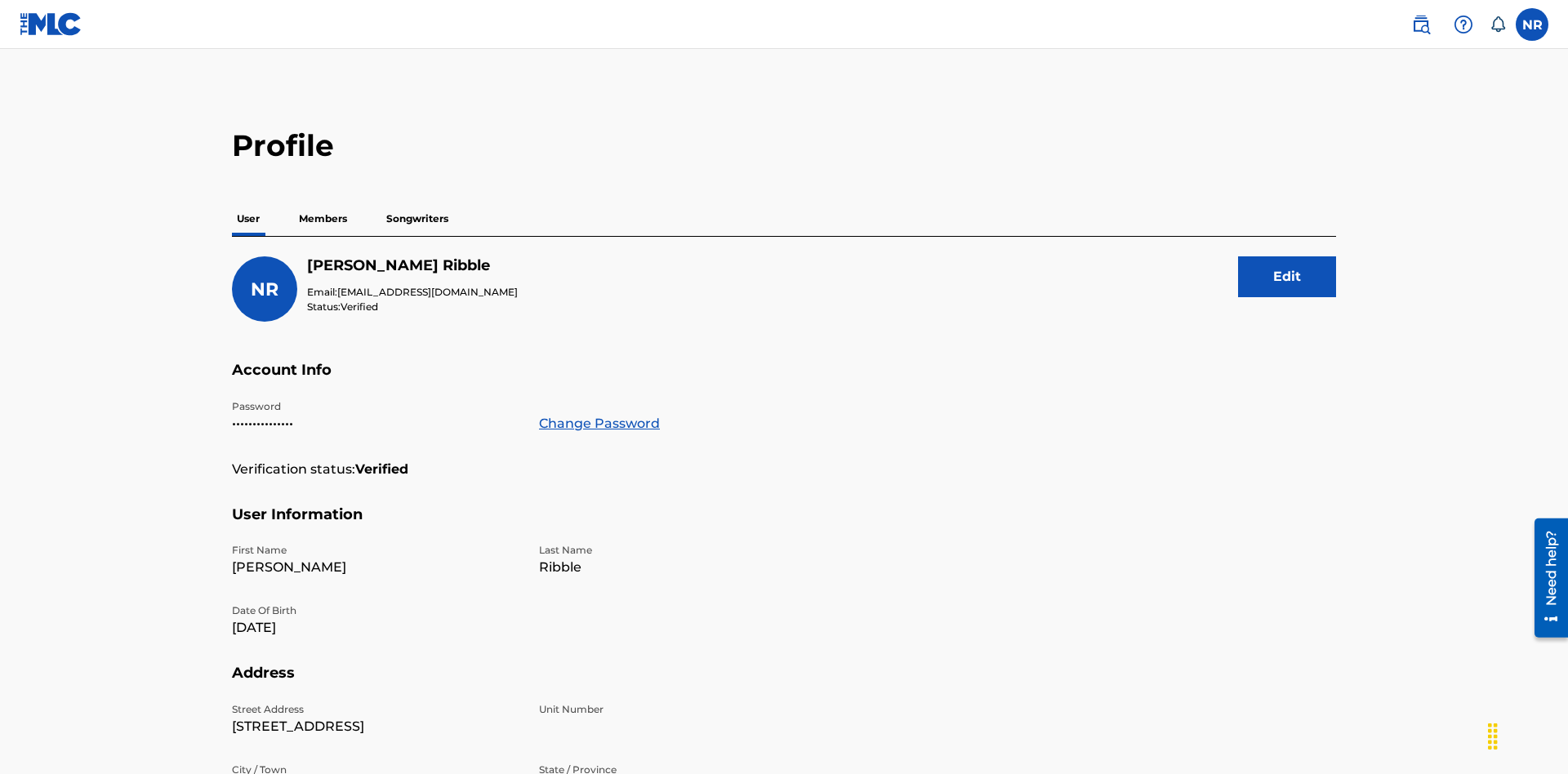
click at [324, 202] on p "Members" at bounding box center [323, 218] width 58 height 34
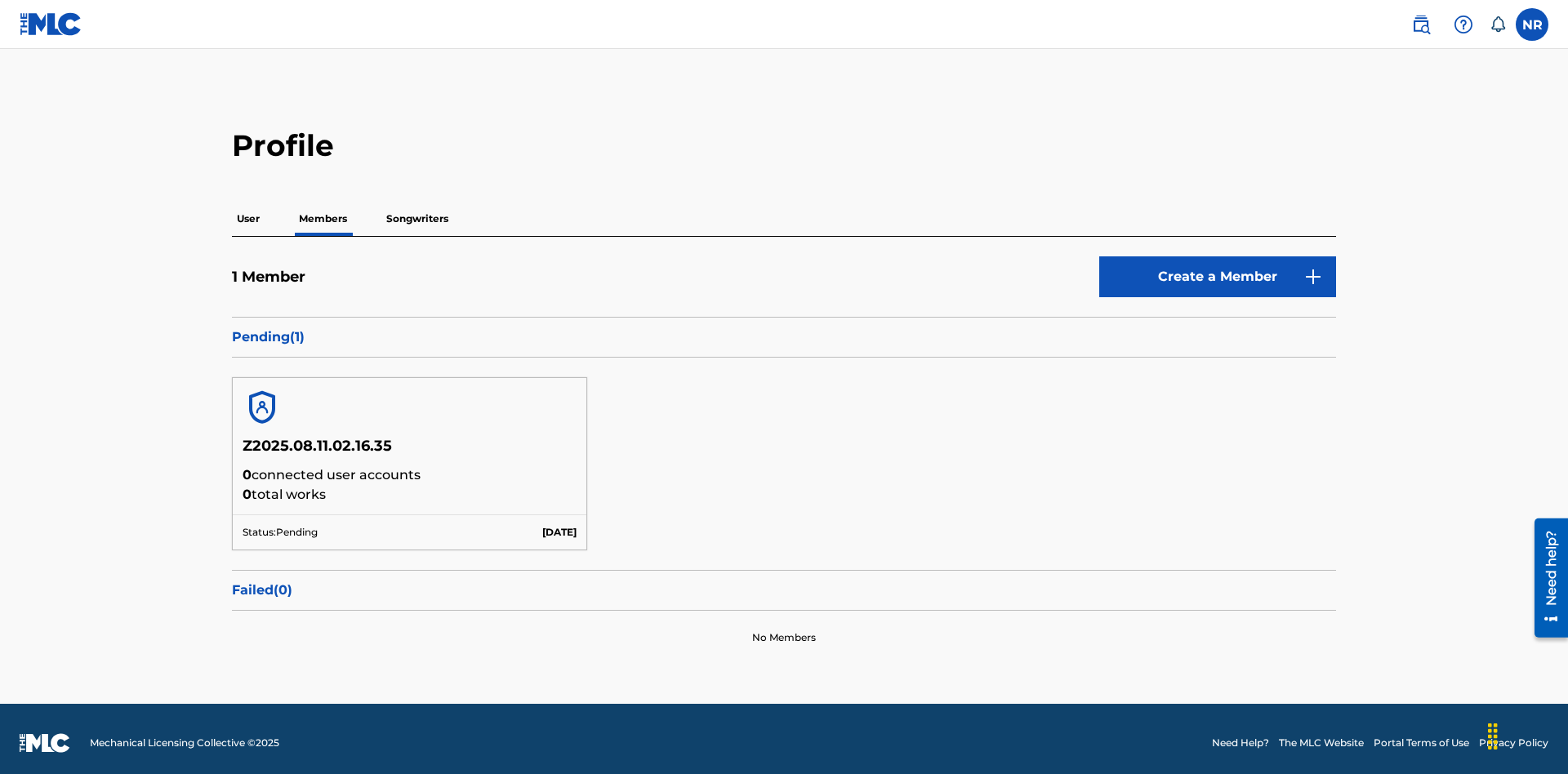
scroll to position [8, 0]
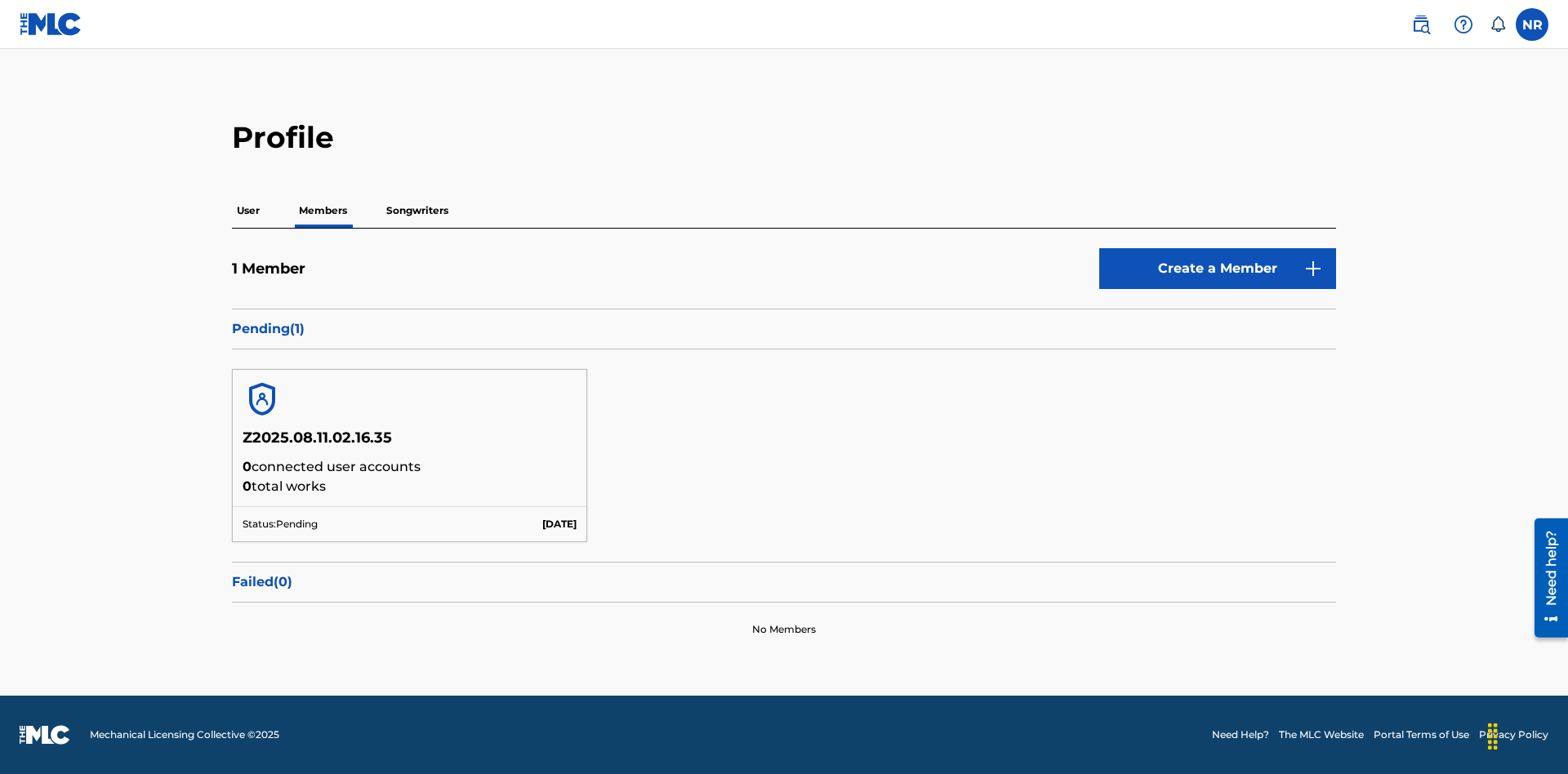
click at [1532, 23] on label at bounding box center [1532, 24] width 33 height 33
click at [1532, 24] on input "NR [PERSON_NAME] [EMAIL_ADDRESS][DOMAIN_NAME] Notification Preferences Profile …" at bounding box center [1532, 24] width 0 height 0
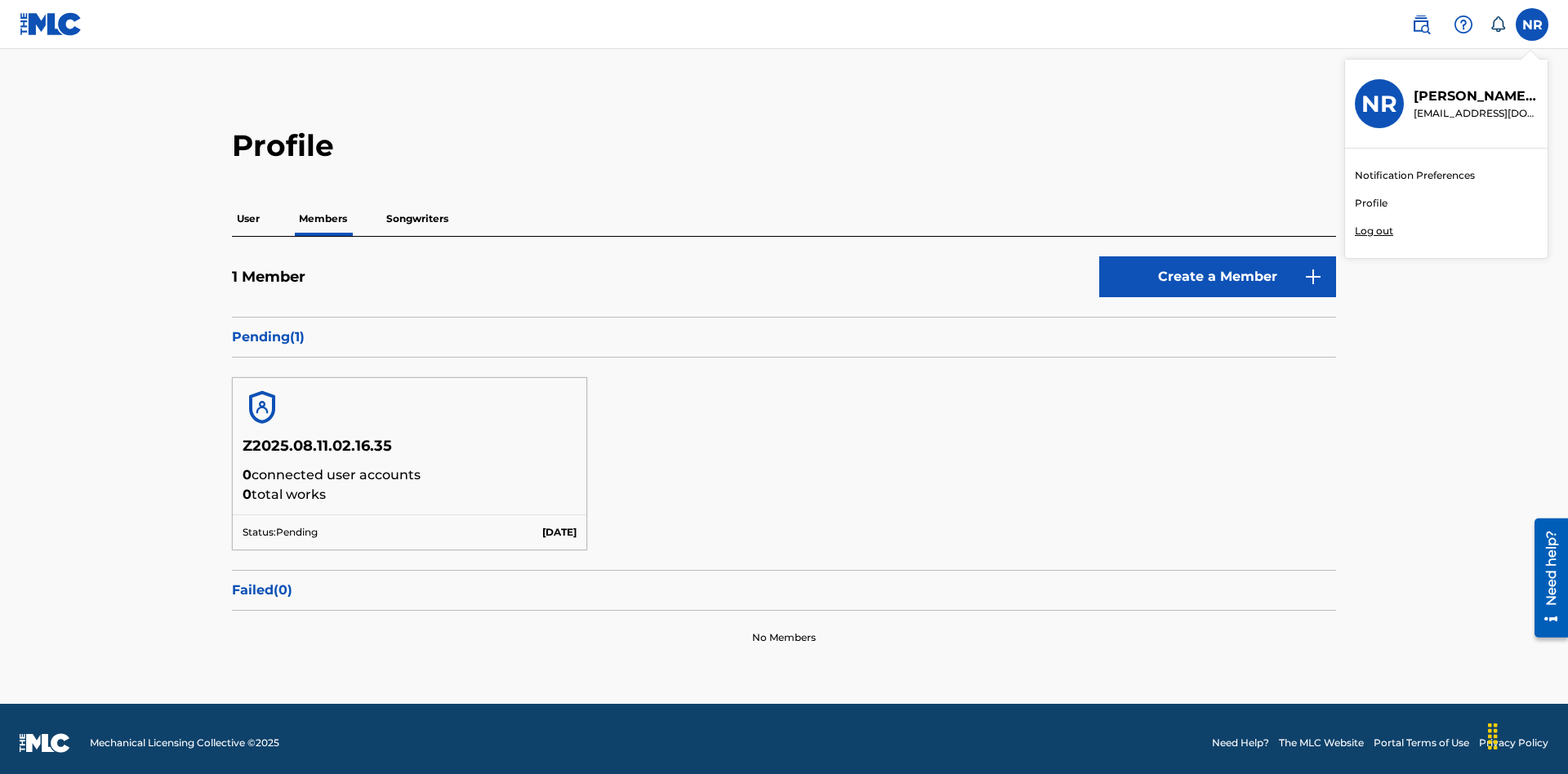
click at [1371, 204] on link "Profile" at bounding box center [1371, 203] width 33 height 15
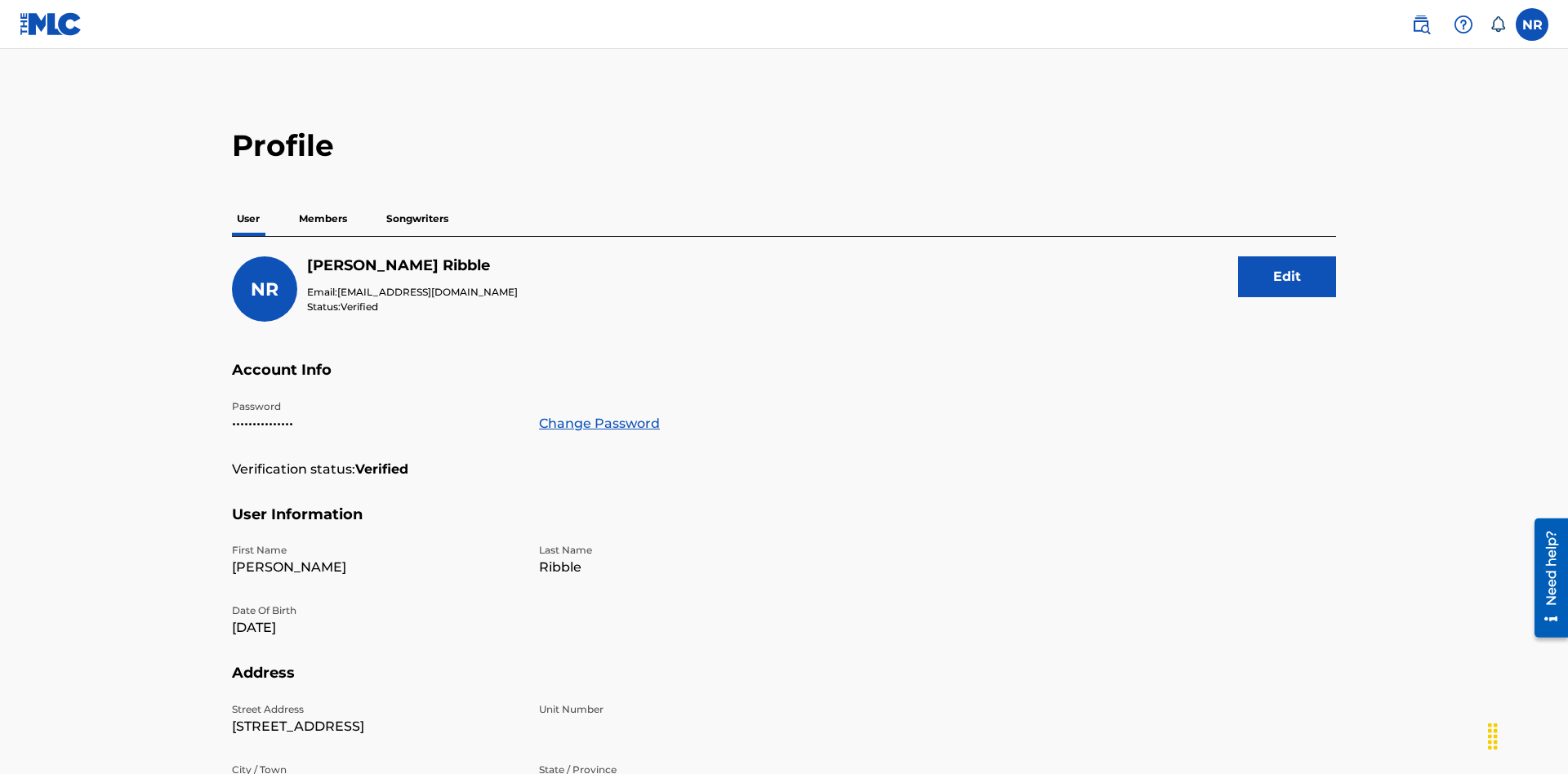
click at [324, 202] on p "Members" at bounding box center [323, 218] width 58 height 34
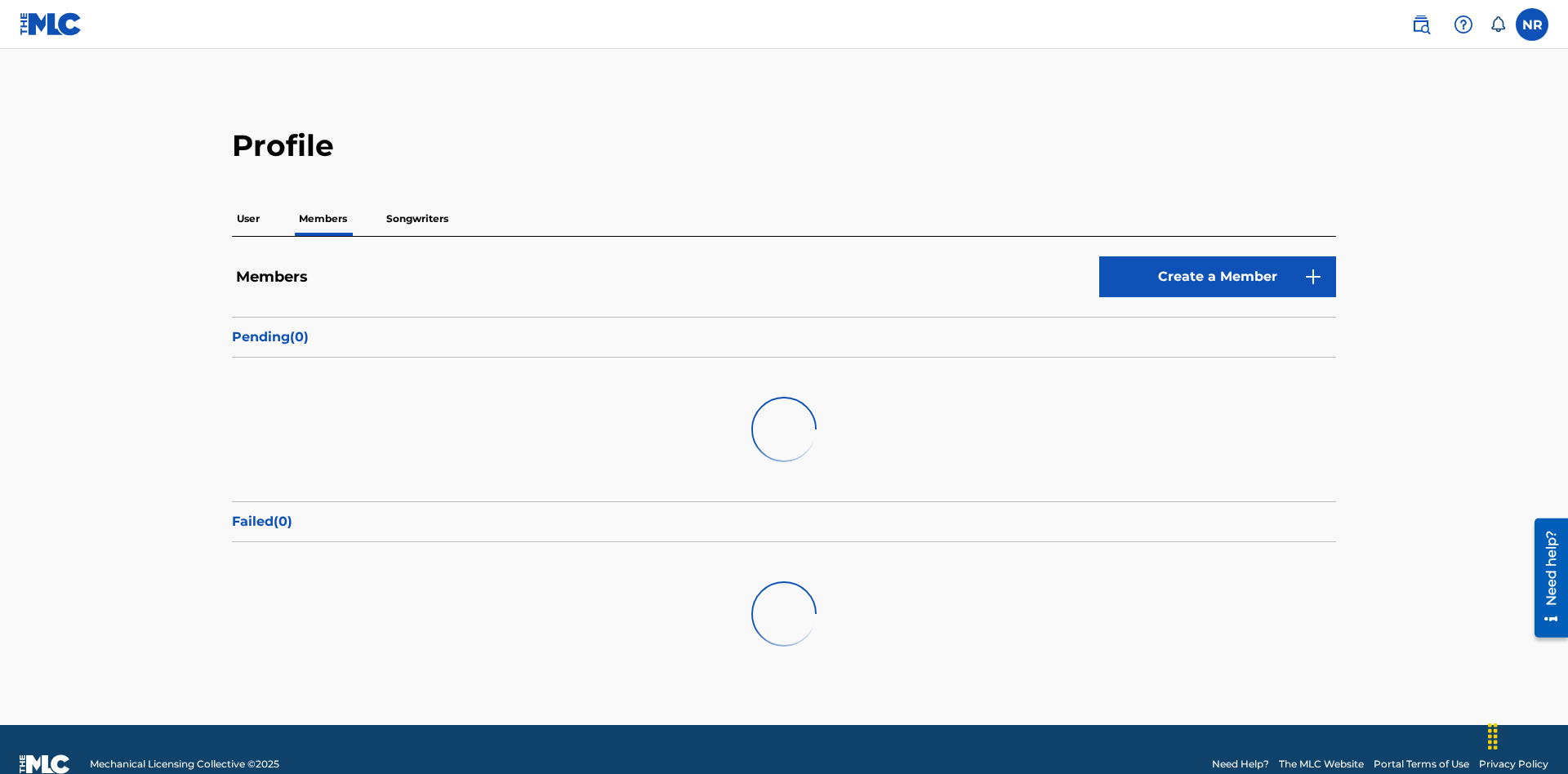
click at [1218, 269] on link "Create a Member" at bounding box center [1218, 277] width 237 height 41
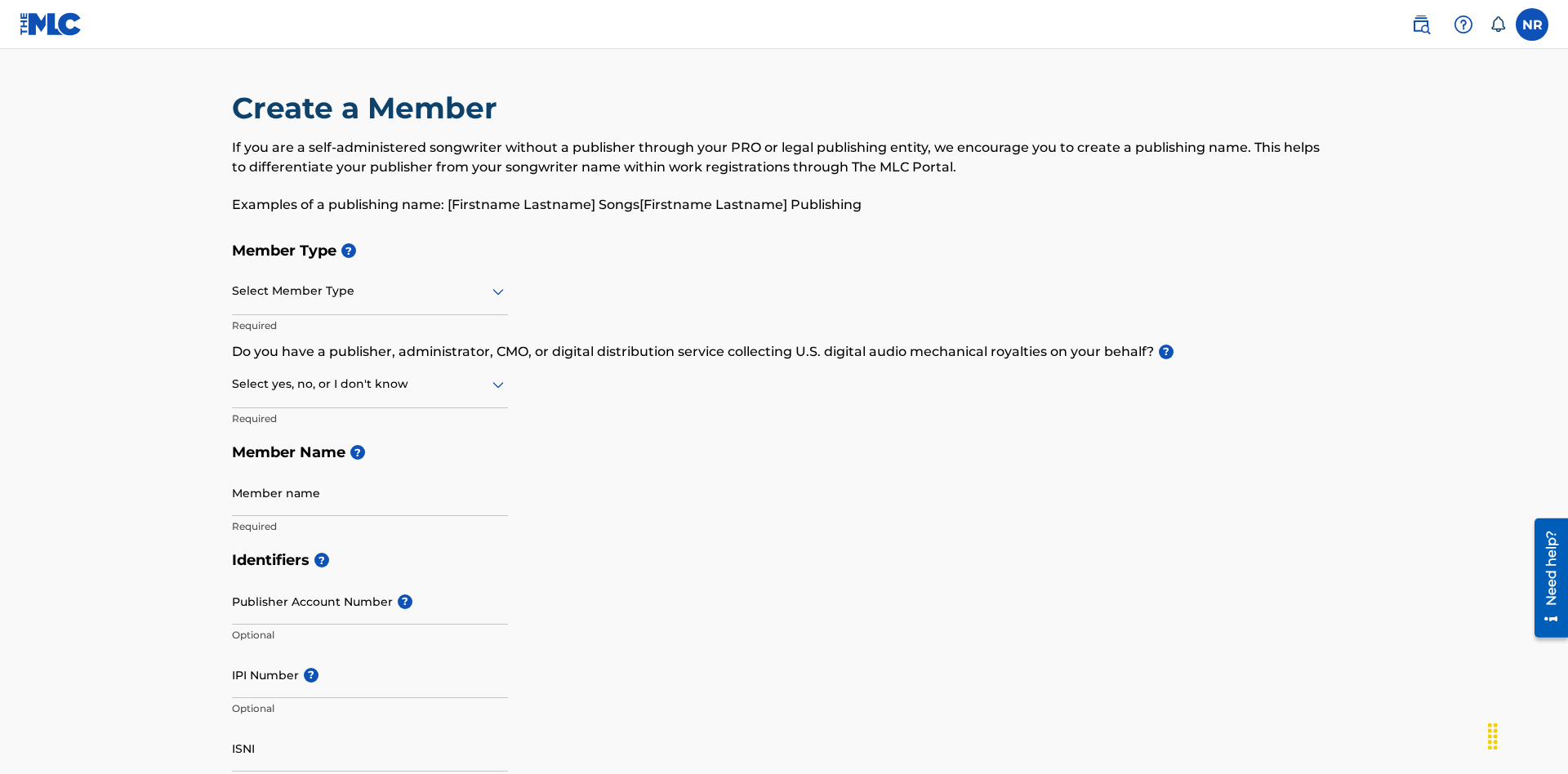
click at [233, 283] on input "text" at bounding box center [234, 291] width 3 height 17
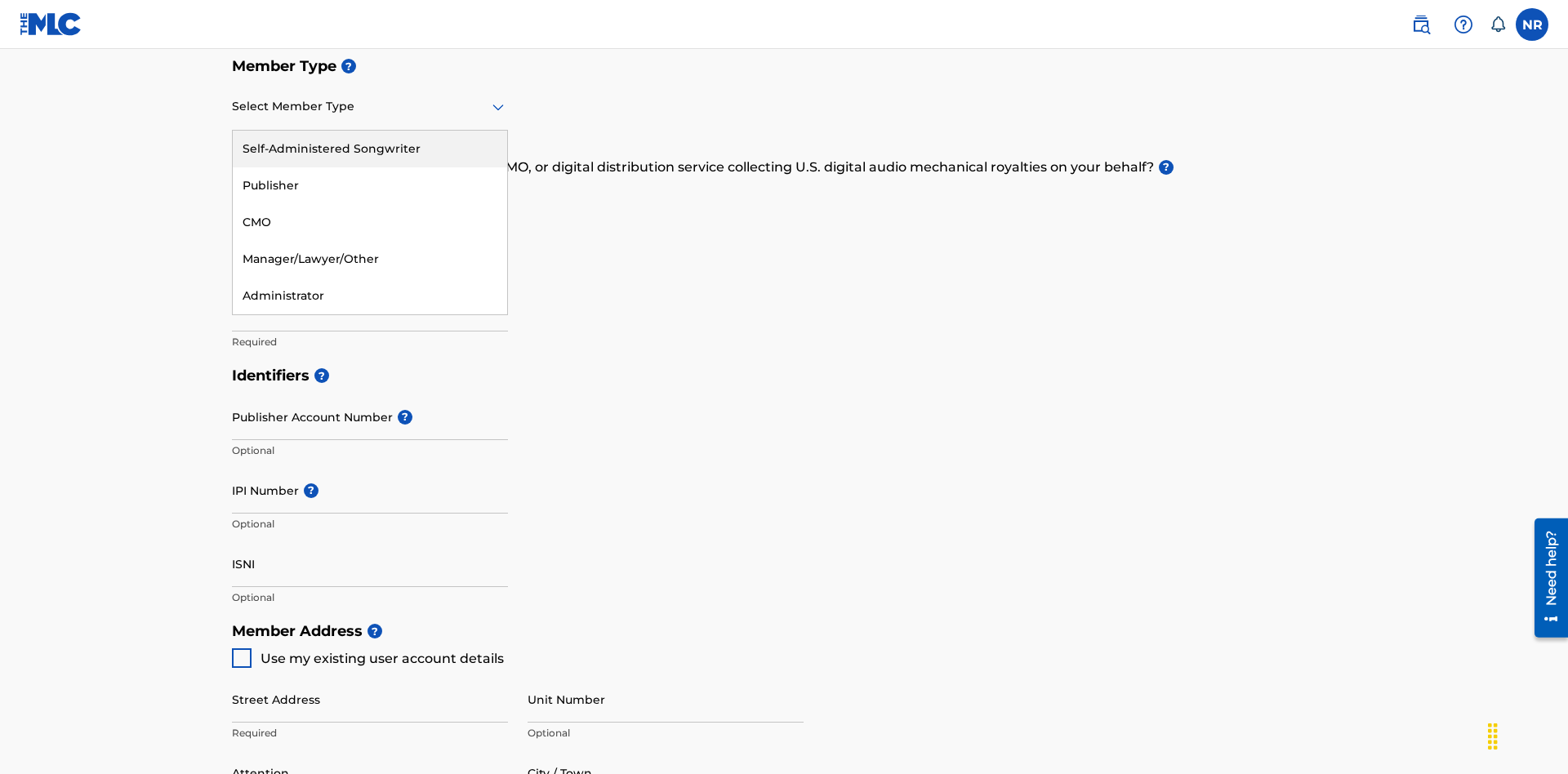
click at [370, 149] on div "Self-Administered Songwriter" at bounding box center [370, 149] width 275 height 37
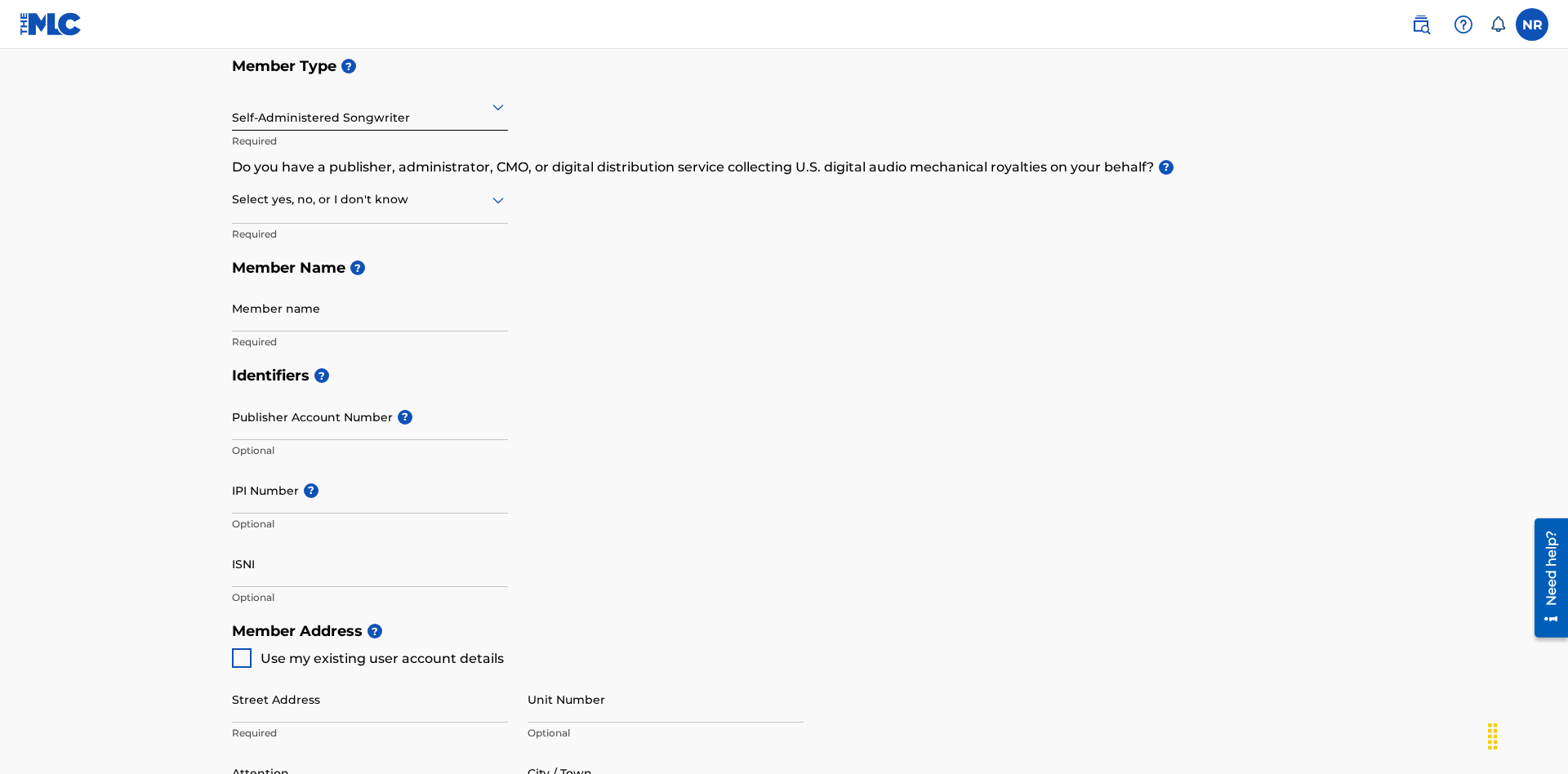
click at [233, 191] on input "text" at bounding box center [234, 200] width 3 height 17
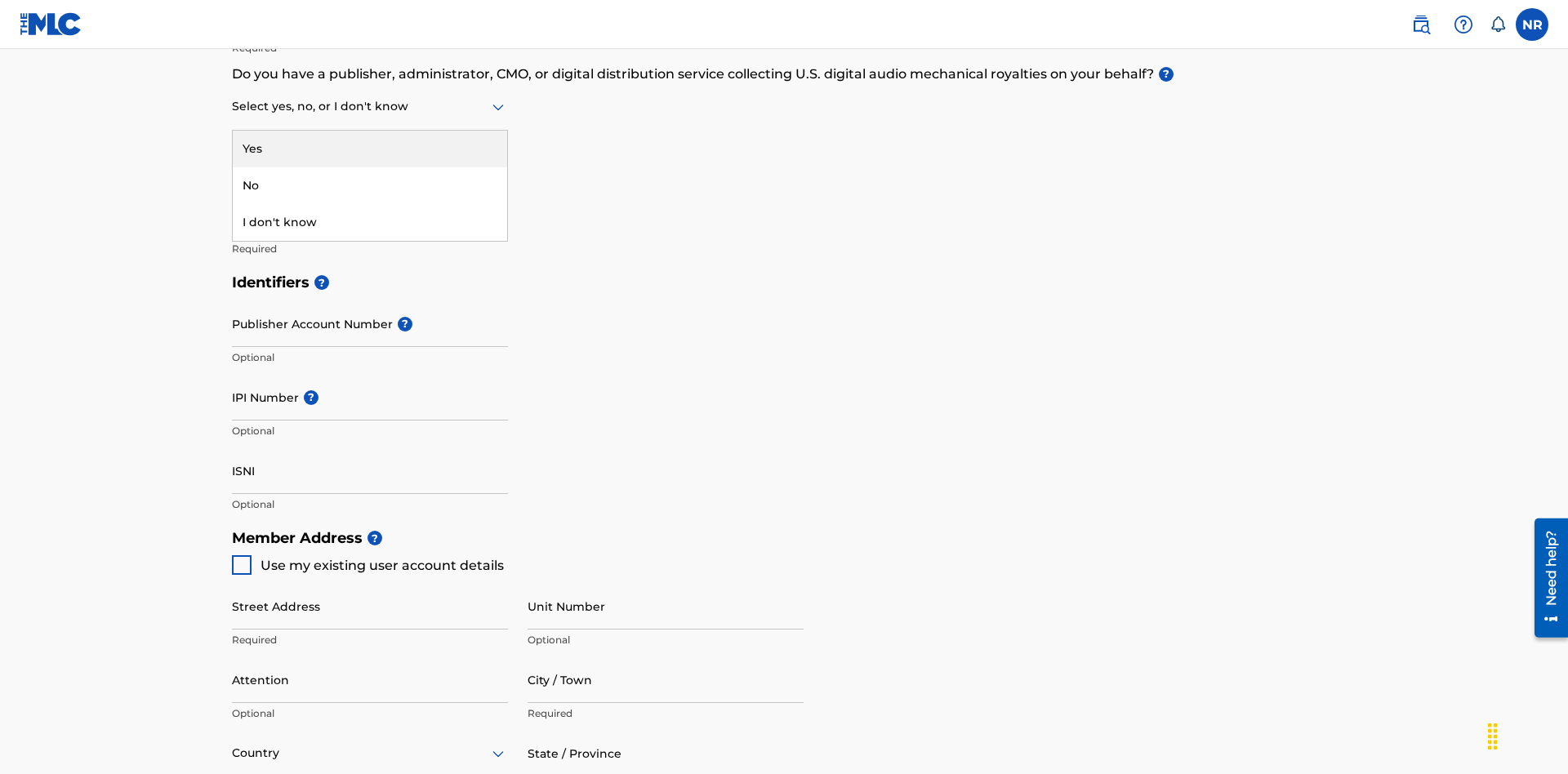
click at [370, 185] on div "No" at bounding box center [370, 186] width 275 height 37
click at [367, 558] on span "Use my existing user account details" at bounding box center [383, 566] width 244 height 16
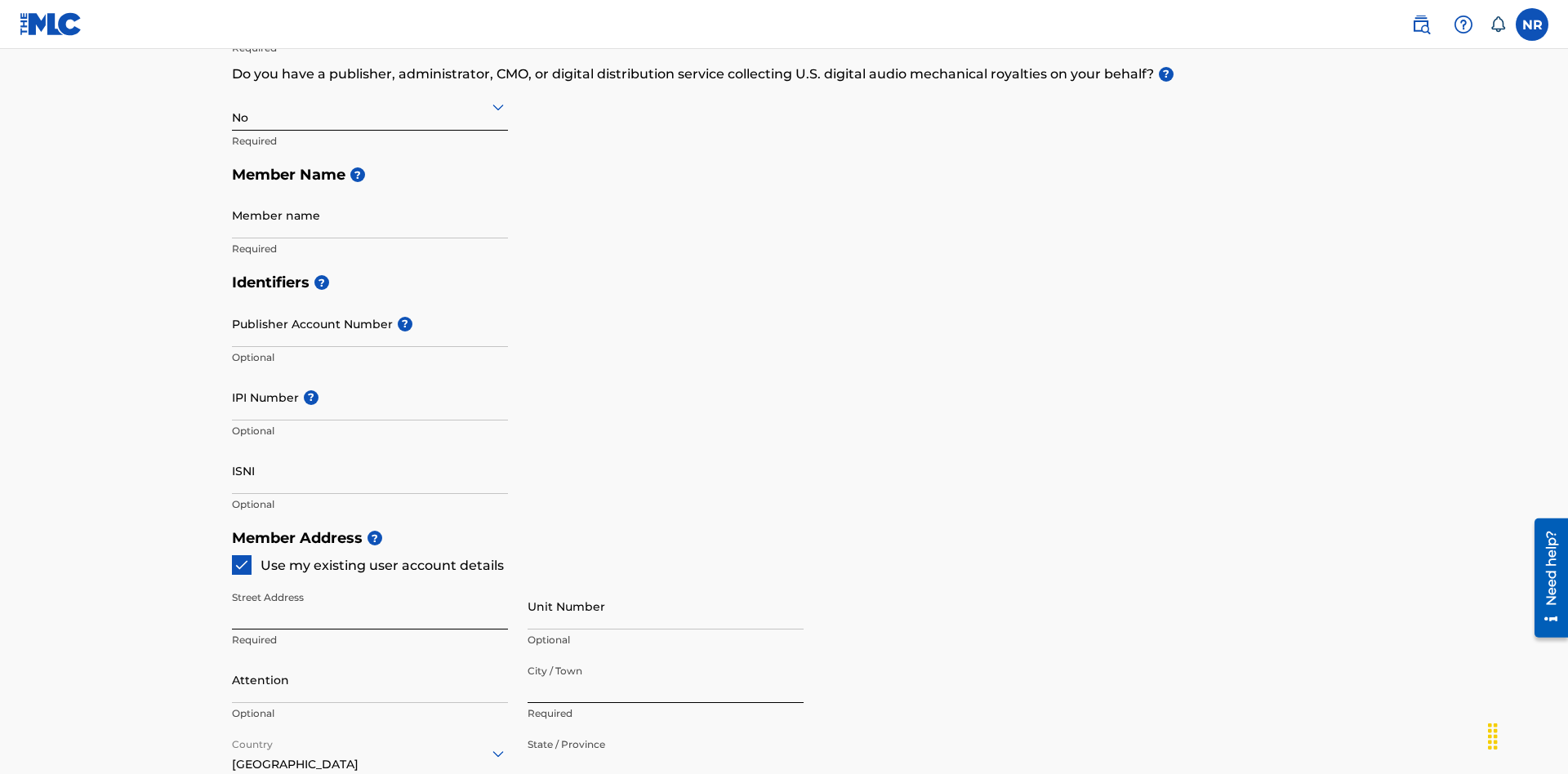
type input "[STREET_ADDRESS]"
type input "[GEOGRAPHIC_DATA]"
type input "43777"
type input "740"
type input "8086351"
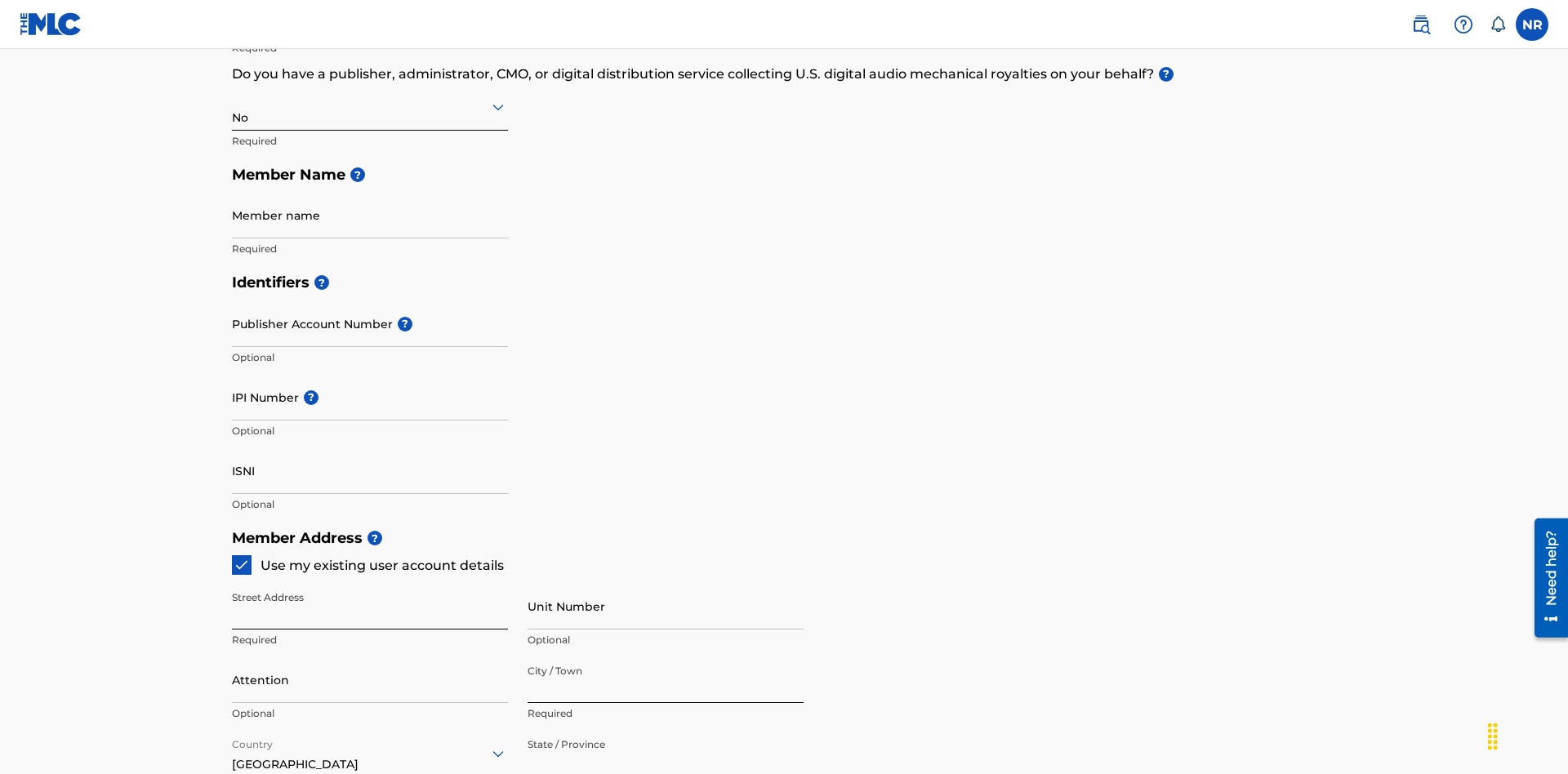
type input "[EMAIL_ADDRESS][DOMAIN_NAME]"
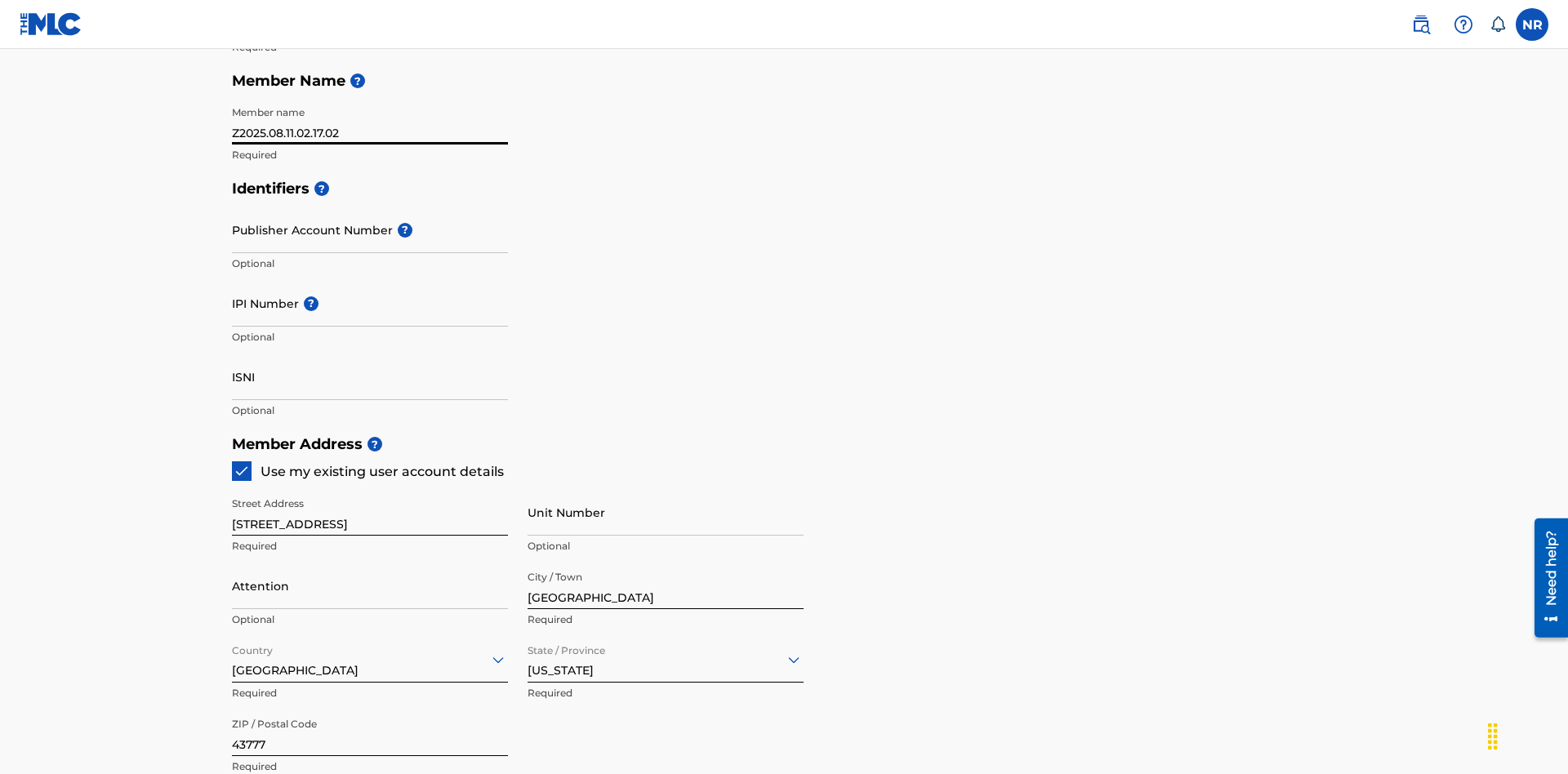
type input "Z2025.08.11.02.17.02"
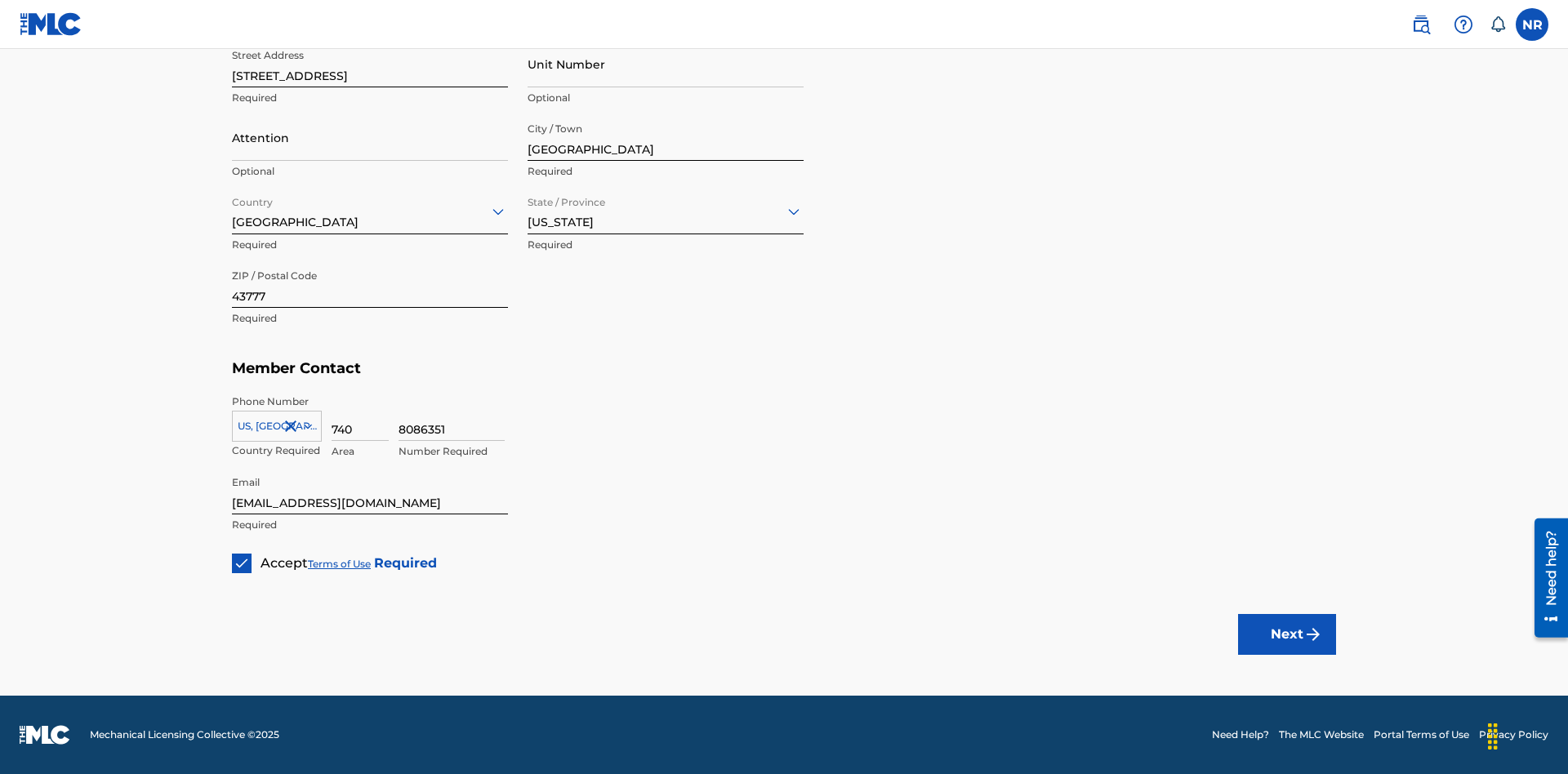
click at [1287, 634] on button "Next" at bounding box center [1287, 634] width 98 height 41
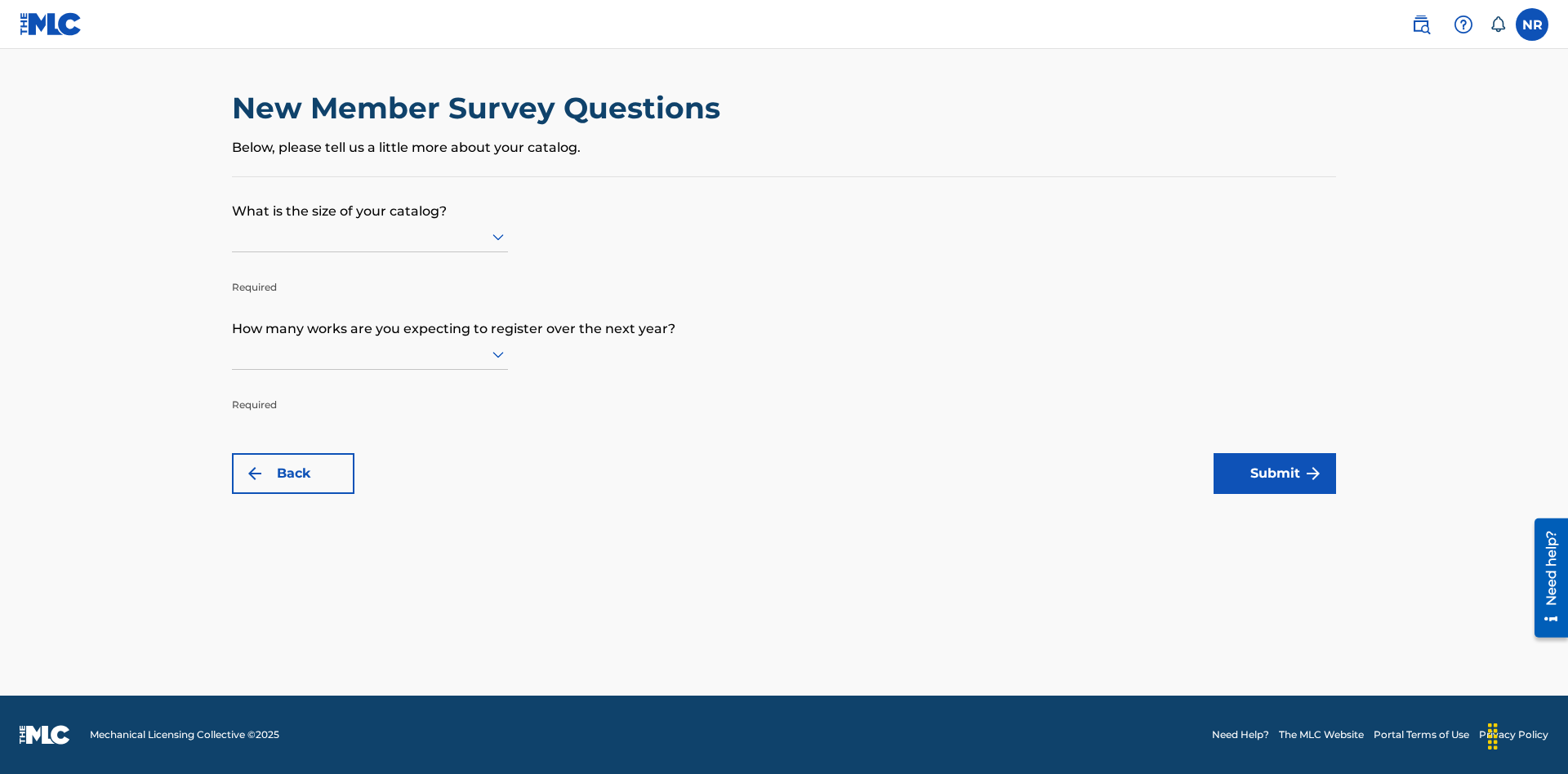
click at [233, 236] on input "text" at bounding box center [234, 237] width 3 height 17
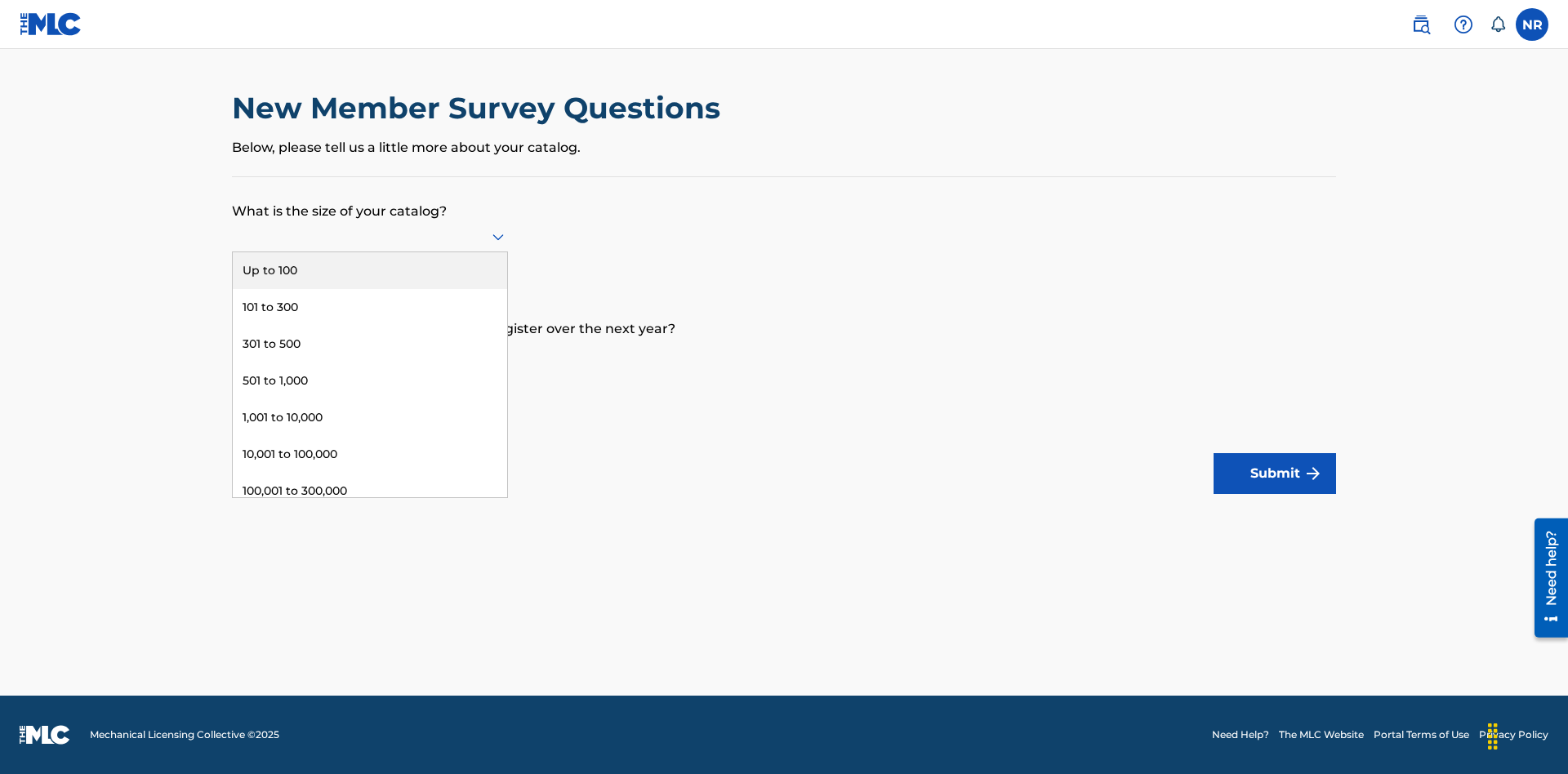
click at [370, 344] on div "301 to 500" at bounding box center [370, 344] width 275 height 37
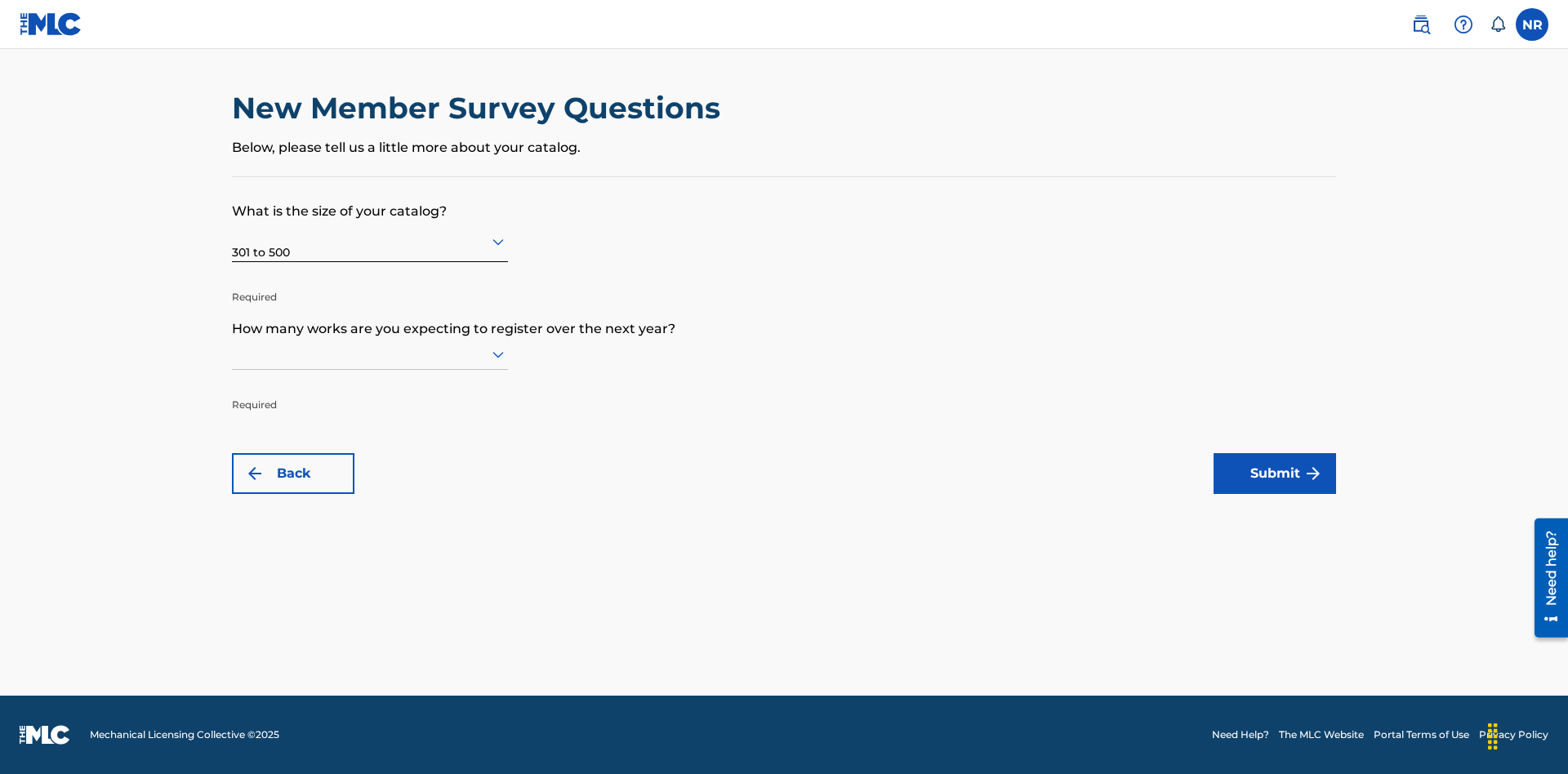
click at [233, 354] on input "text" at bounding box center [234, 354] width 3 height 17
click at [370, 571] on div "10,001 to 100,000" at bounding box center [370, 572] width 275 height 37
click at [1275, 474] on button "Submit" at bounding box center [1275, 473] width 123 height 41
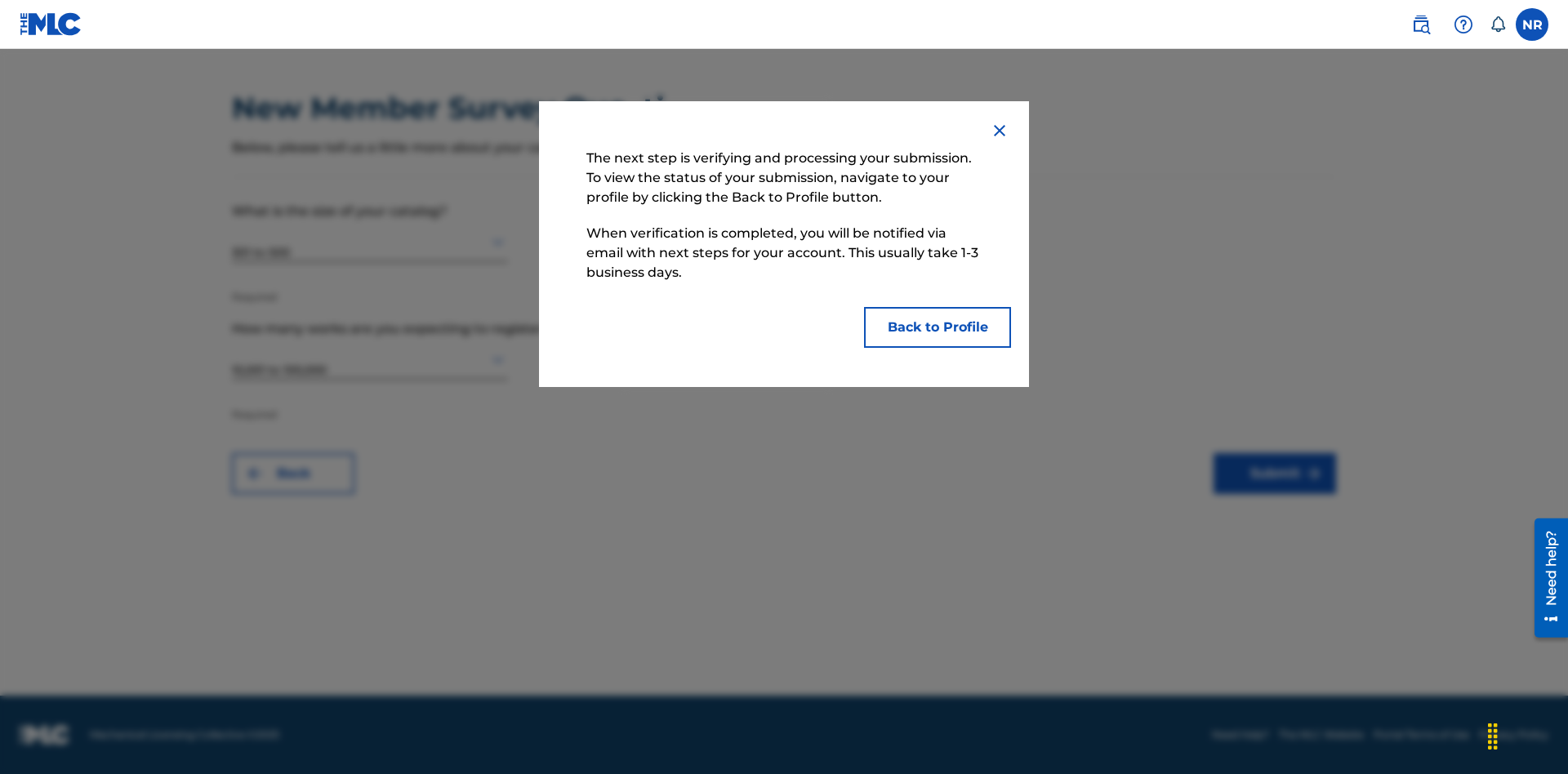
click at [937, 328] on button "Back to Profile" at bounding box center [937, 327] width 147 height 41
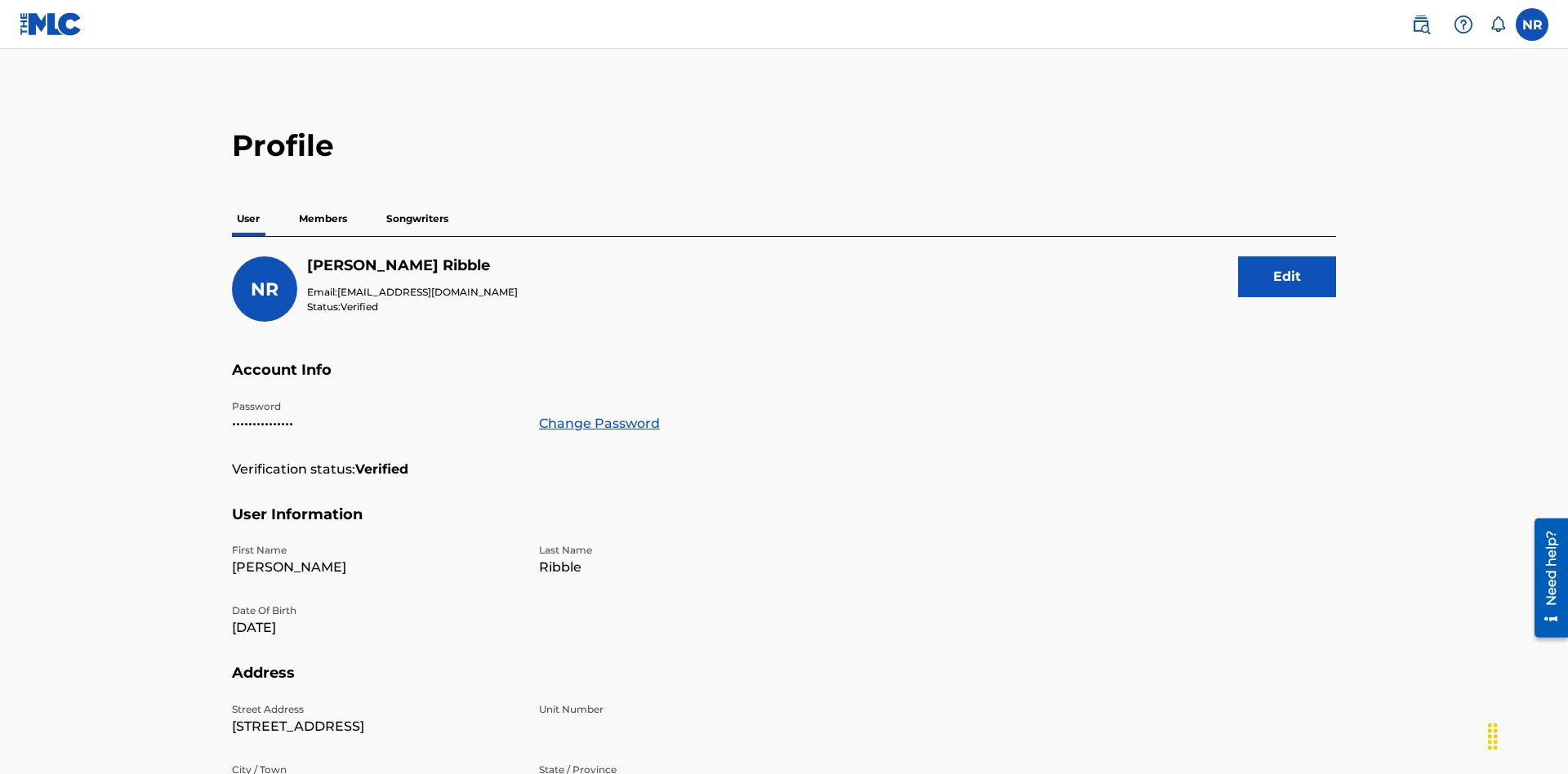
click at [324, 202] on p "Members" at bounding box center [323, 218] width 58 height 34
